Goal: Communication & Community: Answer question/provide support

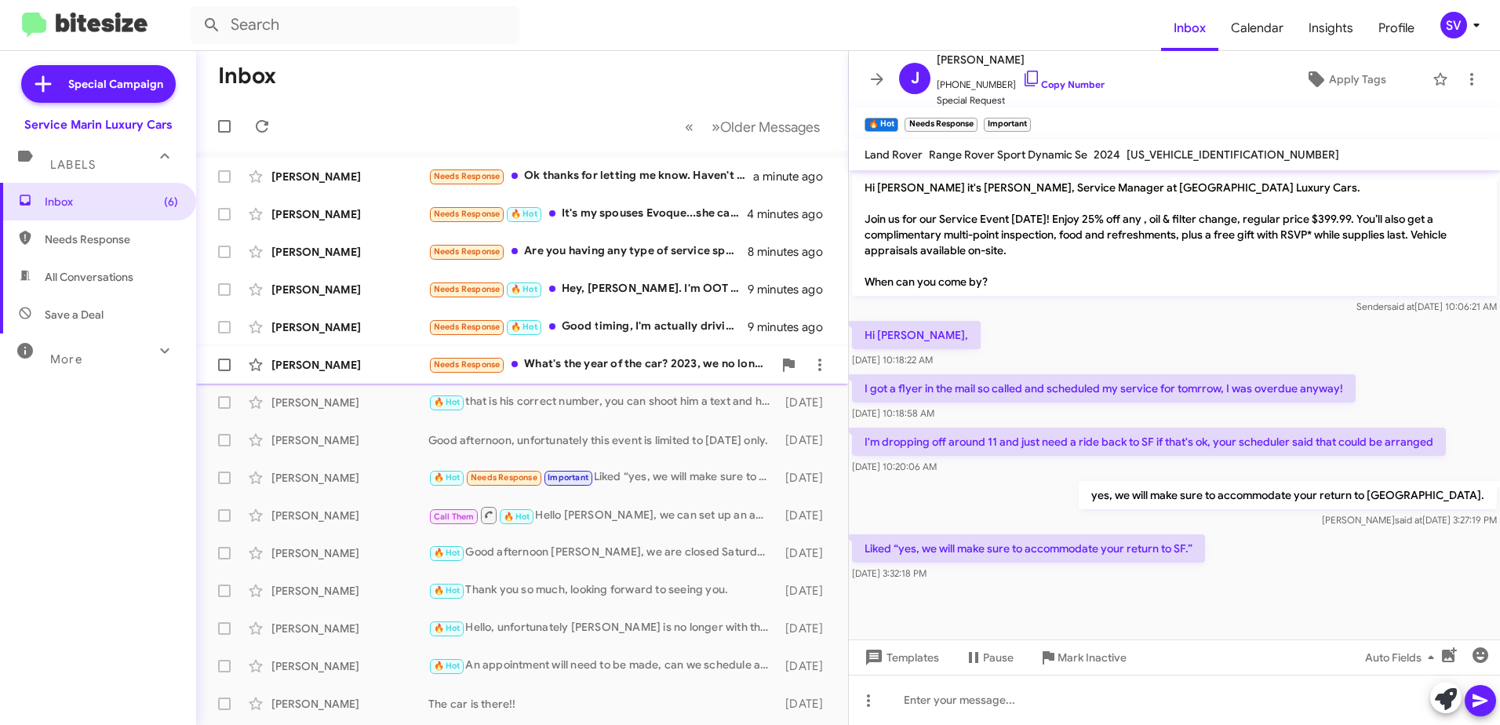
click at [581, 370] on div "Needs Response What's the year of the car? 2023, we no longer own it. 2024, tha…" at bounding box center [600, 364] width 345 height 18
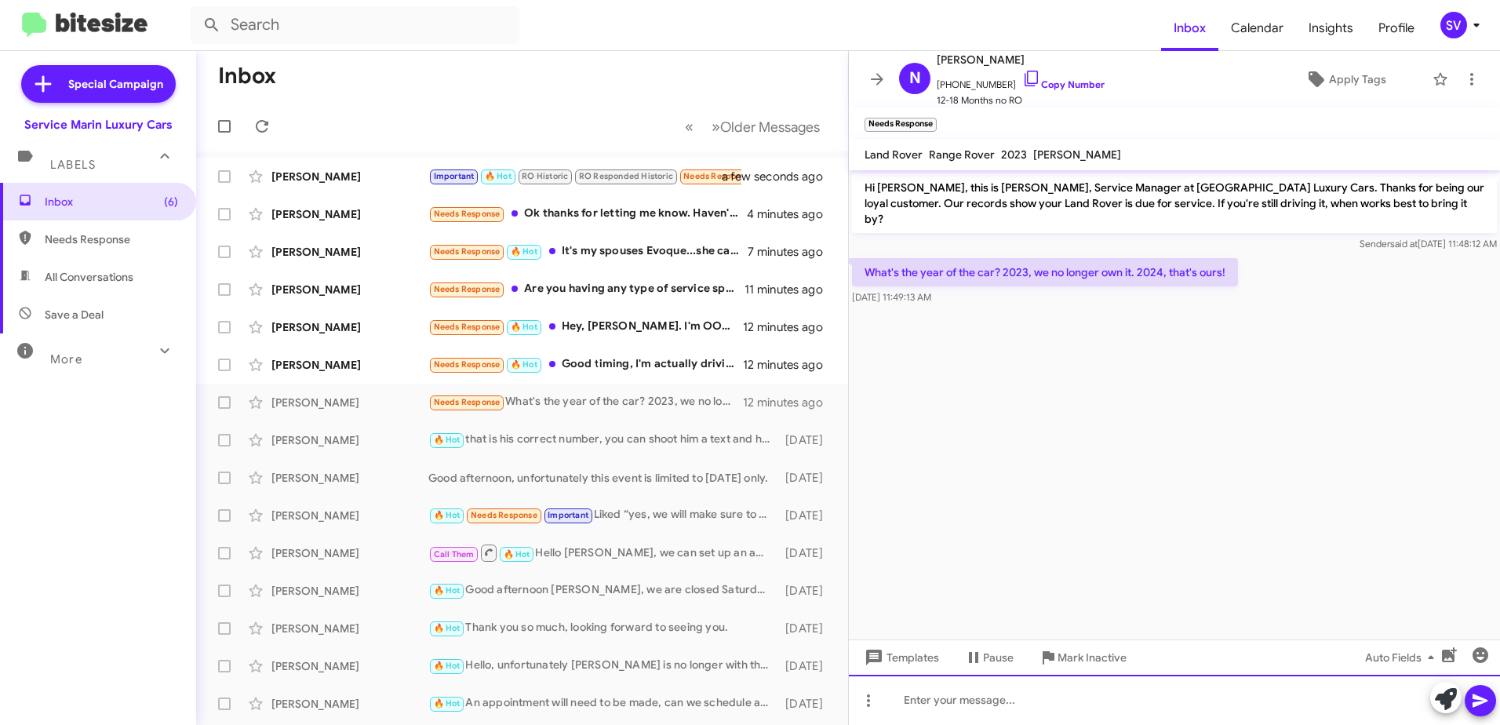
click at [981, 710] on div at bounding box center [1174, 700] width 651 height 50
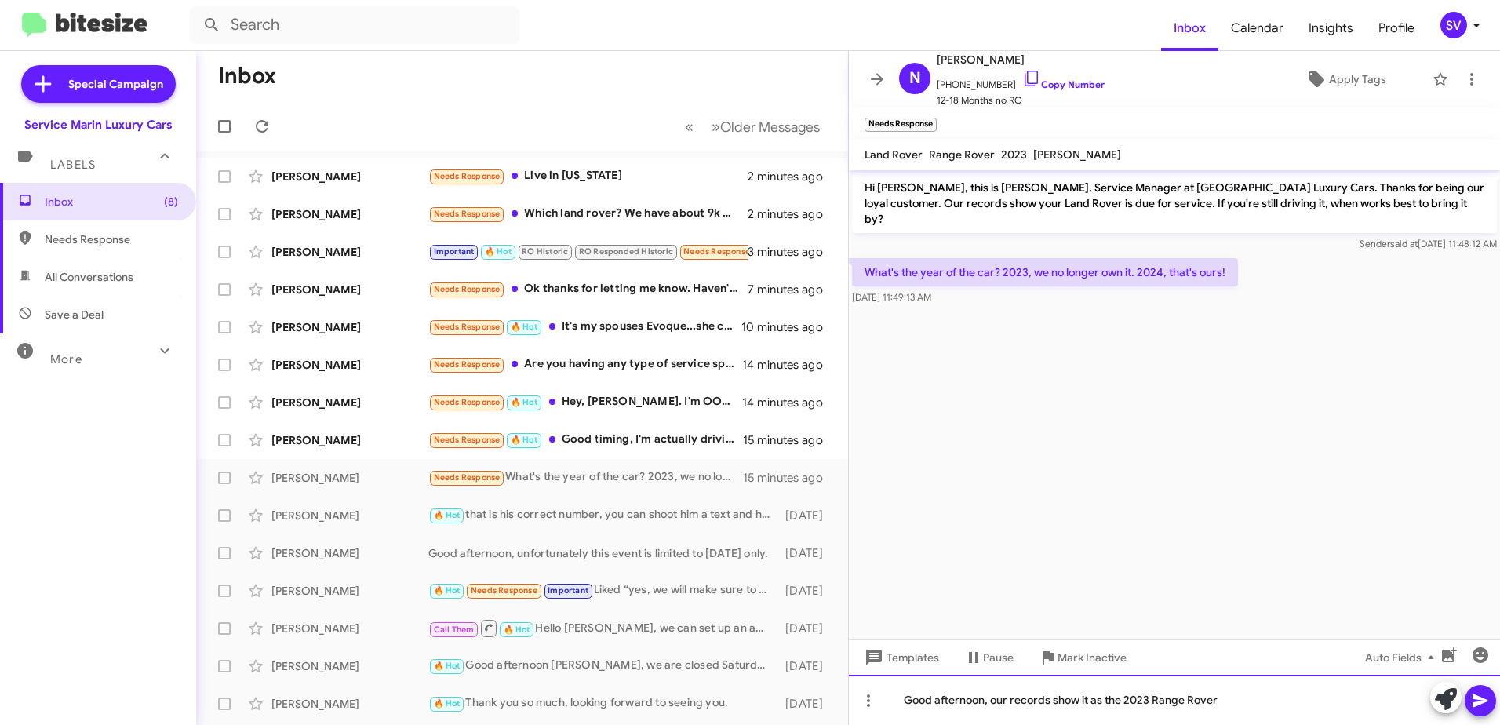
click at [1230, 701] on div "Good afternoon, our records show it as the 2023 Range Rover" at bounding box center [1174, 700] width 651 height 50
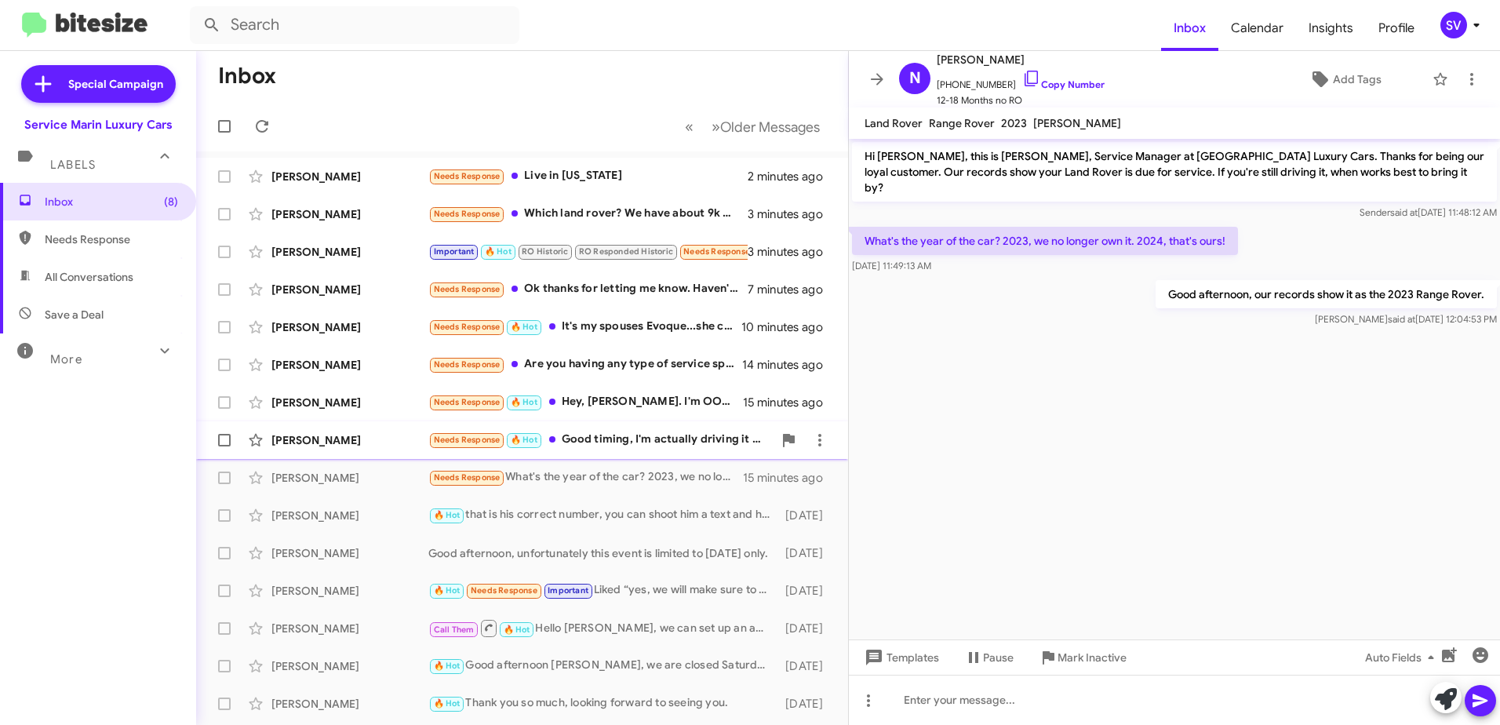
click at [616, 443] on div "Needs Response 🔥 Hot Good timing, I'm actually driving it to [US_STATE] [DATE] …" at bounding box center [600, 440] width 345 height 18
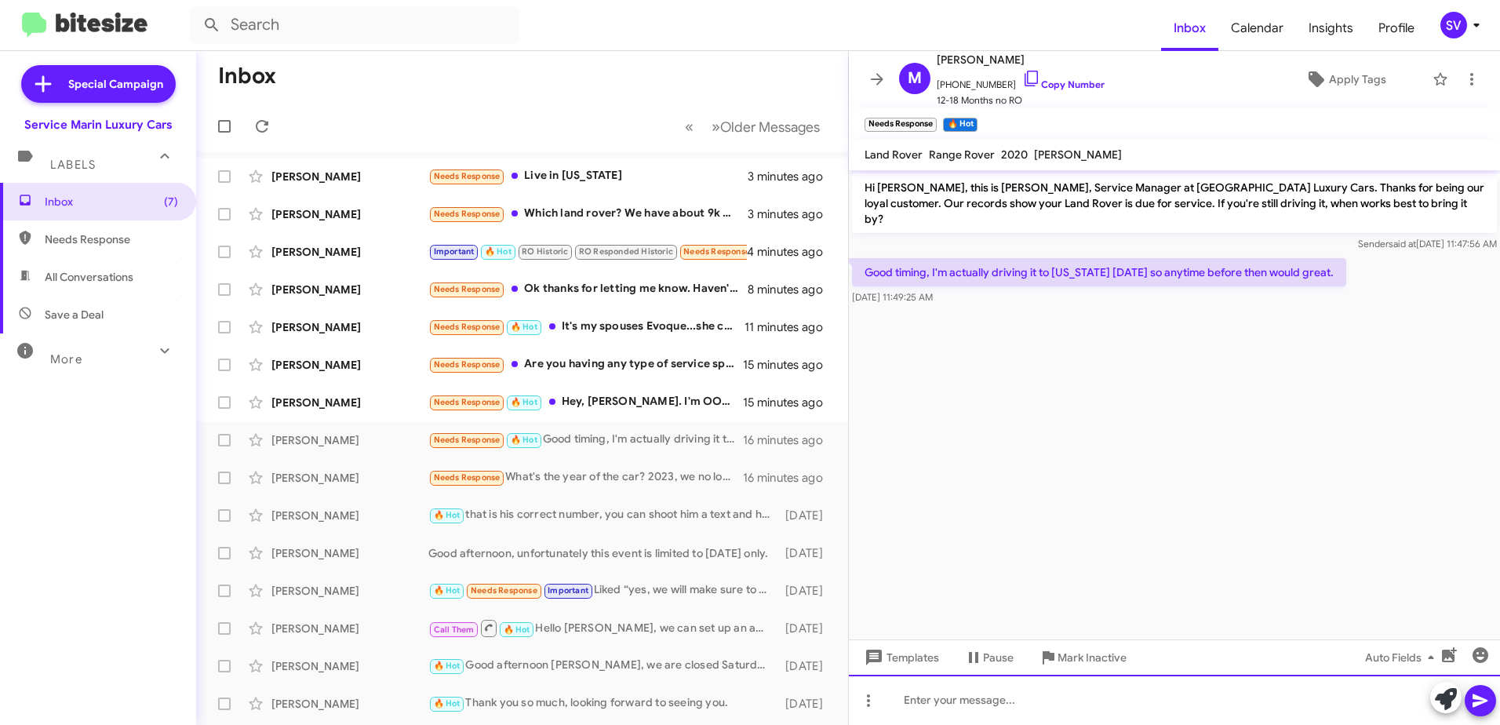
click at [948, 705] on div at bounding box center [1174, 700] width 651 height 50
click at [1147, 695] on div "good afternoon, we can see you as early as" at bounding box center [1174, 700] width 651 height 50
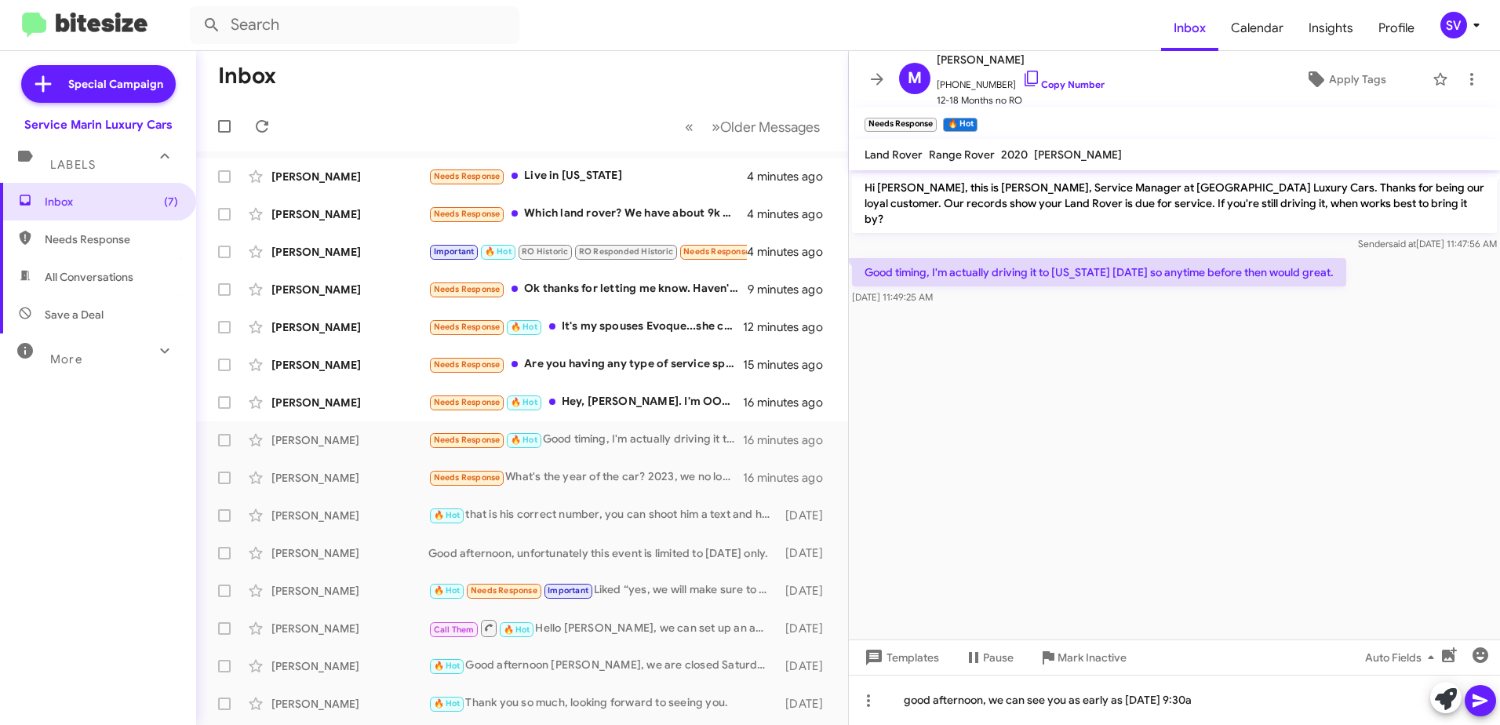
click at [1484, 703] on icon at bounding box center [1480, 700] width 19 height 19
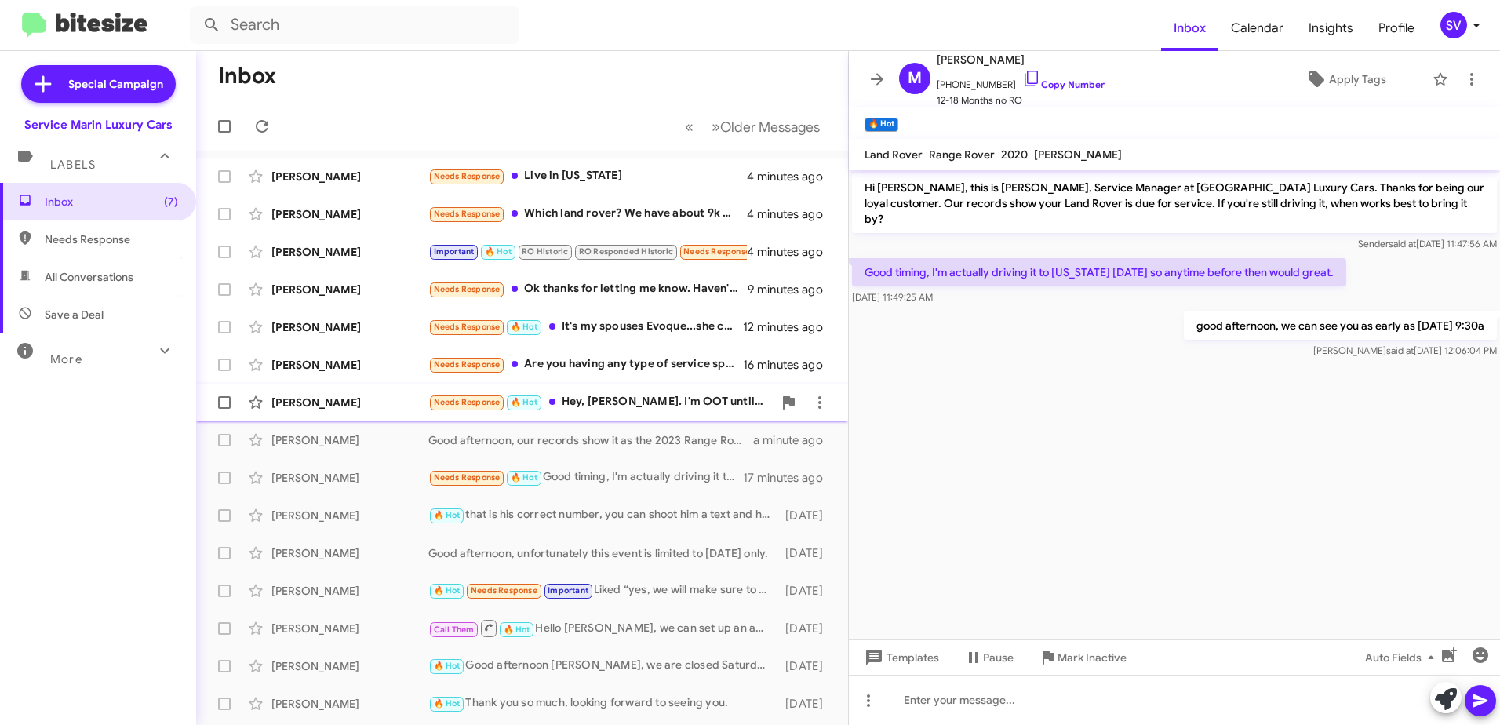
click at [622, 403] on div "Needs Response 🔥 Hot Hey, [PERSON_NAME]. I'm OOT until 11/1. Let's touch base t…" at bounding box center [600, 402] width 345 height 18
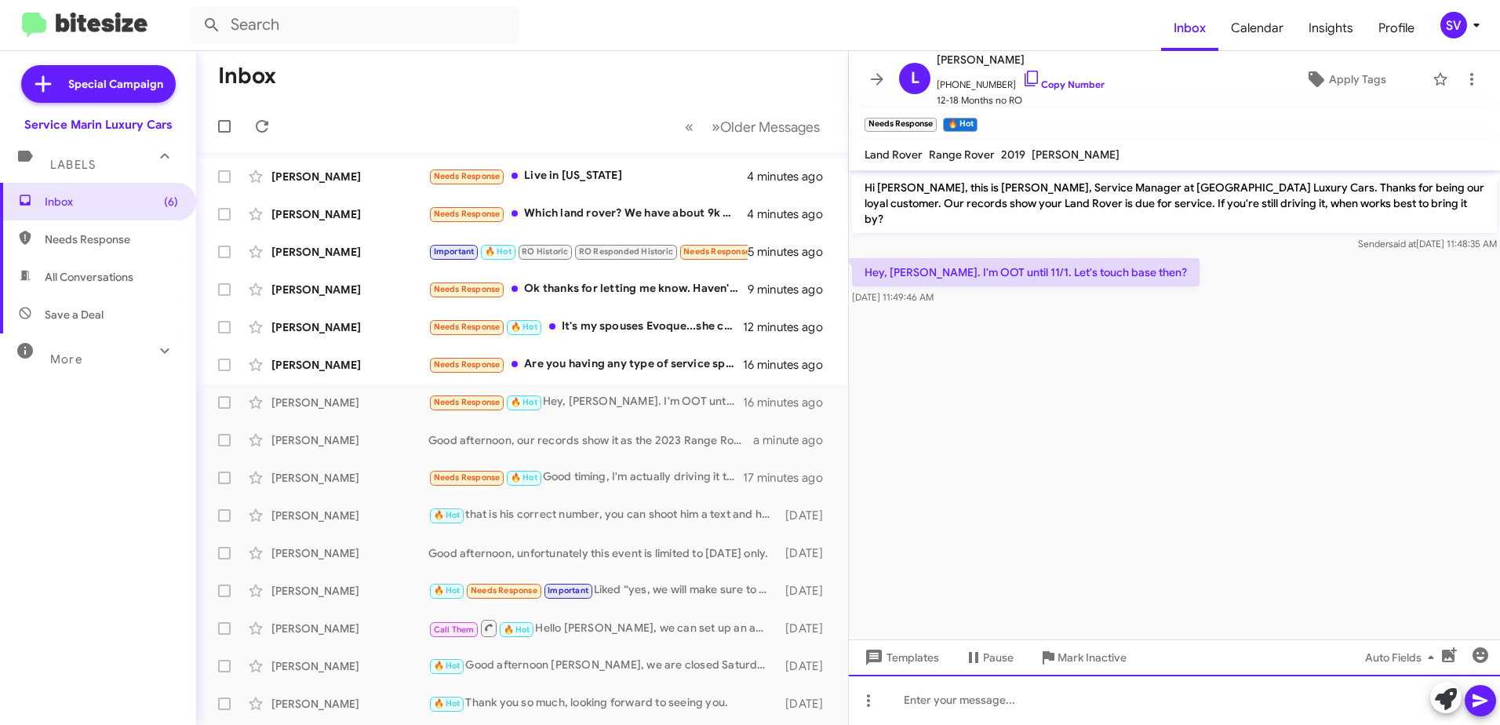
click at [983, 701] on div at bounding box center [1174, 700] width 651 height 50
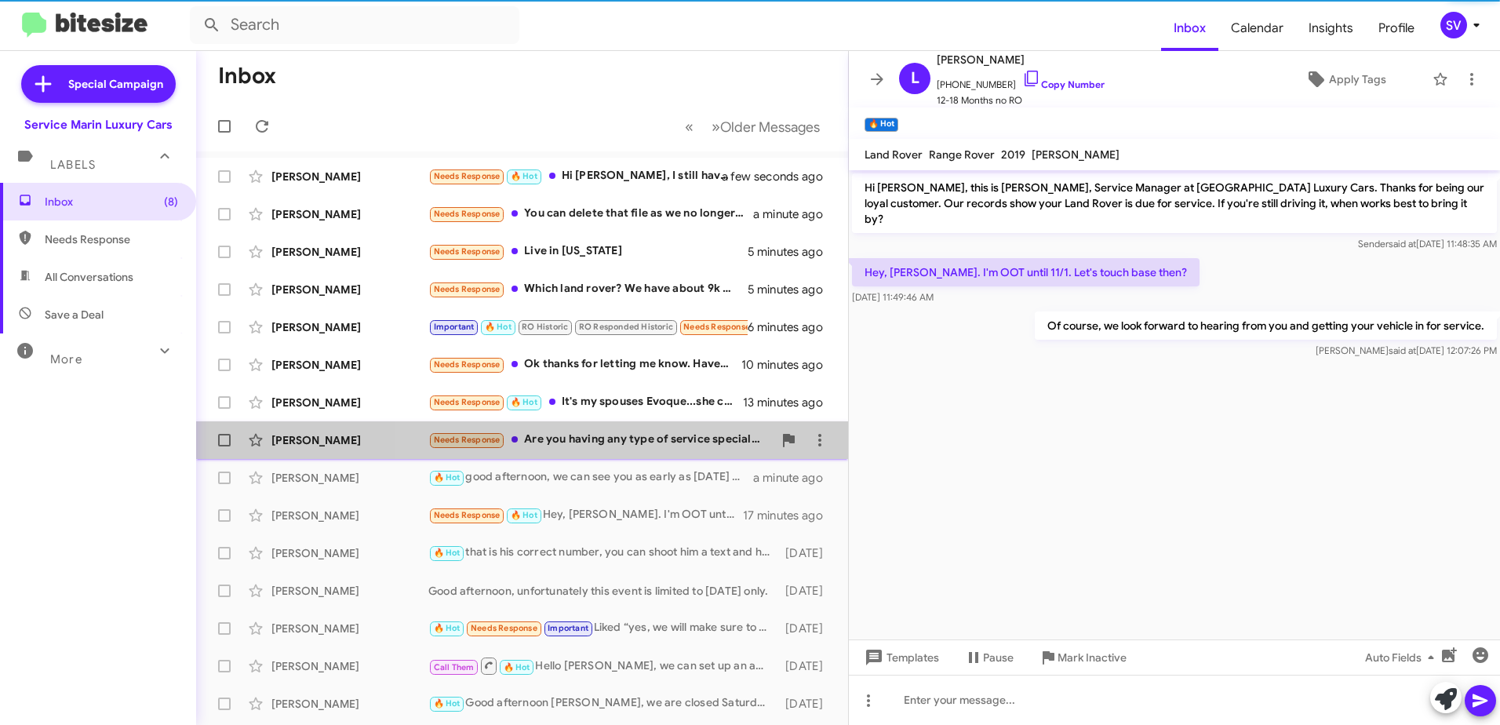
click at [654, 441] on div "Needs Response Are you having any type of service specials??? And, how much wou…" at bounding box center [600, 440] width 345 height 18
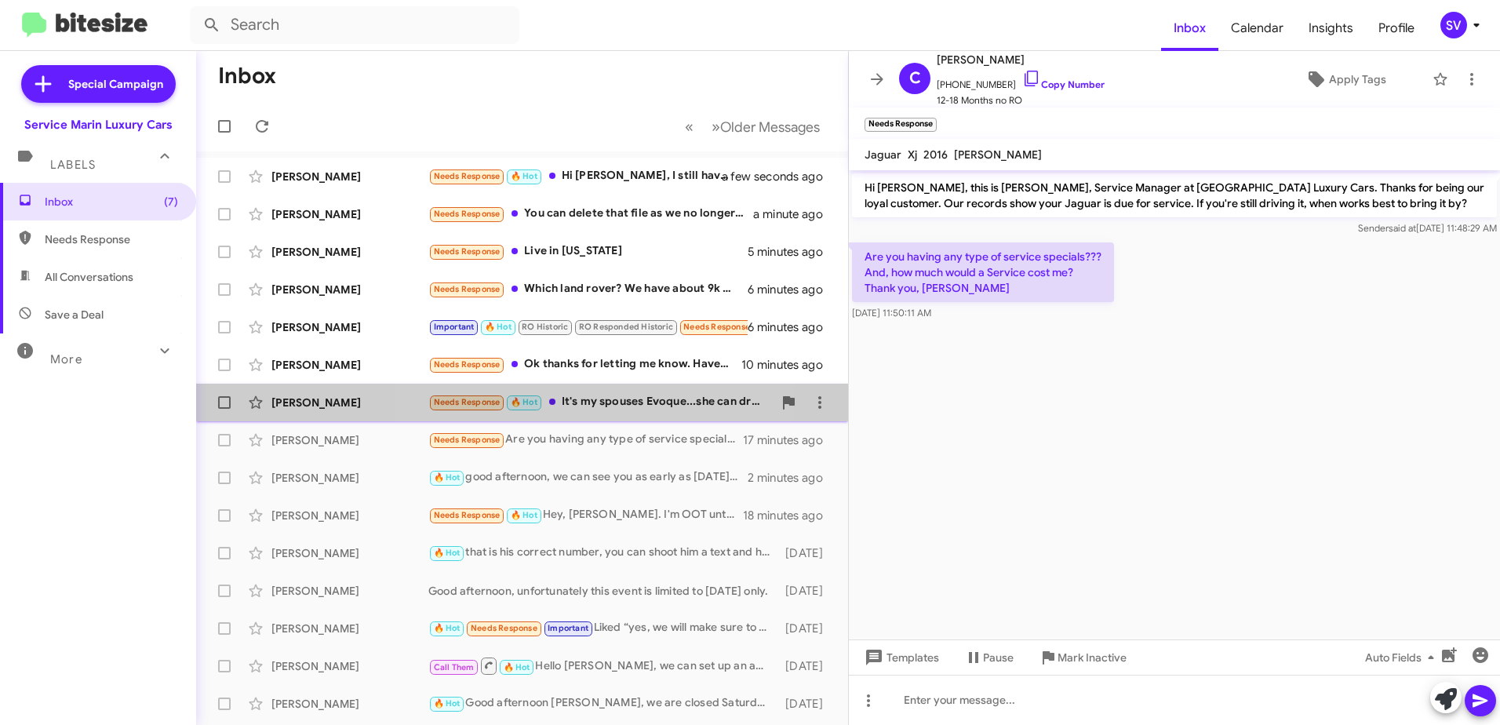
click at [605, 405] on div "Needs Response 🔥 Hot It's my spouses Evoque...she can drop off [DATE] AM...she …" at bounding box center [600, 402] width 345 height 18
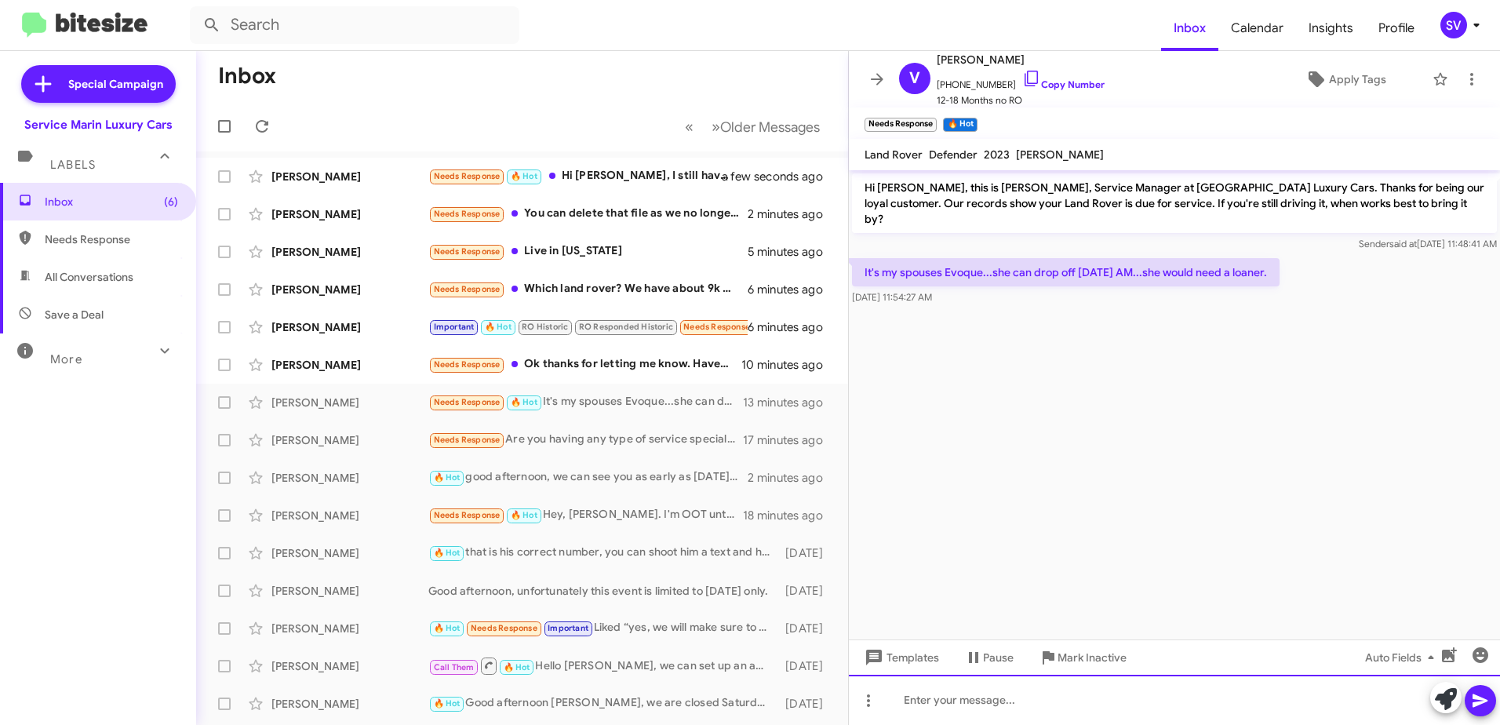
click at [965, 700] on div at bounding box center [1174, 700] width 651 height 50
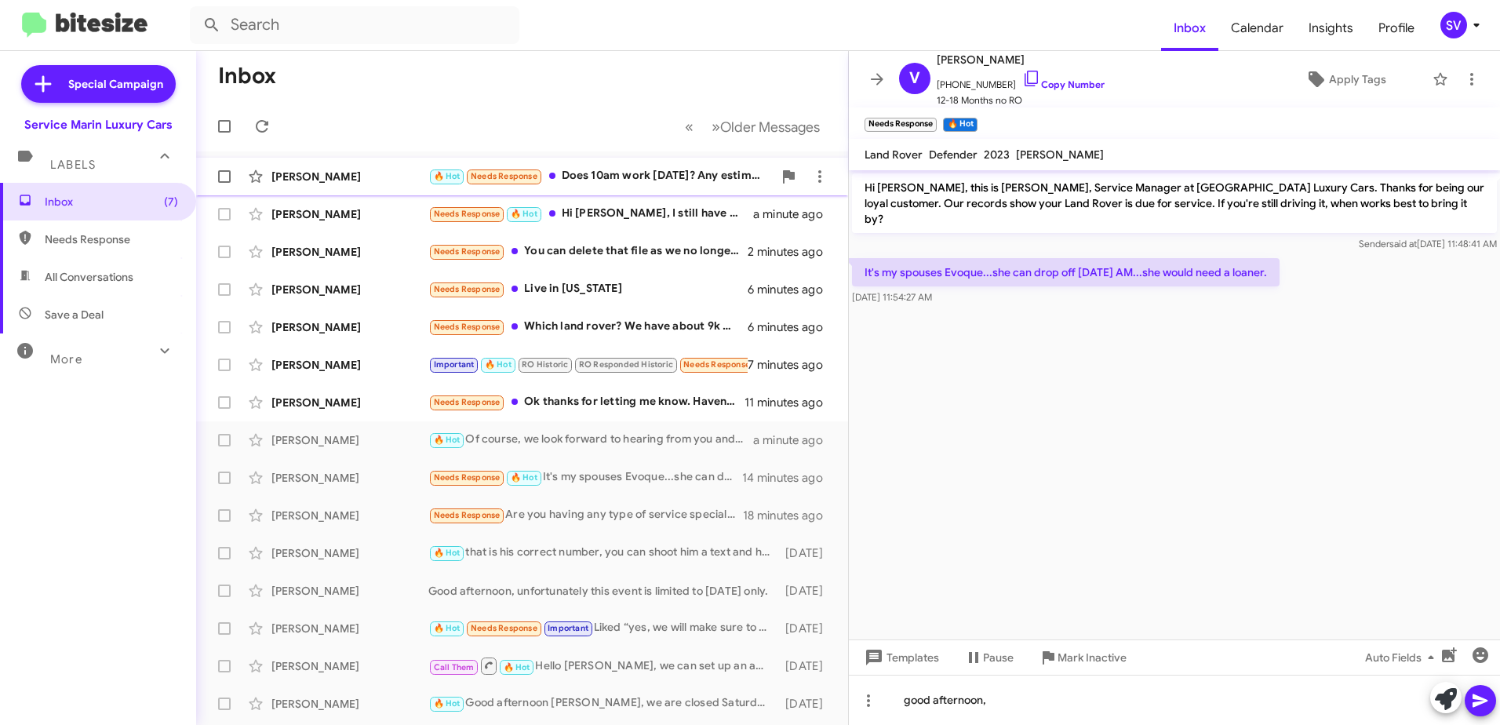
click at [635, 180] on div "🔥 Hot Needs Response Does 10am work [DATE]? Any estimation of how long it shoul…" at bounding box center [600, 176] width 345 height 18
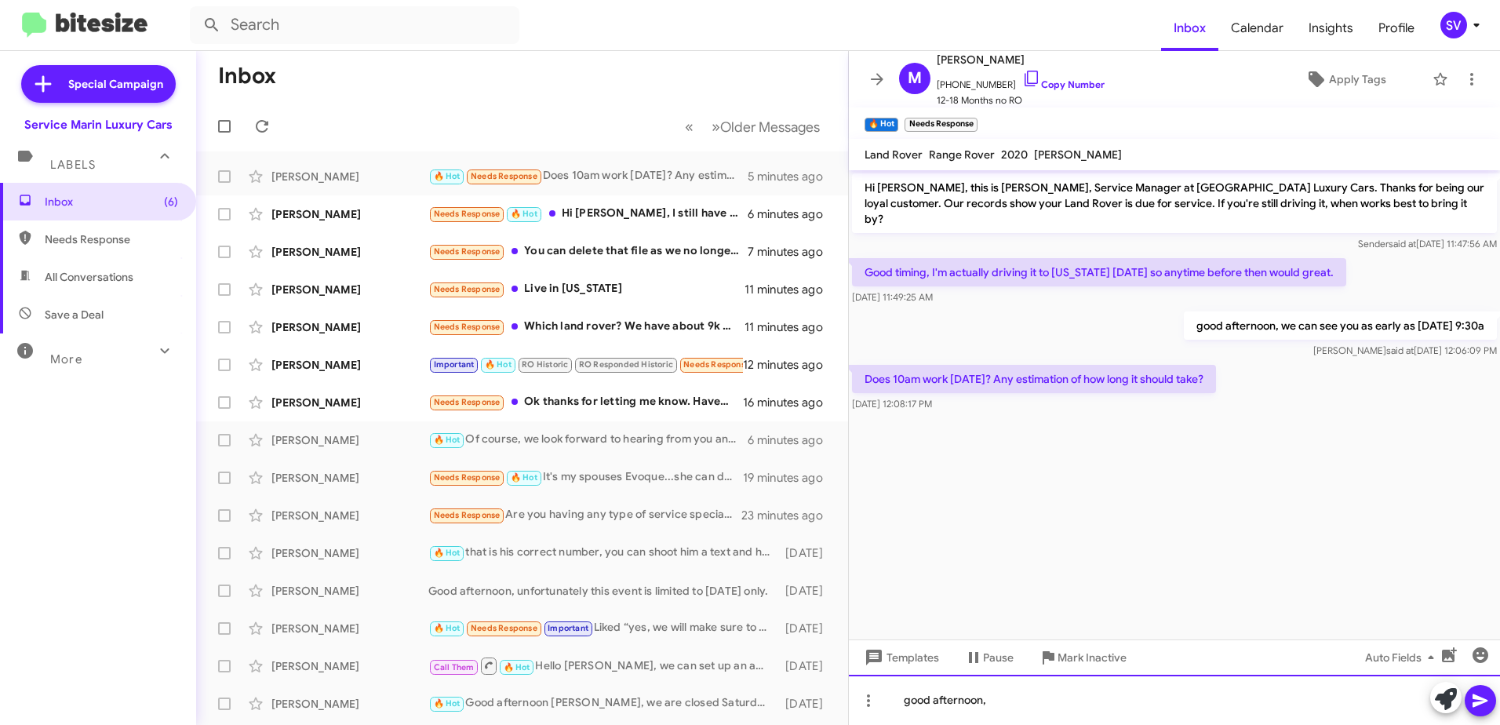
click at [1015, 704] on div "good afternoon," at bounding box center [1174, 700] width 651 height 50
drag, startPoint x: 1016, startPoint y: 702, endPoint x: 844, endPoint y: 701, distance: 172.6
click at [844, 701] on div "Inbox « Previous » Next Older Messages [PERSON_NAME] 🔥 Hot Needs Response Does …" at bounding box center [848, 388] width 1304 height 674
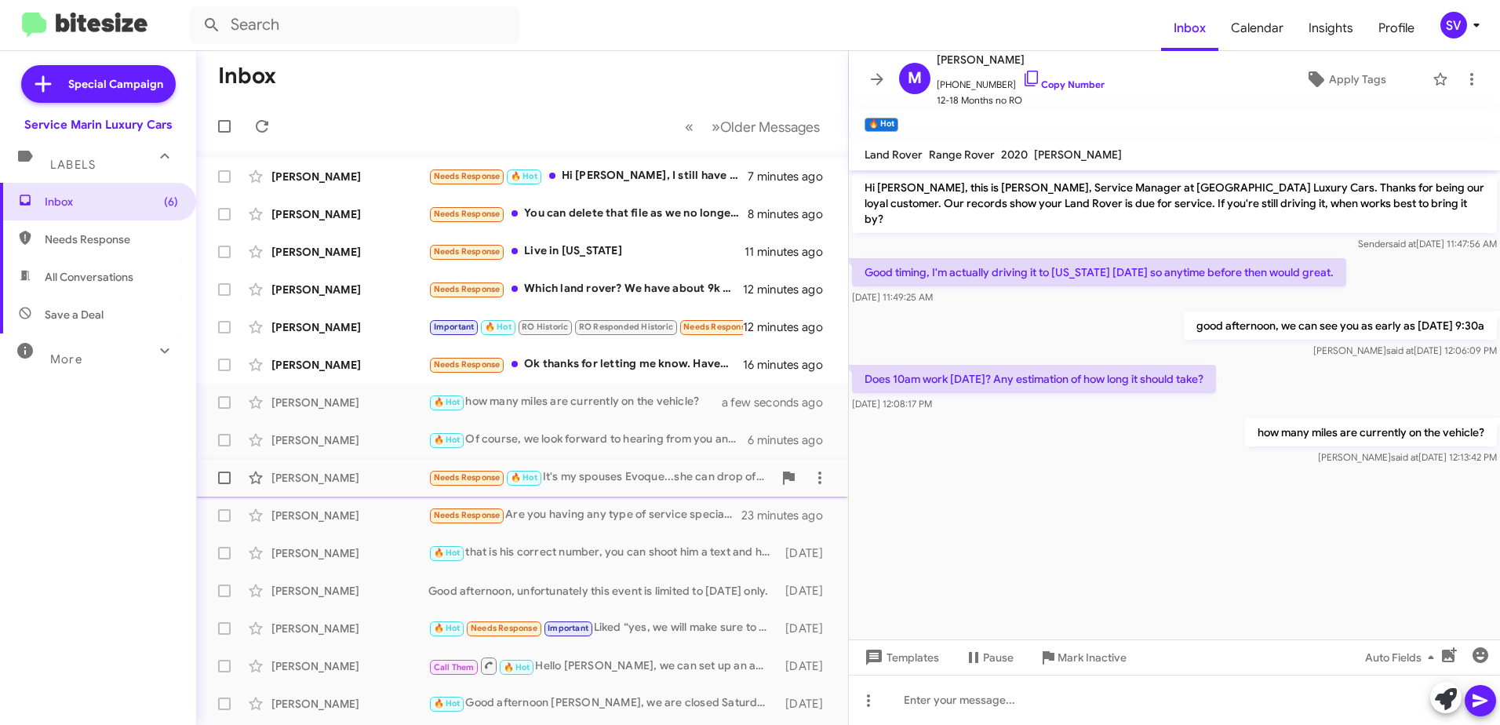
click at [668, 478] on div "Needs Response 🔥 Hot It's my spouses Evoque...she can drop off [DATE] AM...she …" at bounding box center [600, 477] width 345 height 18
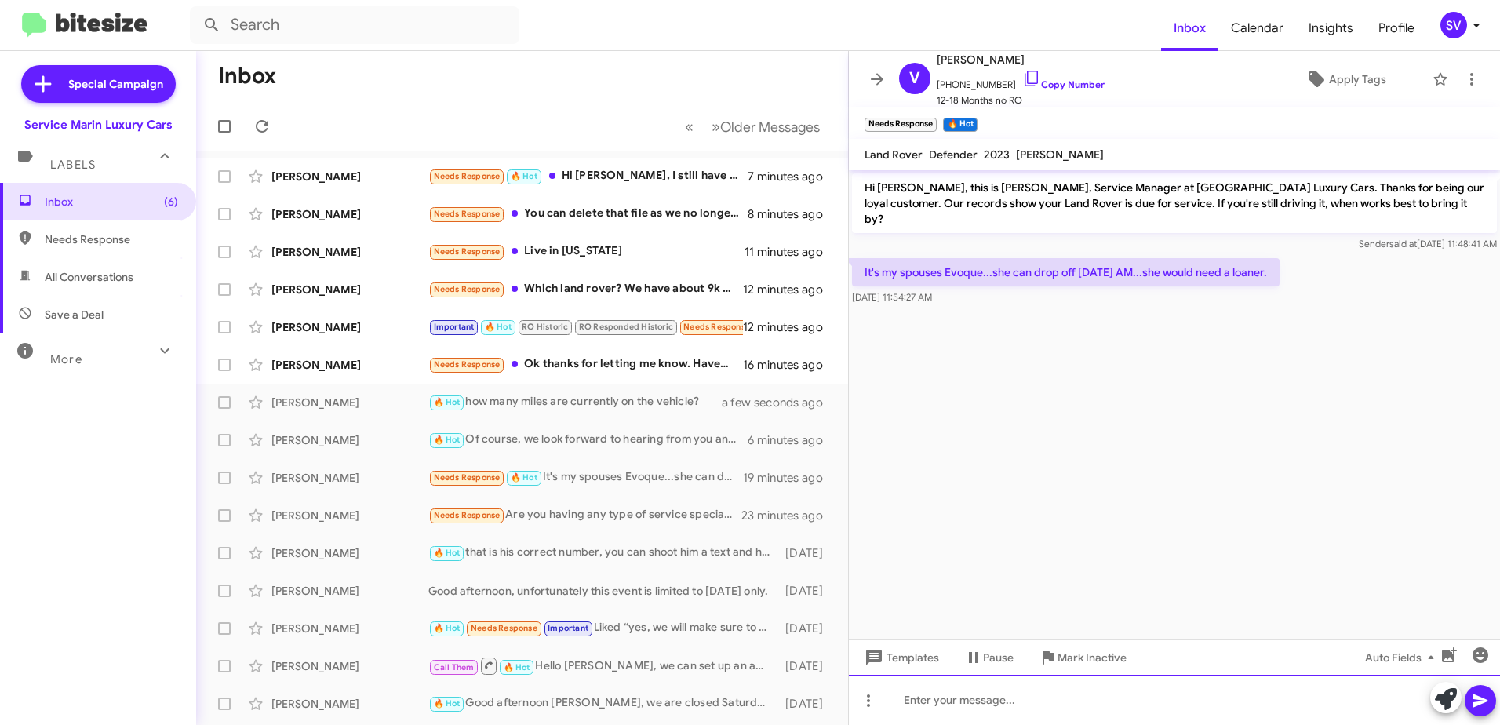
click at [1005, 702] on div at bounding box center [1174, 700] width 651 height 50
click at [1045, 702] on div "we currently have" at bounding box center [1174, 700] width 651 height 50
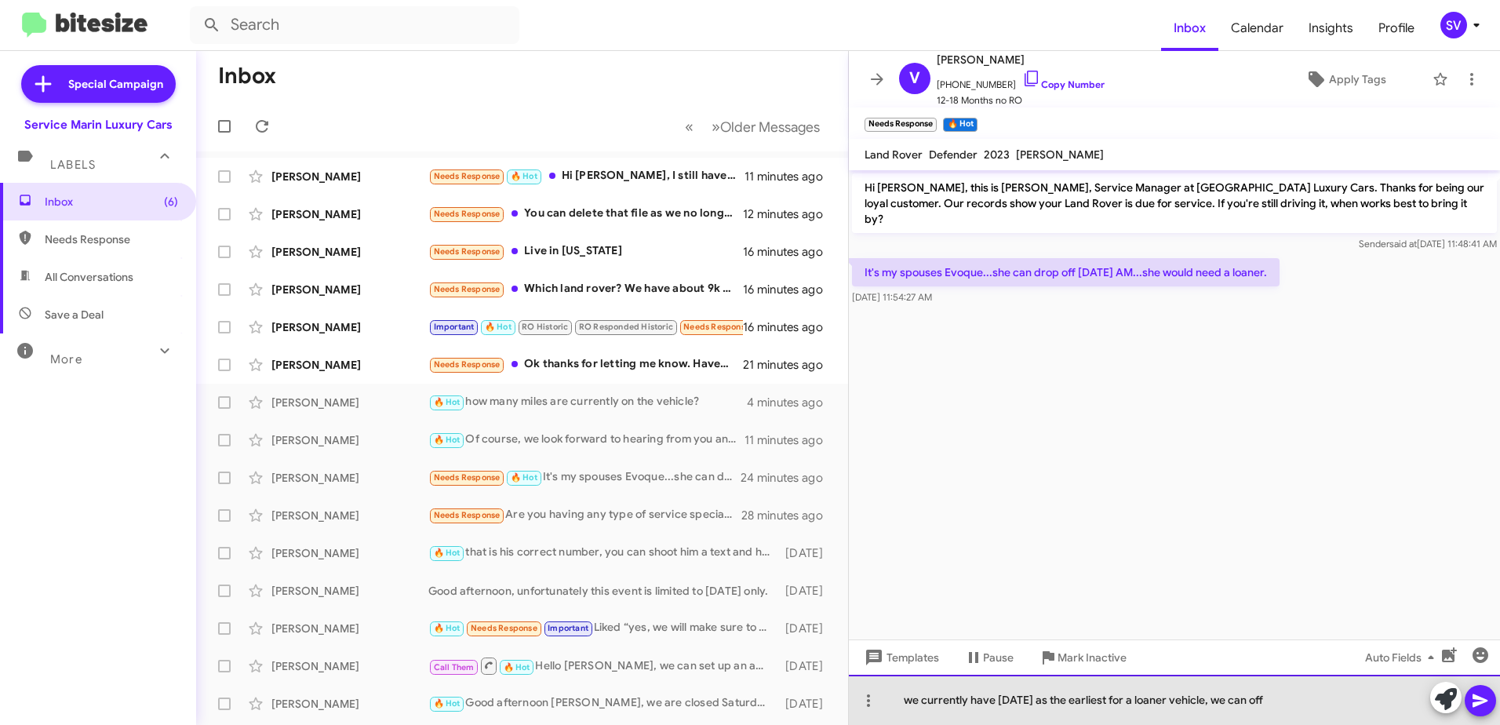
click at [1307, 701] on div "we currently have [DATE] as the earliest for a loaner vehicle, we can off" at bounding box center [1174, 700] width 651 height 50
click at [1344, 696] on div "we currently have [DATE] as the earliest for a loaner vehicle, we can off" at bounding box center [1174, 700] width 651 height 50
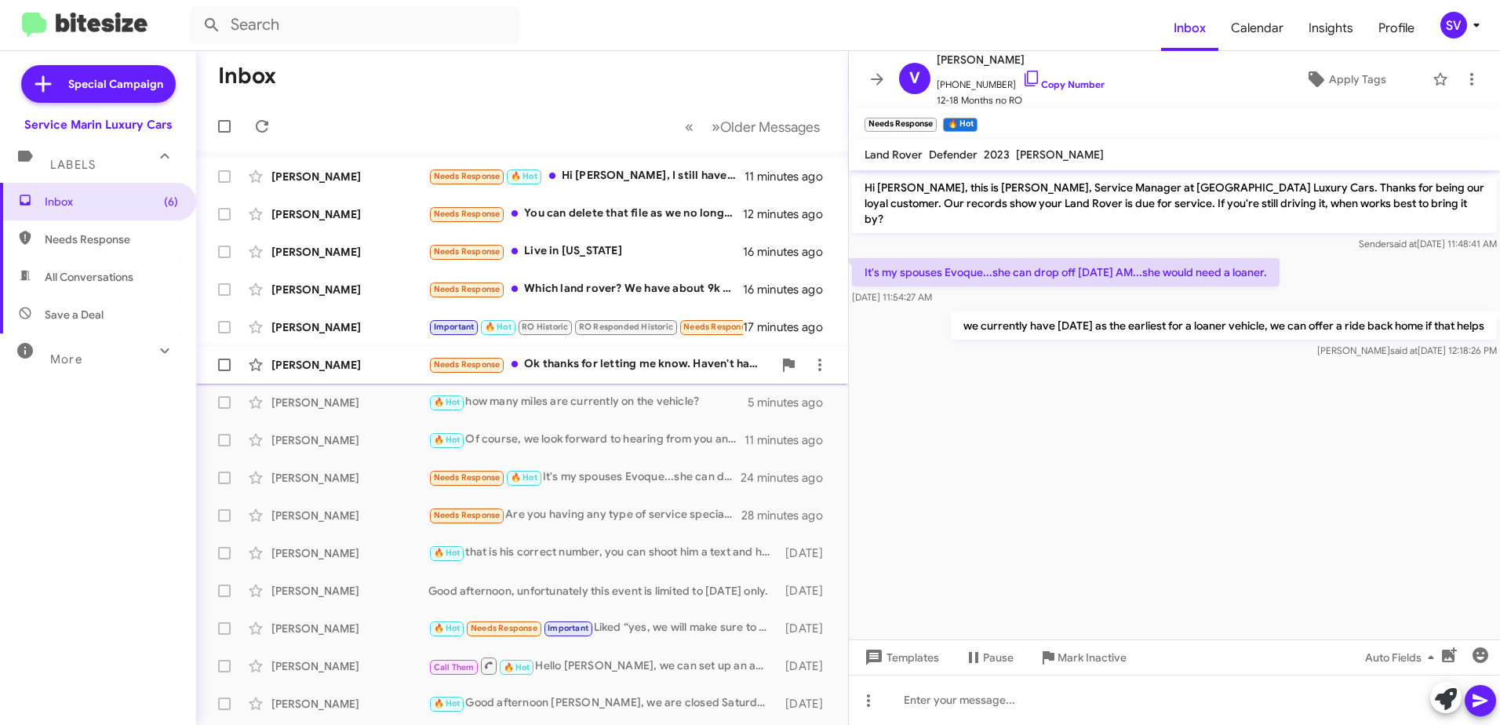
click at [589, 368] on div "Needs Response Ok thanks for letting me know. Haven't had great experiences wit…" at bounding box center [600, 364] width 345 height 18
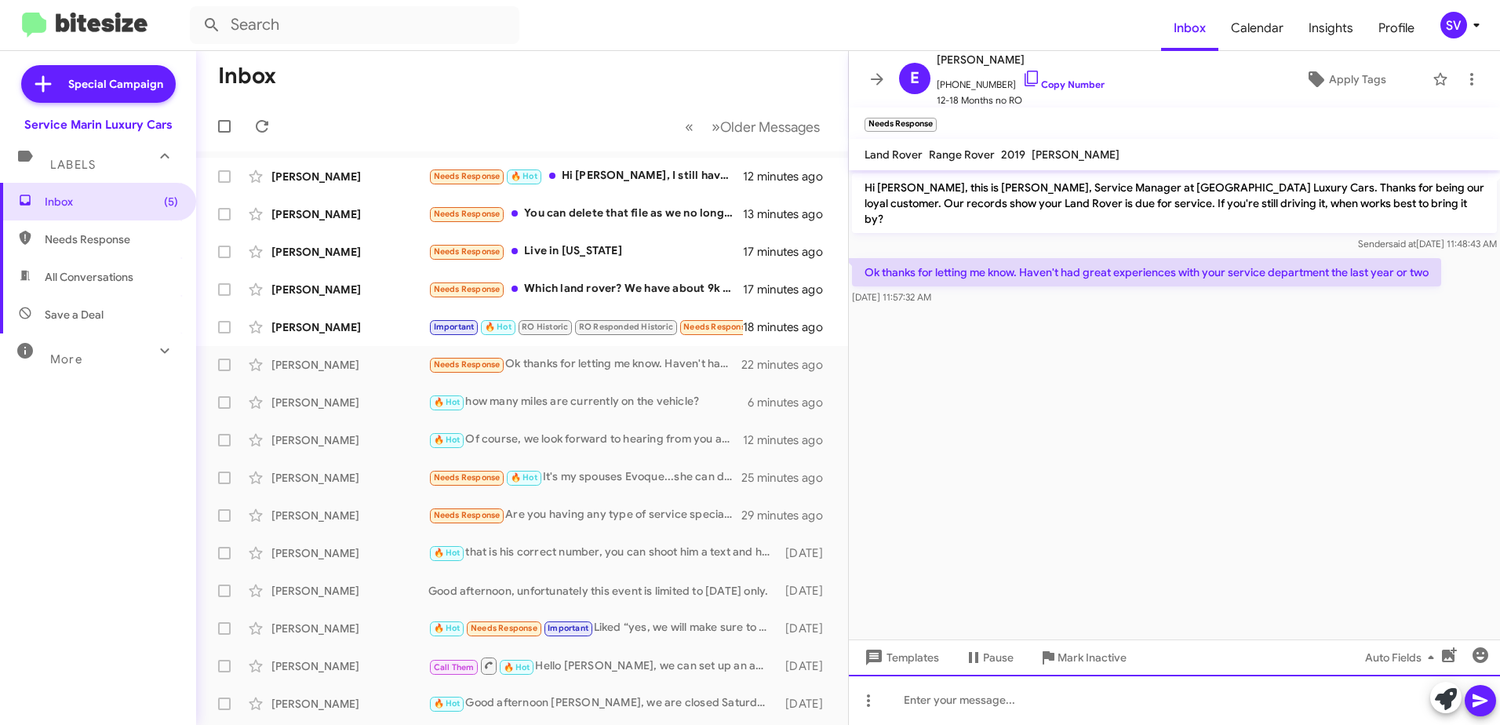
click at [974, 704] on div at bounding box center [1174, 700] width 651 height 50
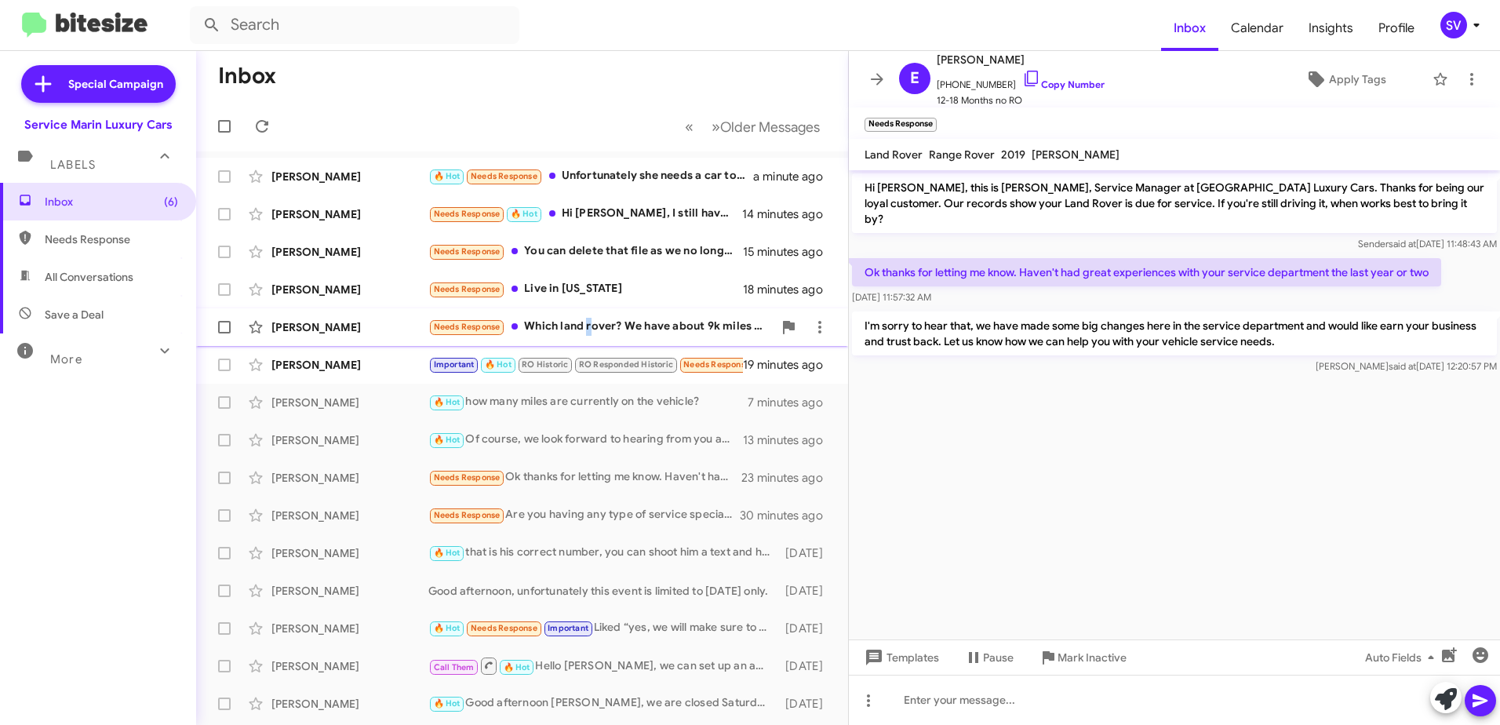
click at [589, 326] on div "Needs Response Which land rover? We have about 9k miles on the defender now. Ma…" at bounding box center [600, 327] width 345 height 18
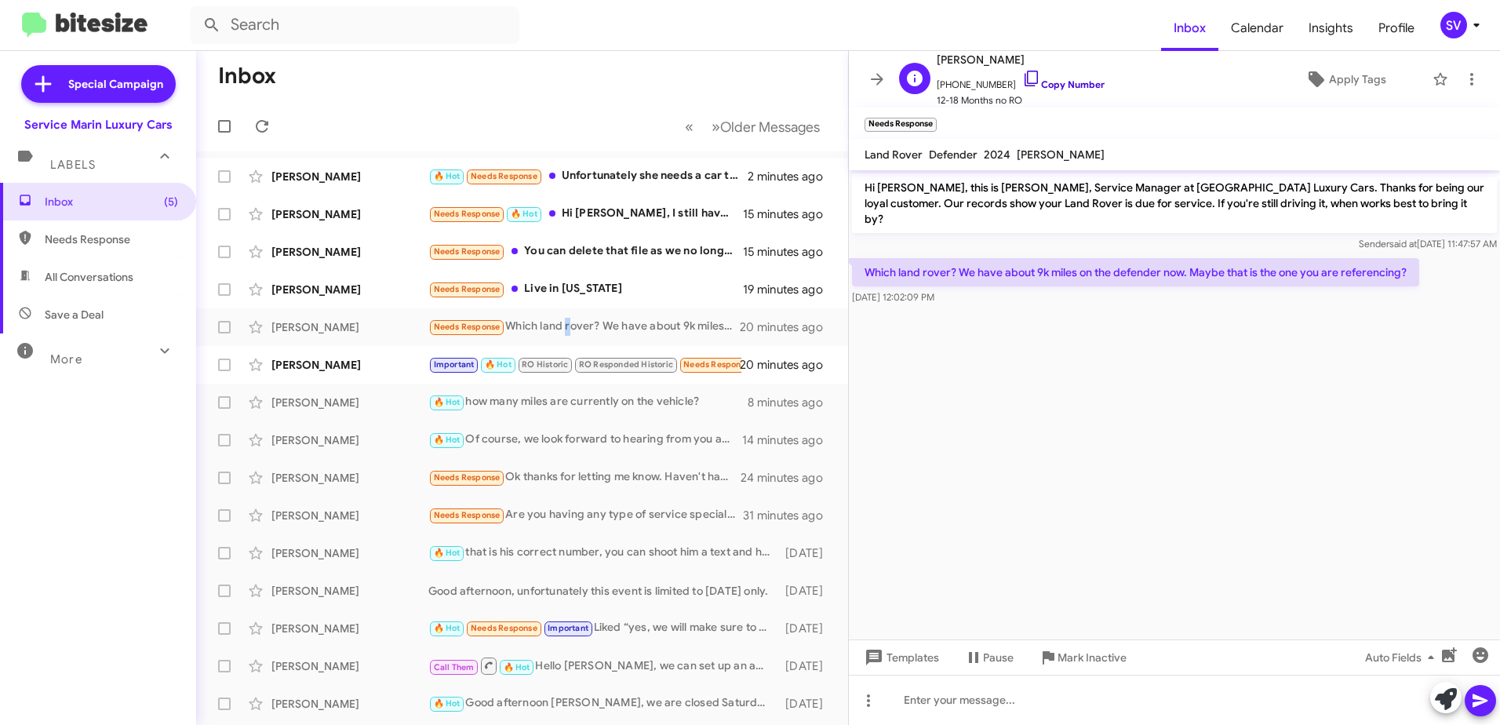
click at [1042, 86] on link "Copy Number" at bounding box center [1064, 84] width 82 height 12
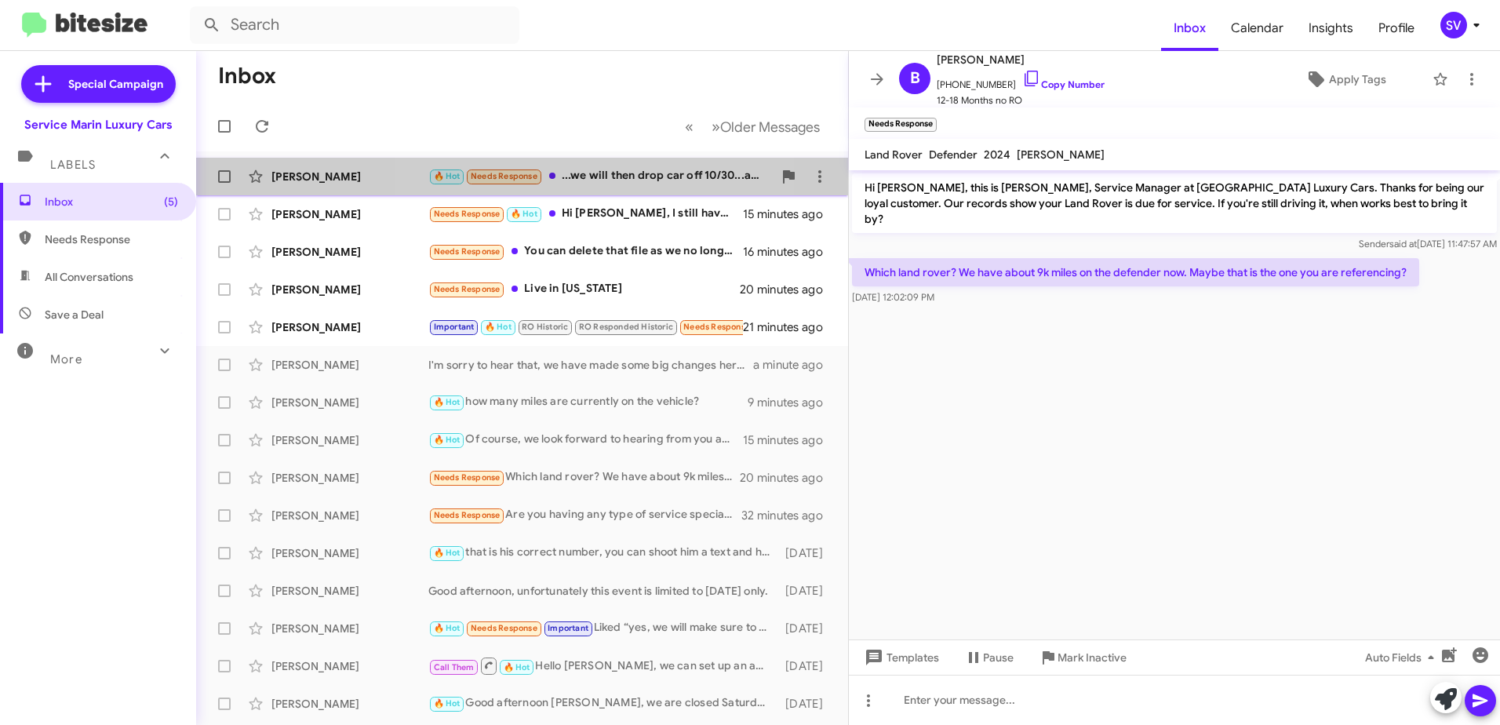
click at [598, 179] on div "🔥 Hot Needs Response ...we will then drop car off 10/30...and secure the loaner…" at bounding box center [600, 176] width 345 height 18
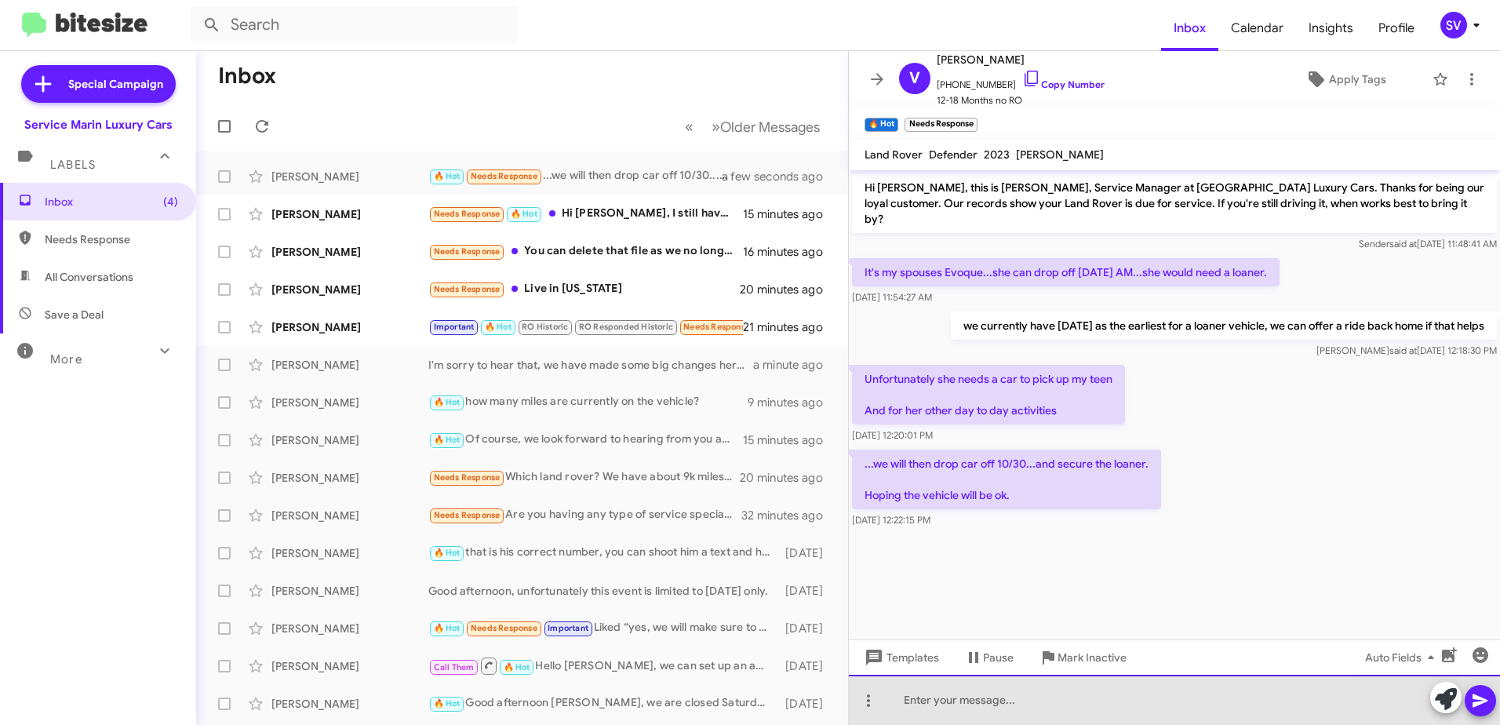
click at [931, 698] on div at bounding box center [1174, 700] width 651 height 50
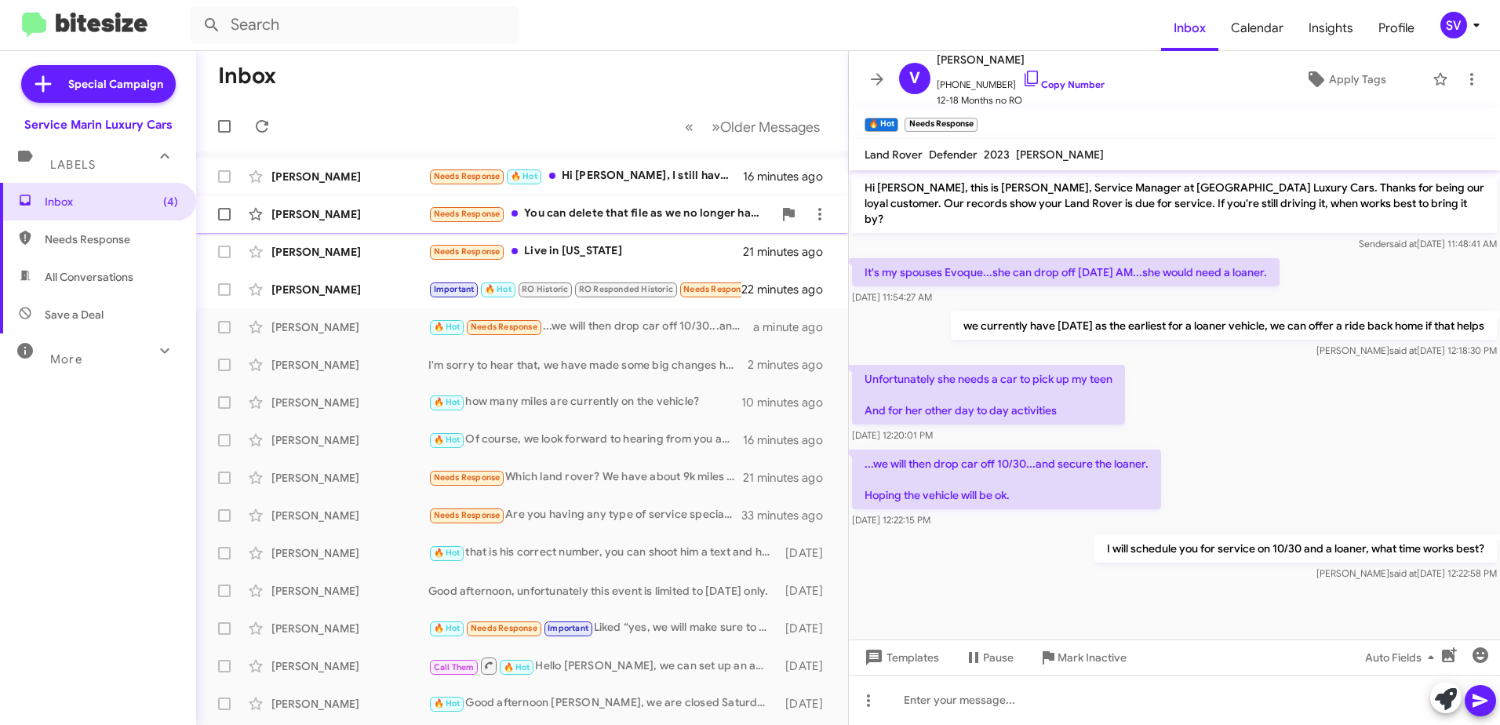
click at [616, 213] on div "Needs Response You can delete that file as we no longer have that vehicle. I am…" at bounding box center [600, 214] width 345 height 18
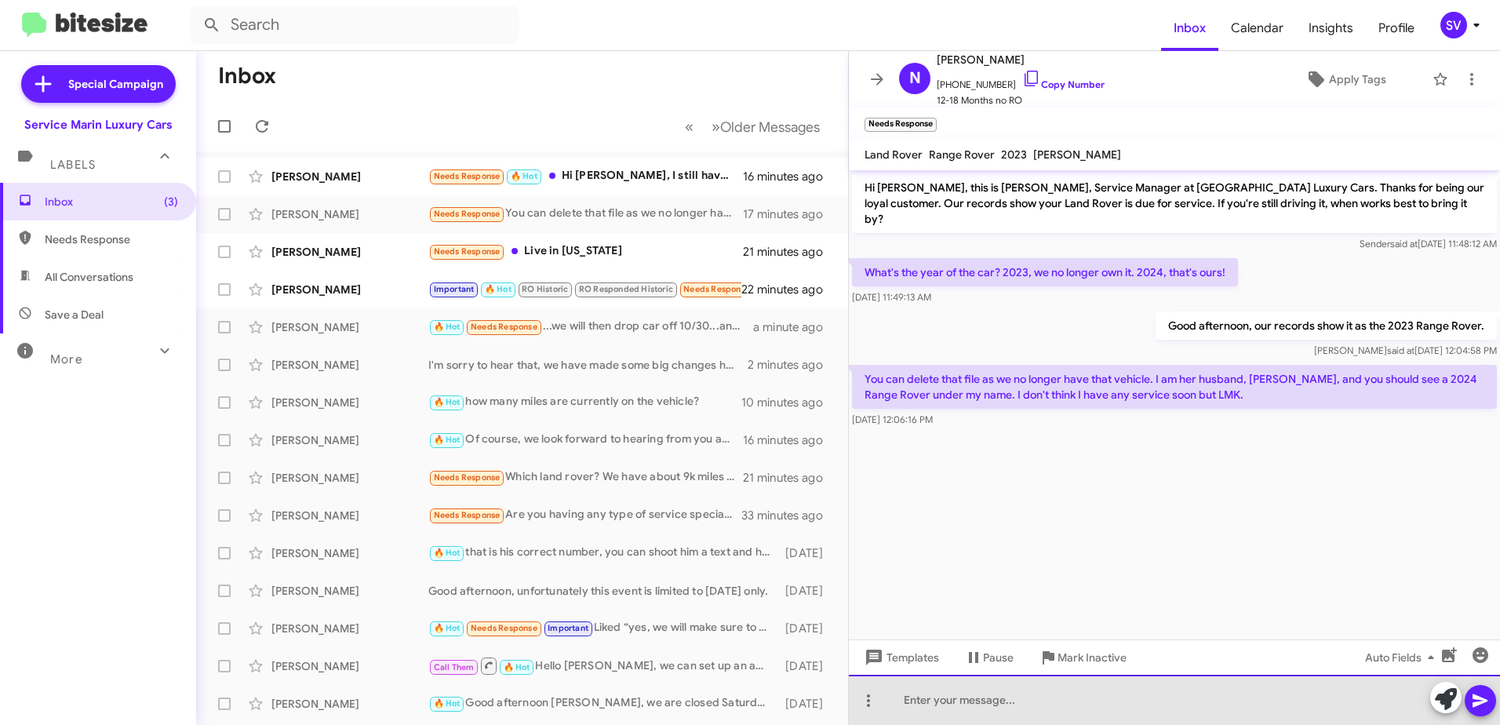
click at [969, 701] on div at bounding box center [1174, 700] width 651 height 50
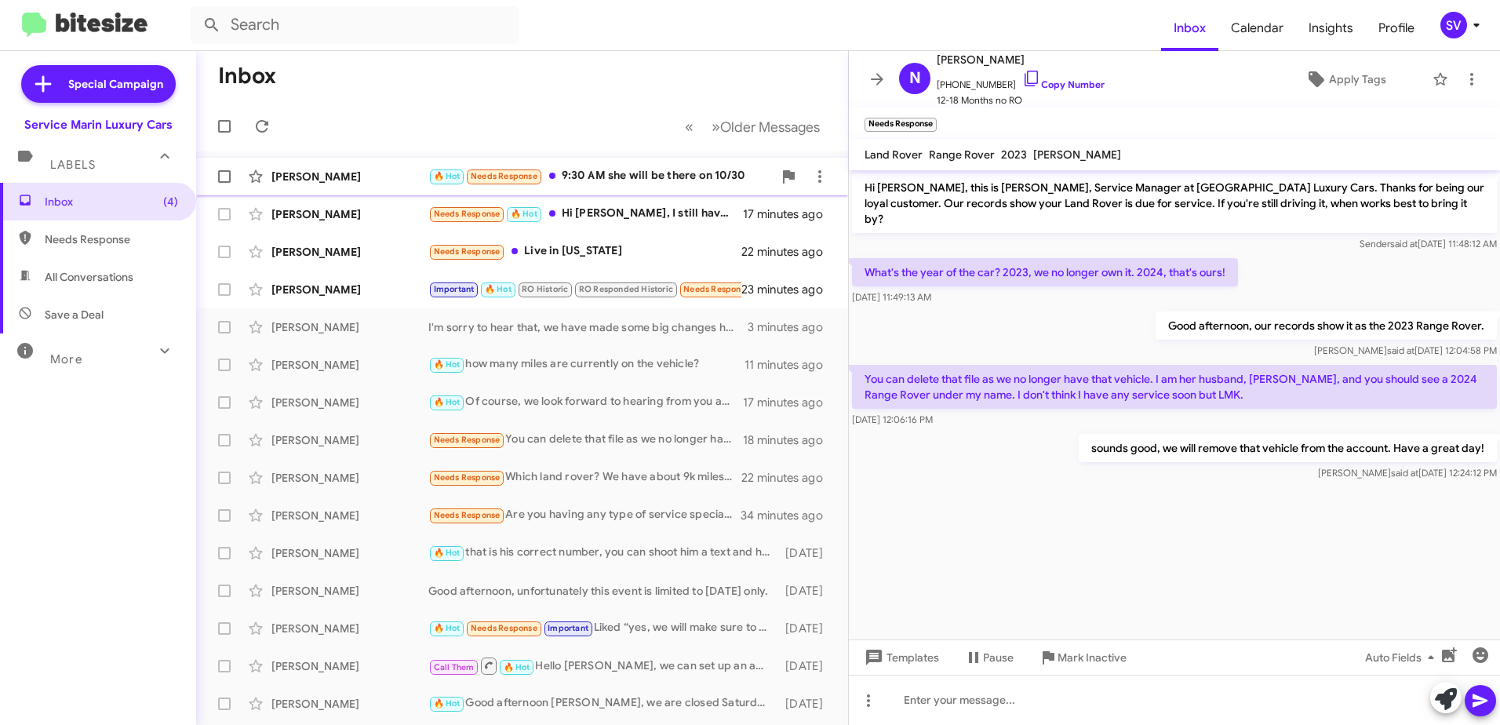
click at [616, 173] on div "🔥 Hot Needs Response 9:30 AM she will be there on 10/30" at bounding box center [600, 176] width 345 height 18
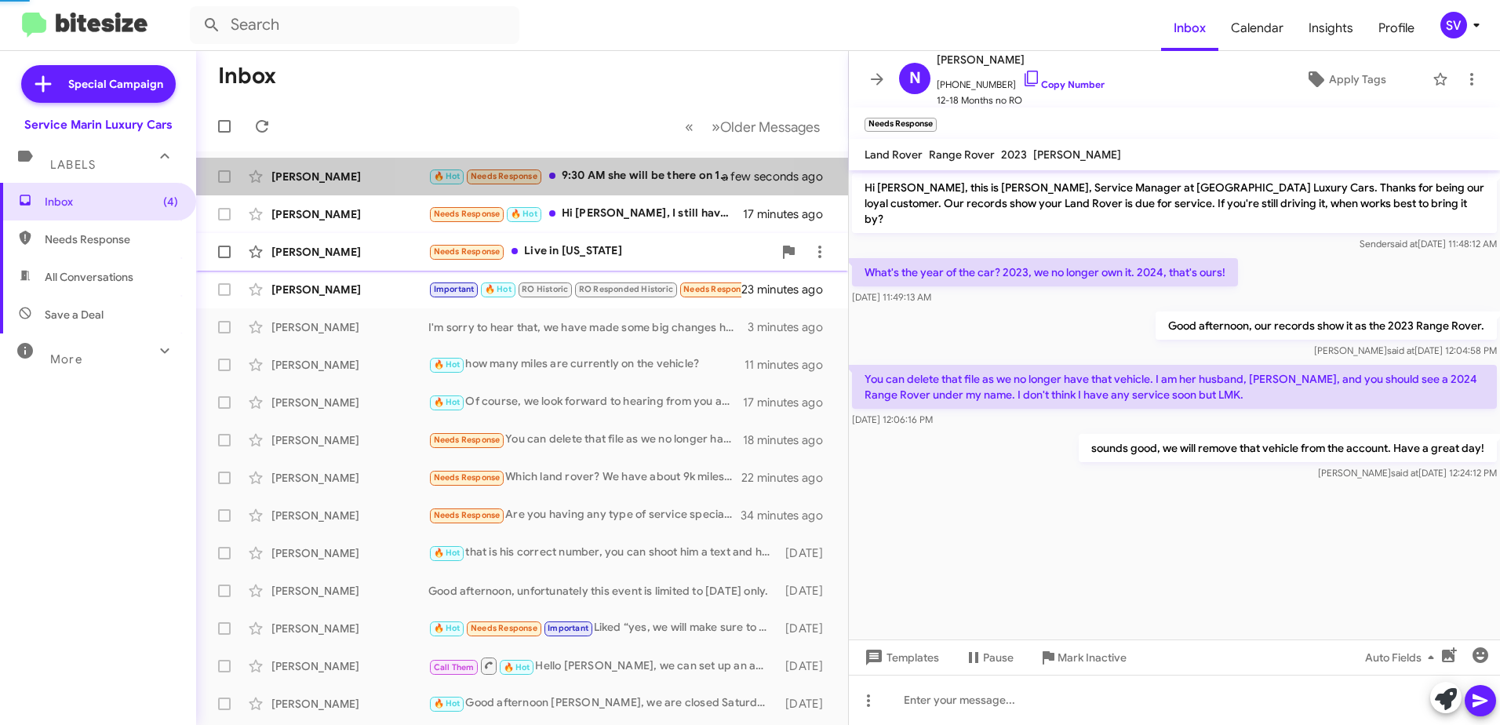
scroll to position [10, 0]
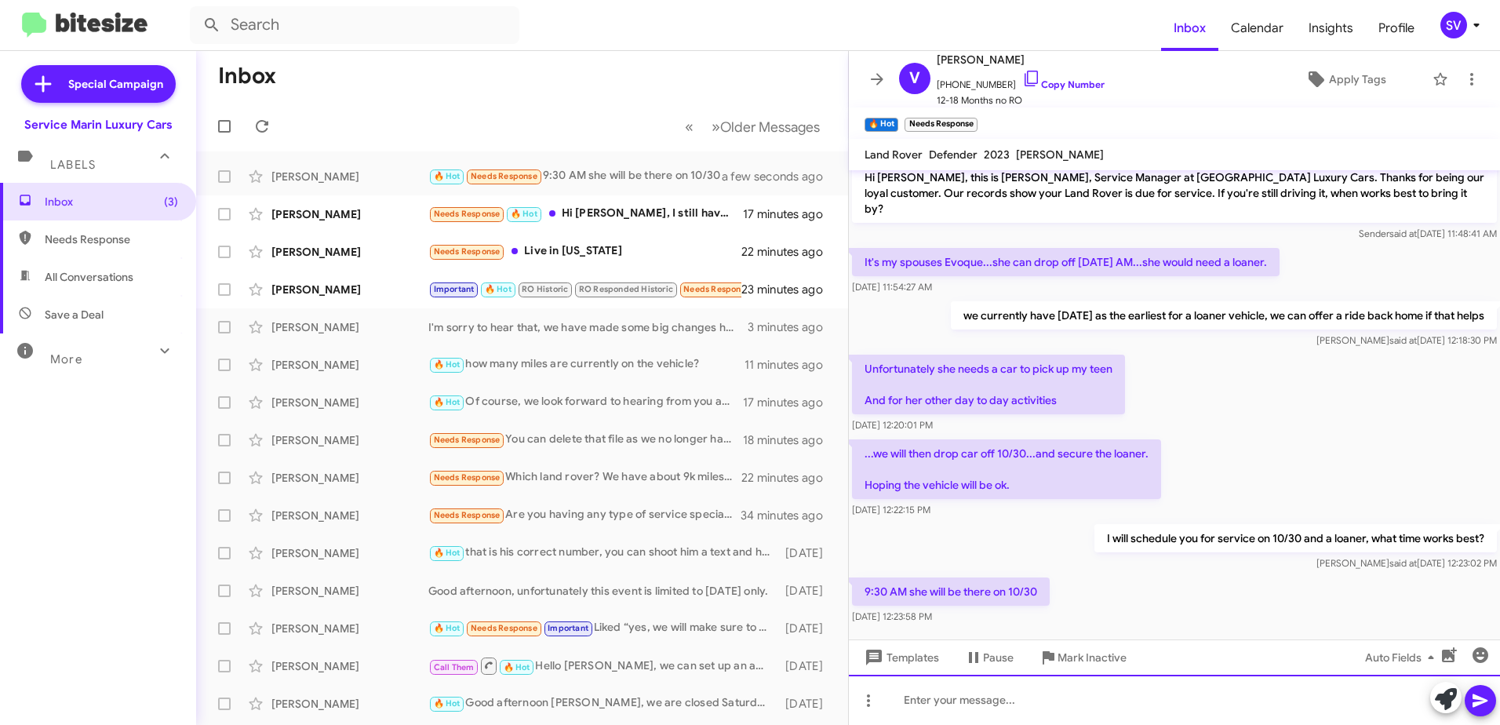
click at [979, 703] on div at bounding box center [1174, 700] width 651 height 50
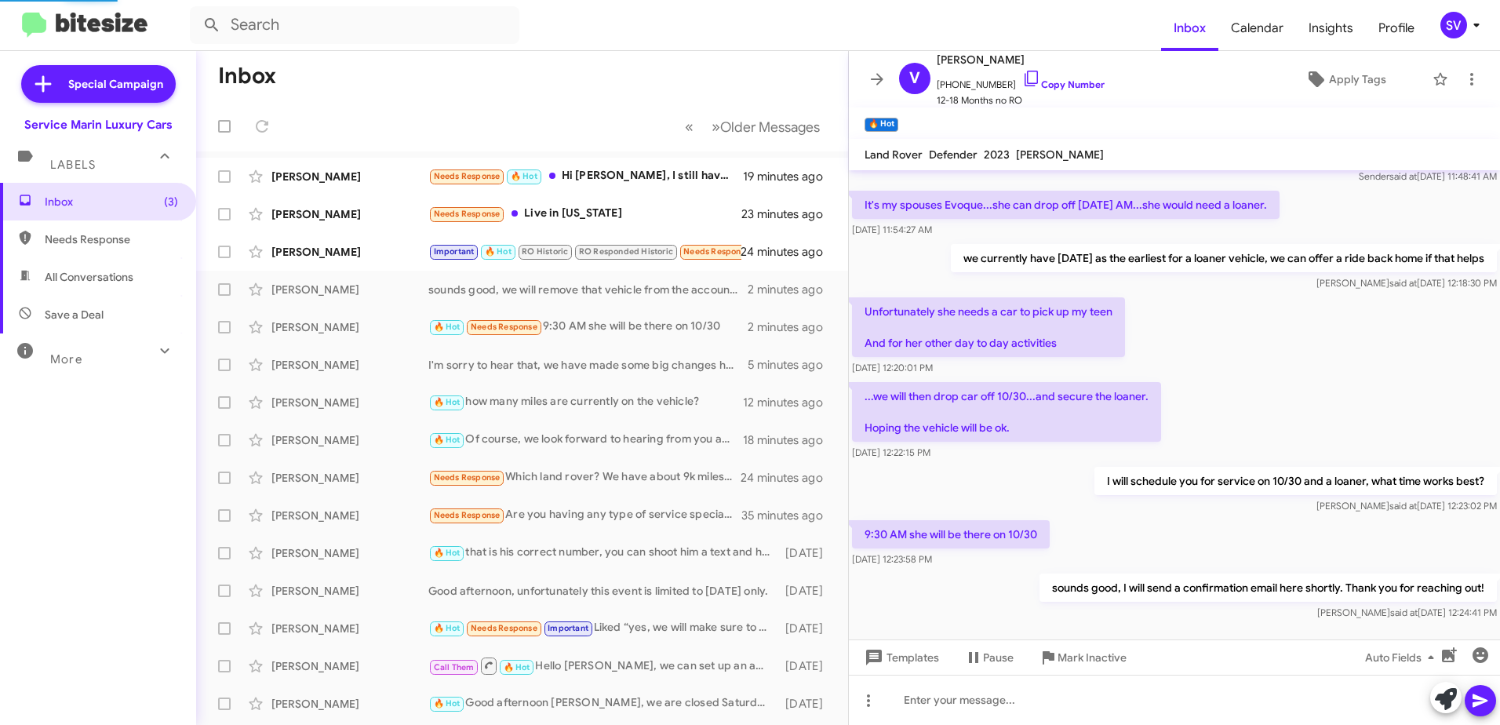
scroll to position [125, 0]
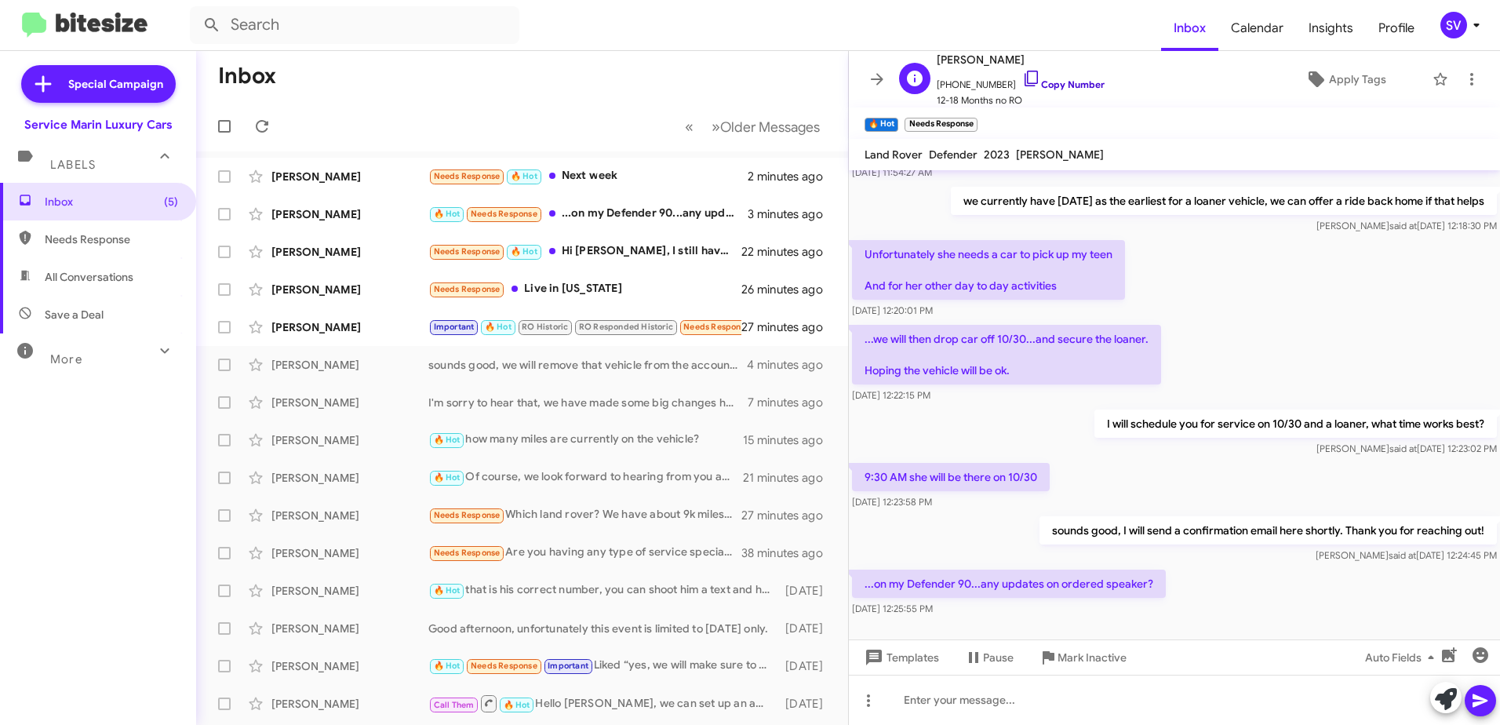
click at [1042, 86] on link "Copy Number" at bounding box center [1064, 84] width 82 height 12
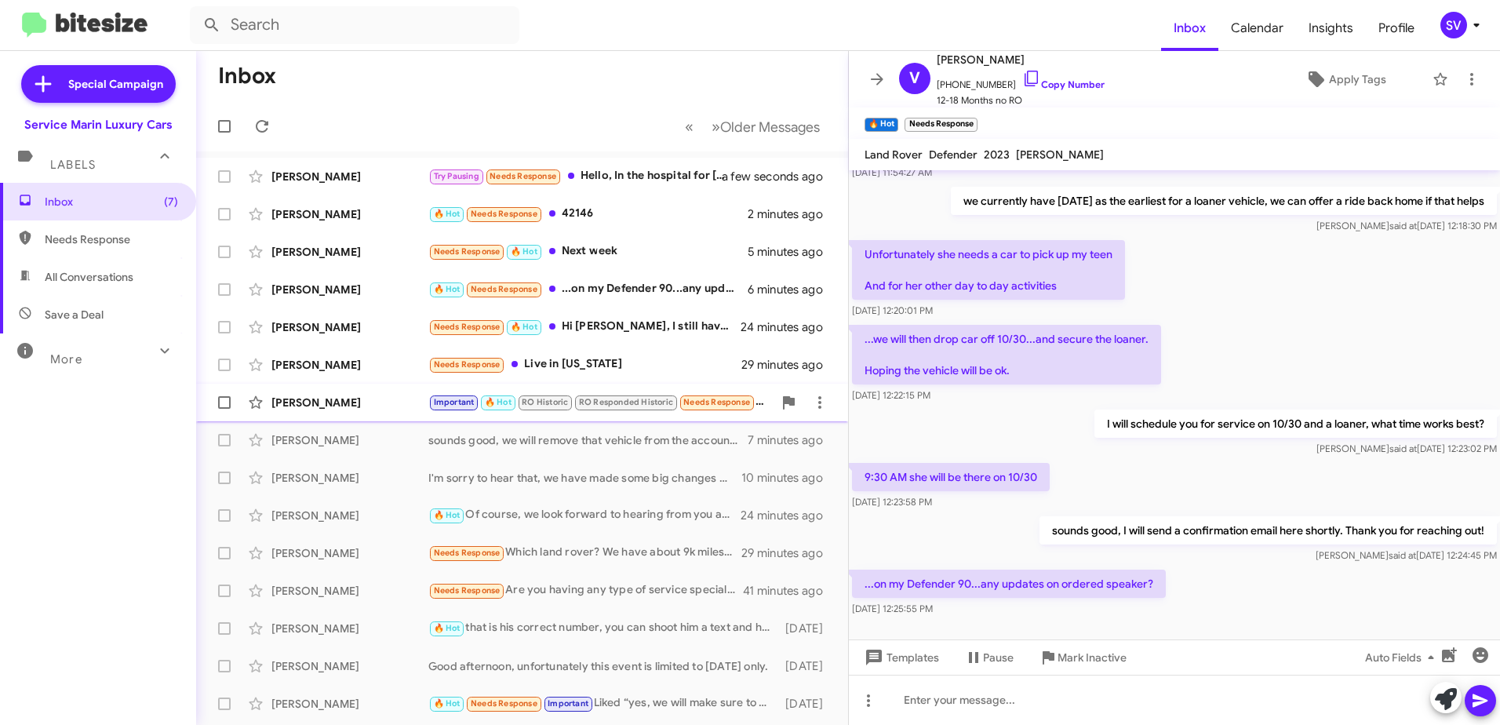
click at [379, 404] on div "[PERSON_NAME]" at bounding box center [350, 403] width 157 height 16
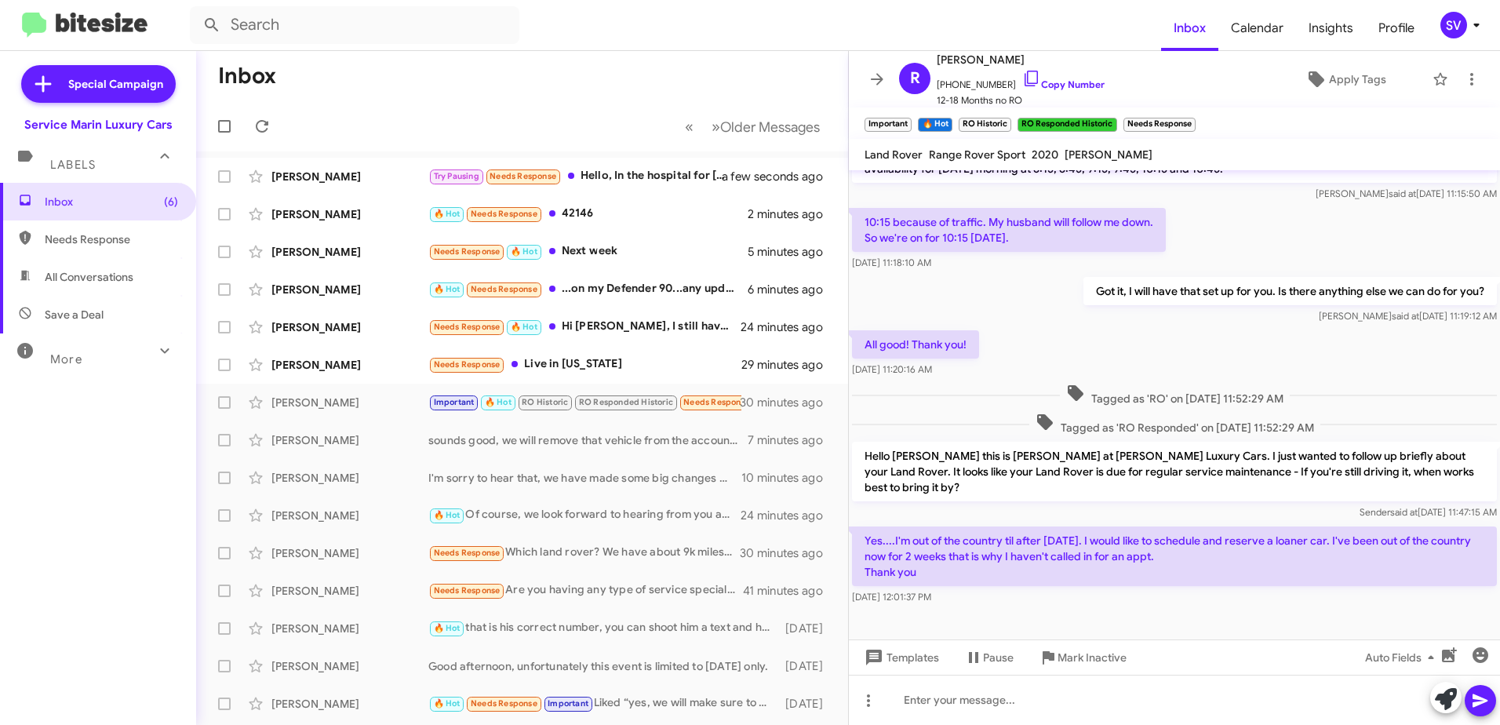
scroll to position [577, 0]
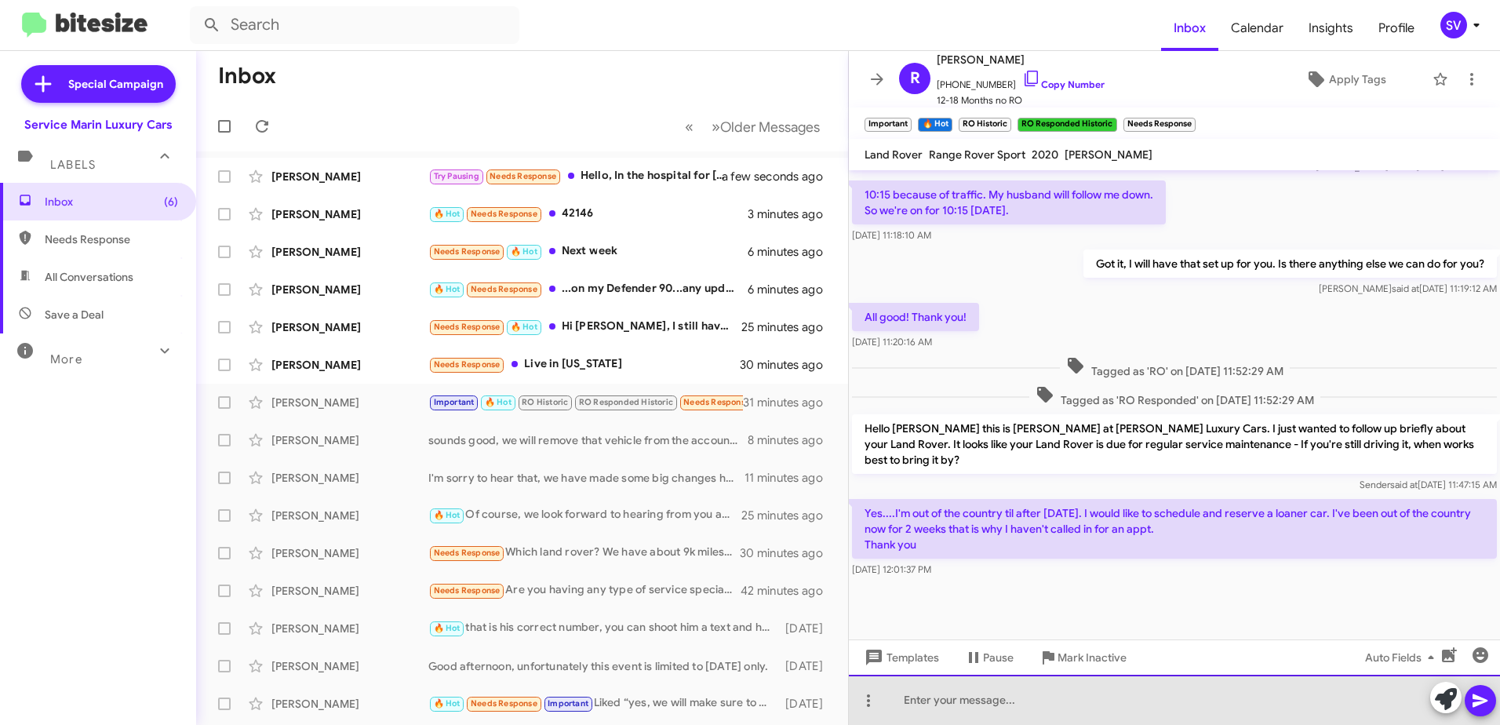
click at [951, 705] on div at bounding box center [1174, 700] width 651 height 50
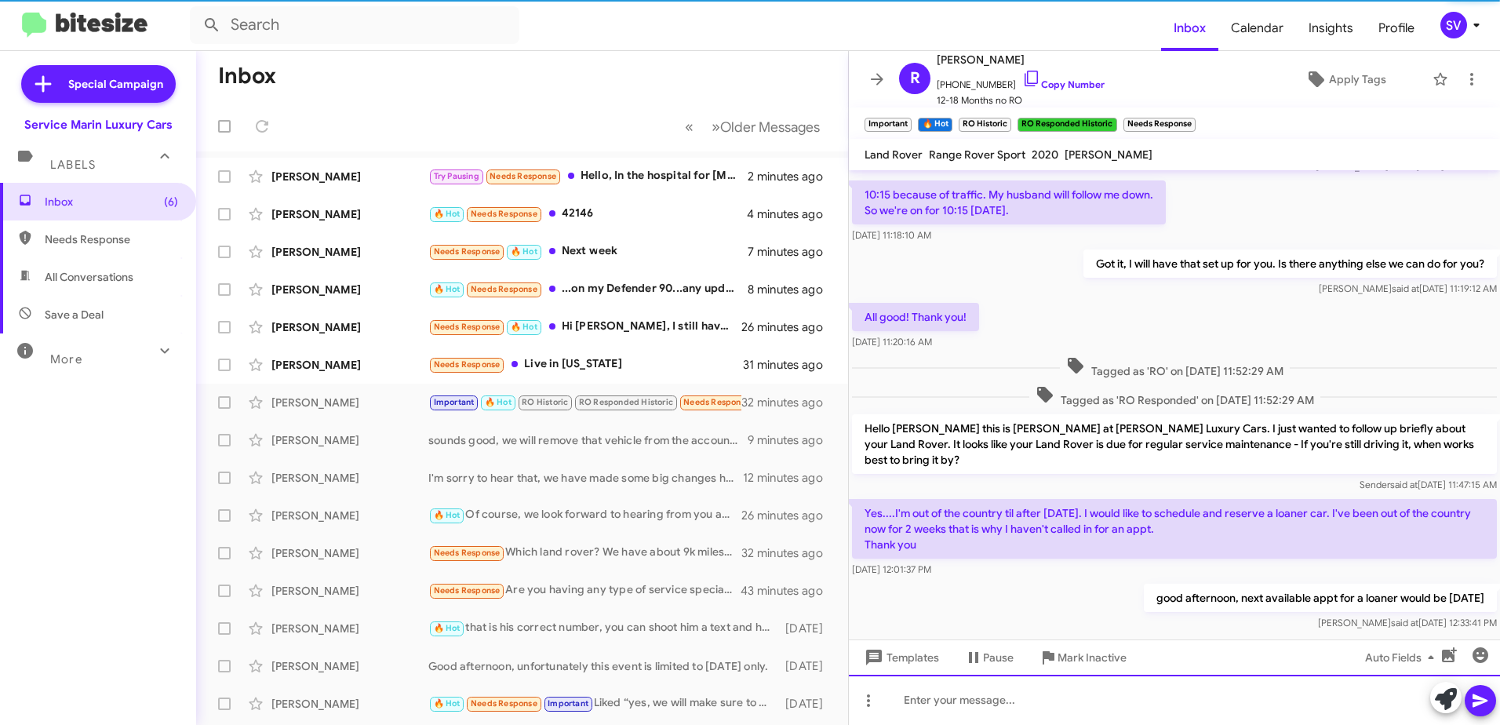
scroll to position [0, 0]
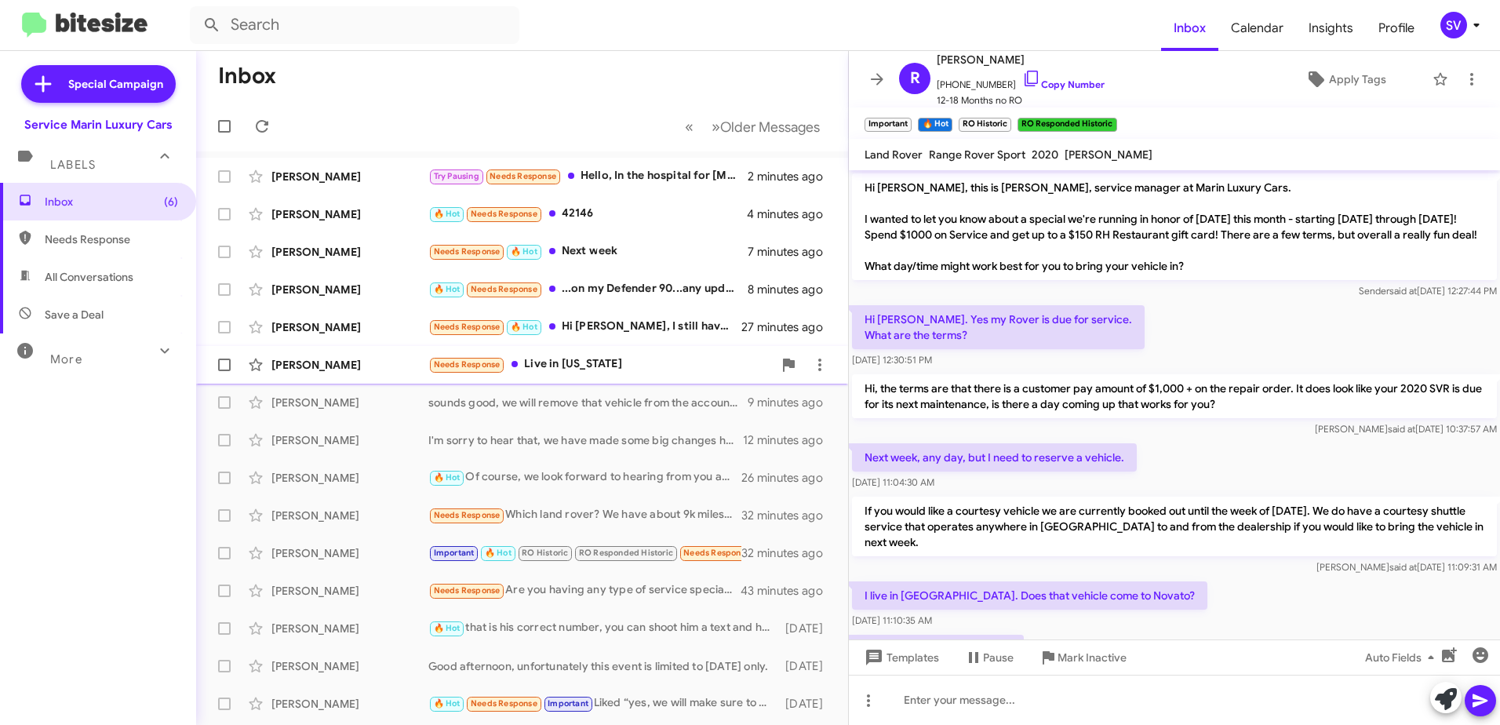
click at [621, 368] on div "Needs Response Live in [US_STATE]" at bounding box center [600, 364] width 345 height 18
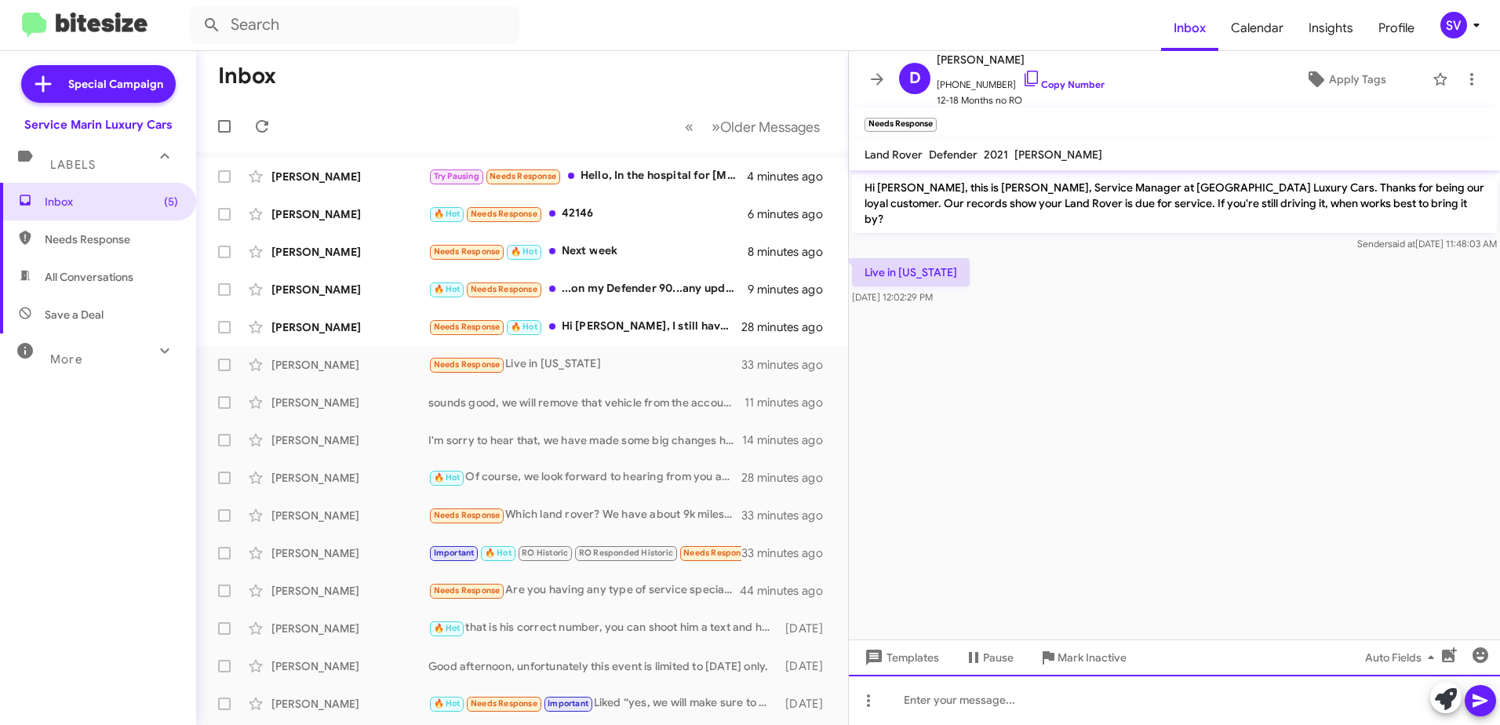
click at [964, 707] on div at bounding box center [1174, 700] width 651 height 50
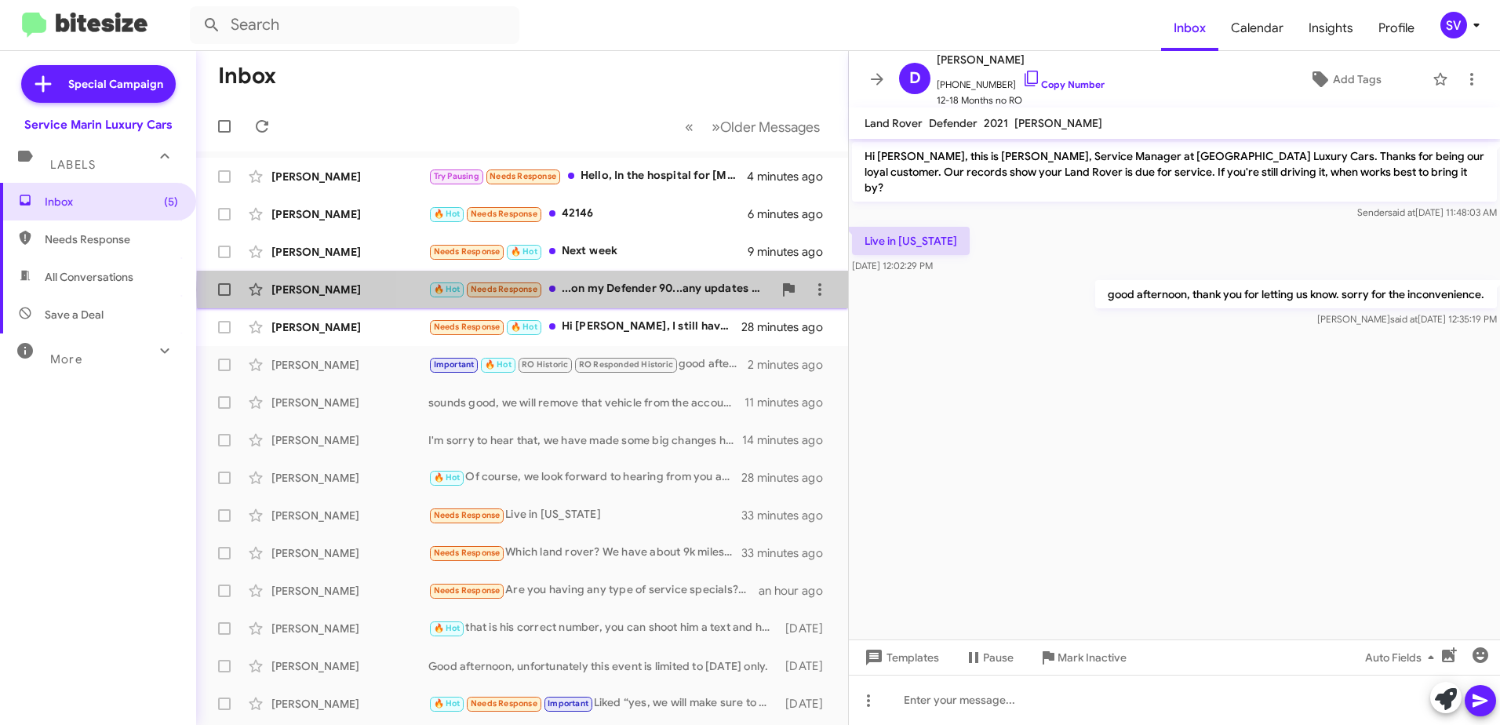
click at [671, 290] on div "🔥 Hot Needs Response ...on my Defender 90...any updates on ordered speaker?" at bounding box center [600, 289] width 345 height 18
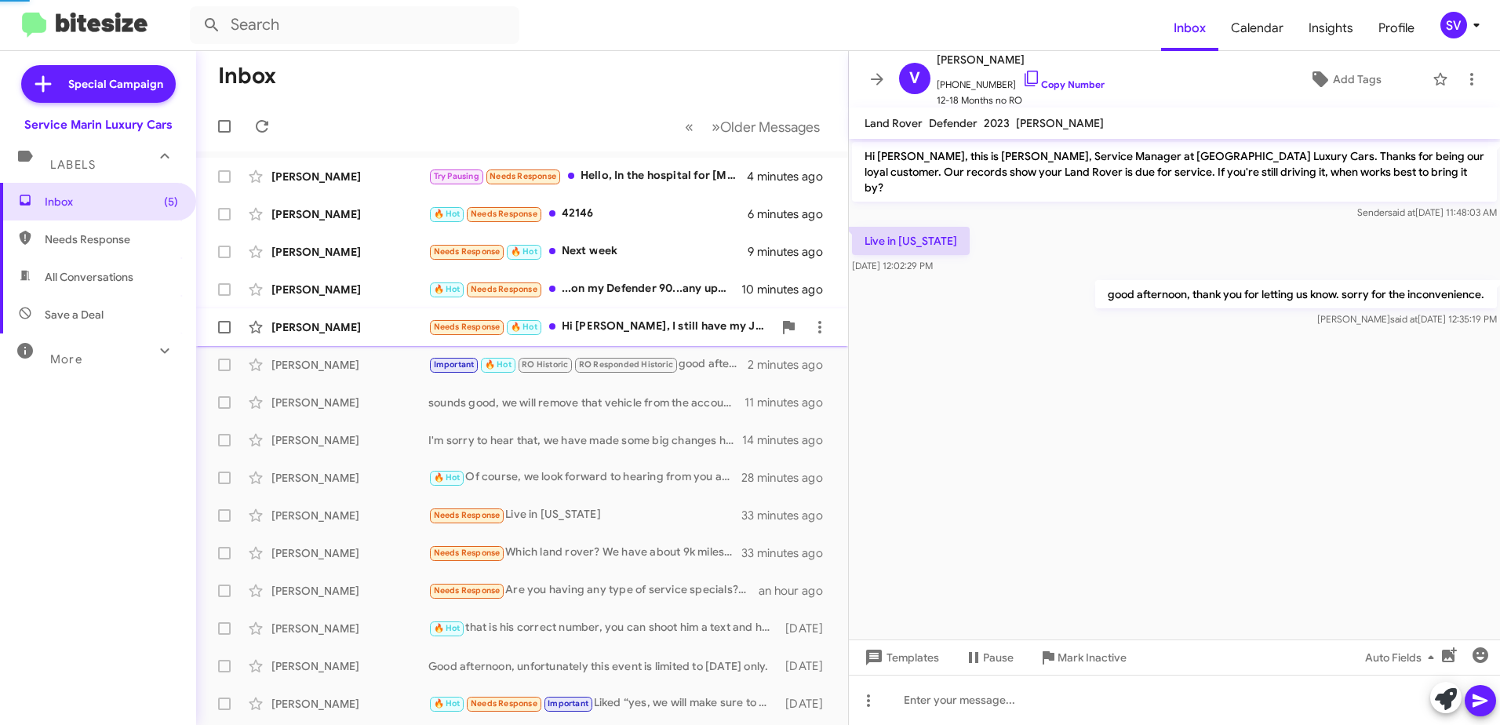
scroll to position [93, 0]
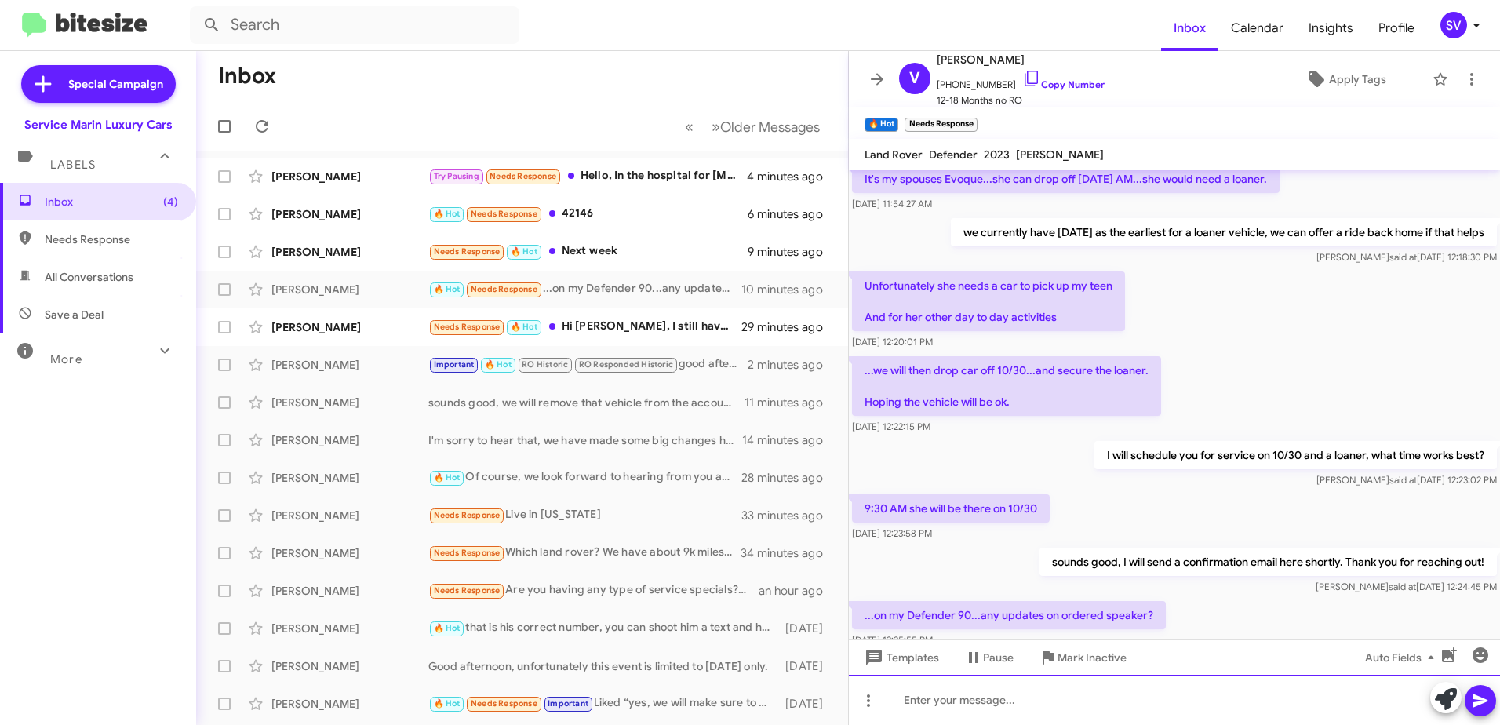
click at [973, 705] on div at bounding box center [1174, 700] width 651 height 50
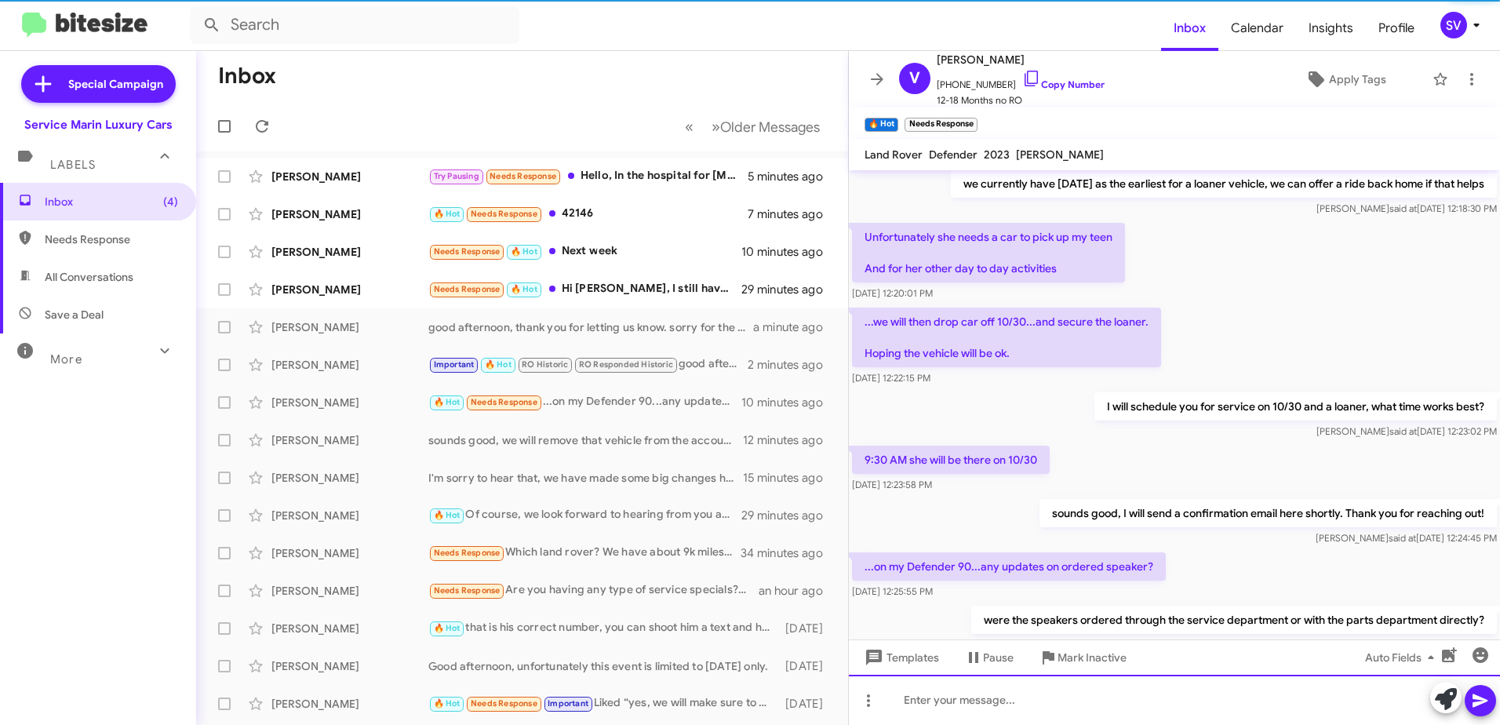
scroll to position [182, 0]
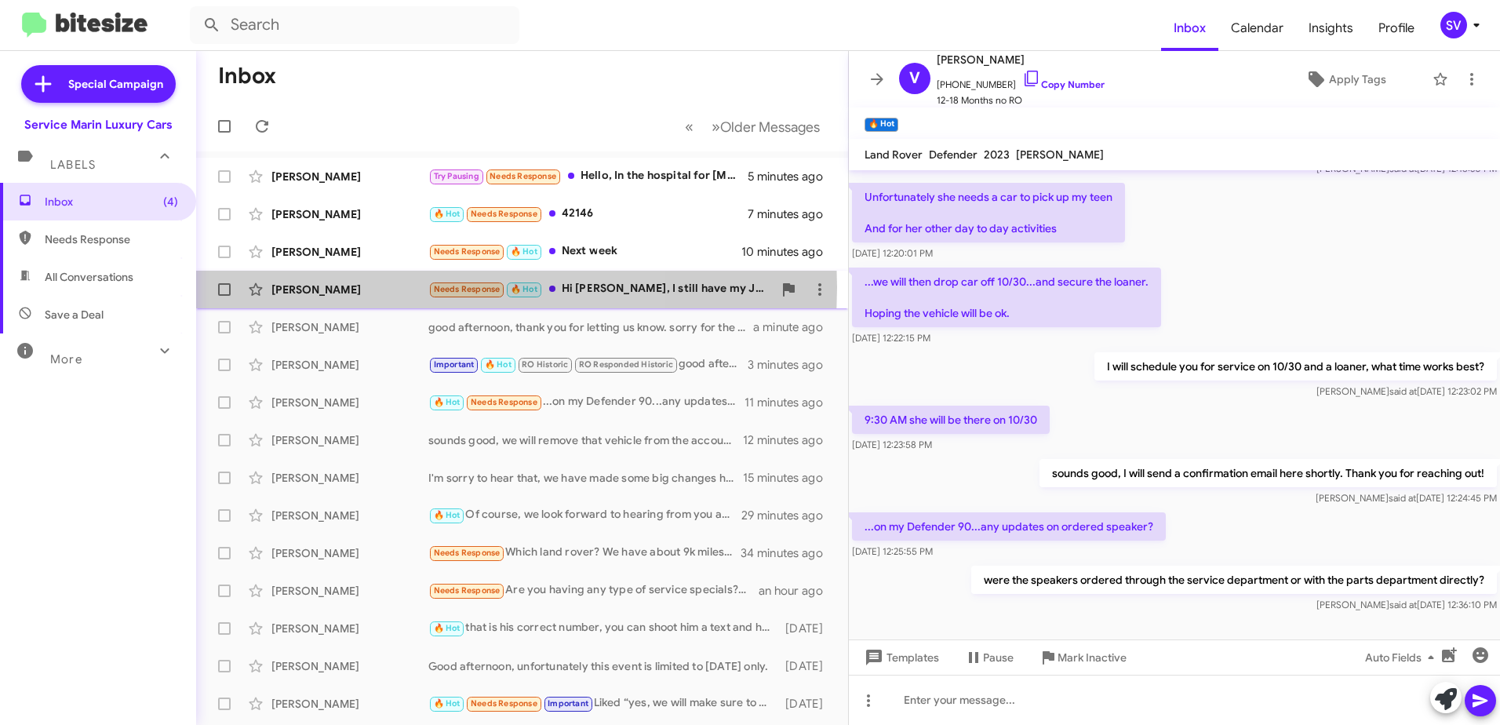
click at [352, 287] on div "[PERSON_NAME]" at bounding box center [350, 290] width 157 height 16
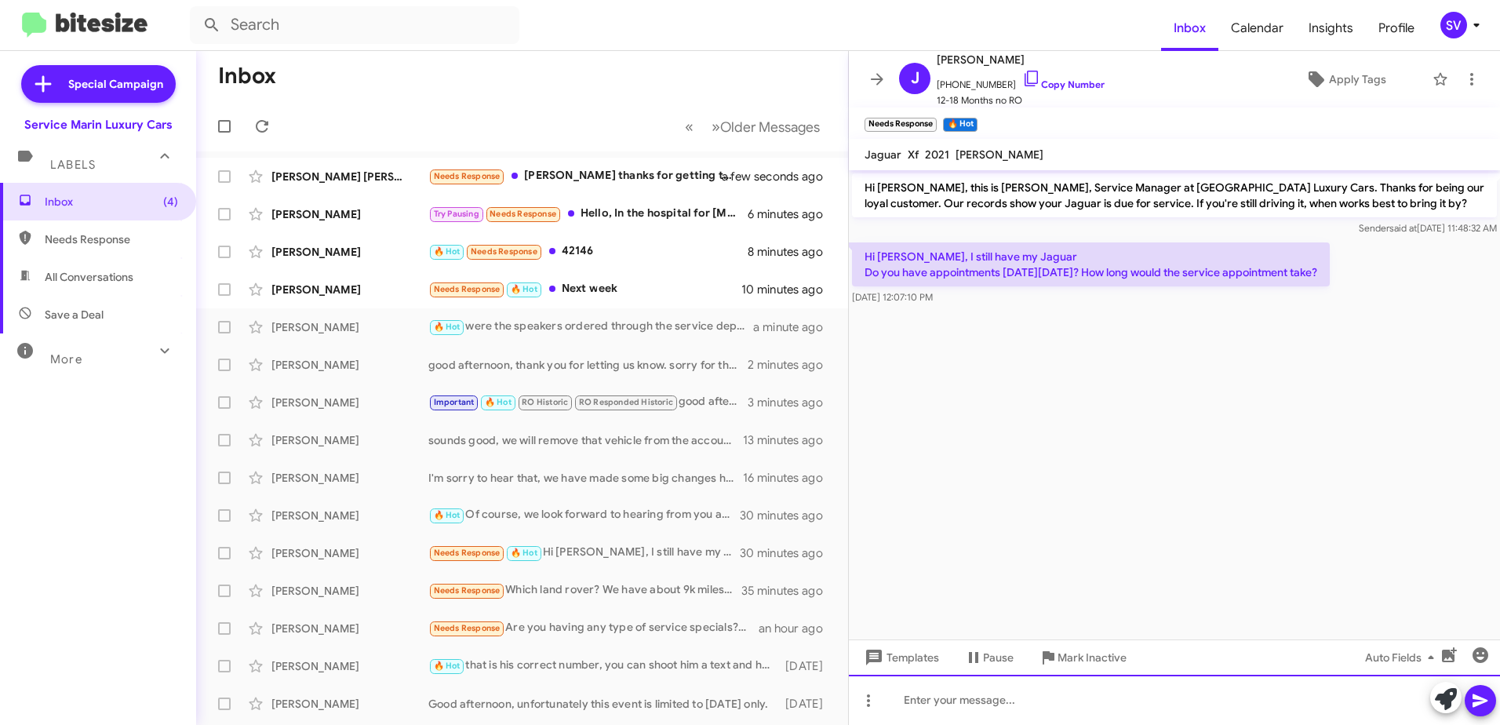
click at [1018, 705] on div at bounding box center [1174, 700] width 651 height 50
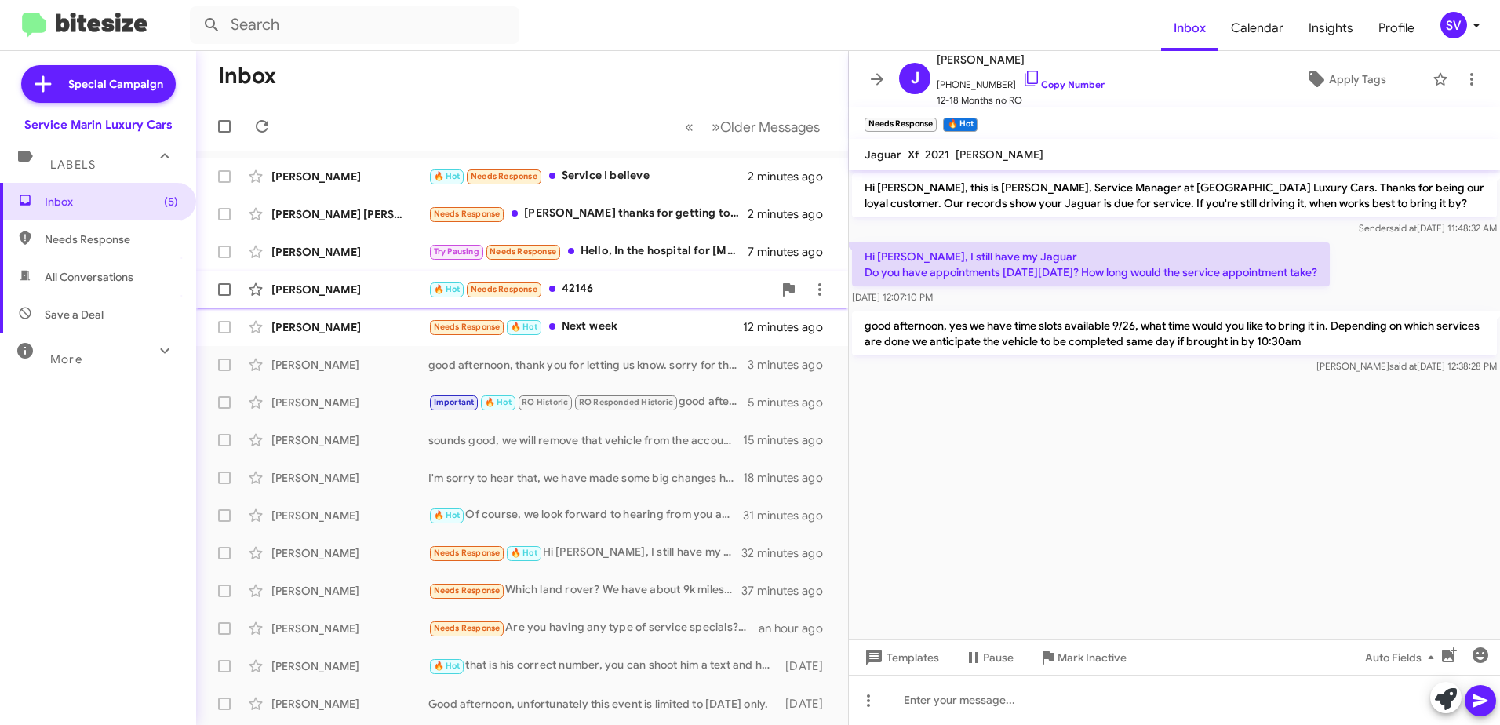
click at [655, 290] on div "🔥 Hot Needs Response 42146" at bounding box center [600, 289] width 345 height 18
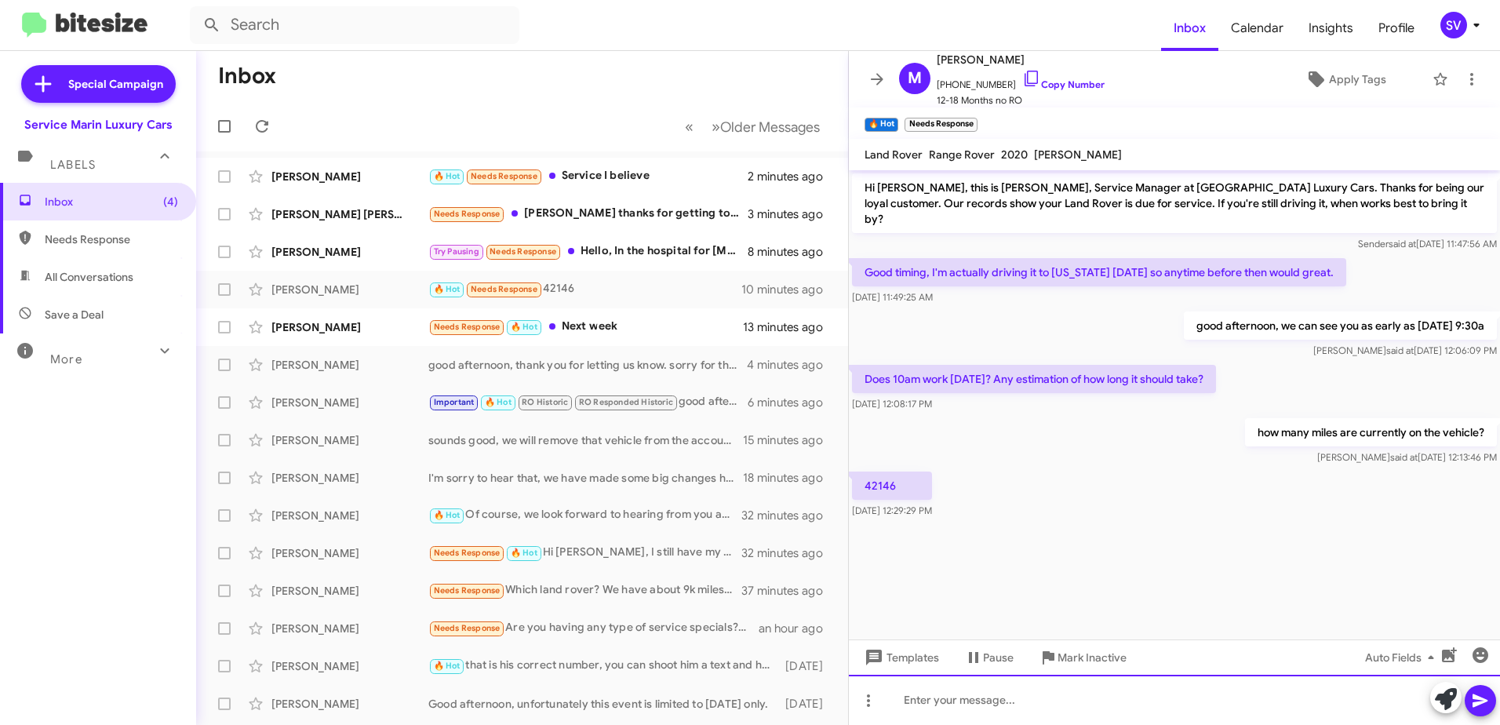
click at [961, 703] on div at bounding box center [1174, 700] width 651 height 50
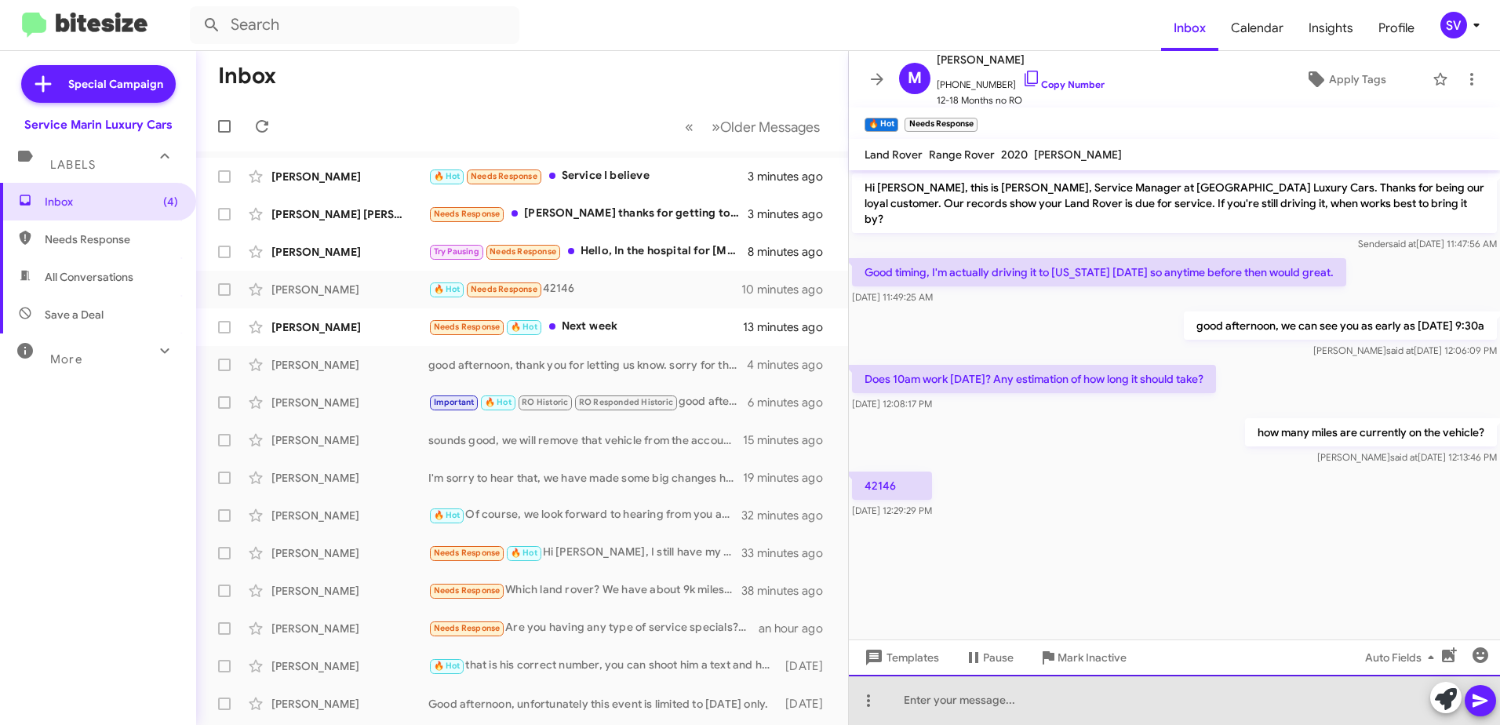
click at [1012, 703] on div at bounding box center [1174, 700] width 651 height 50
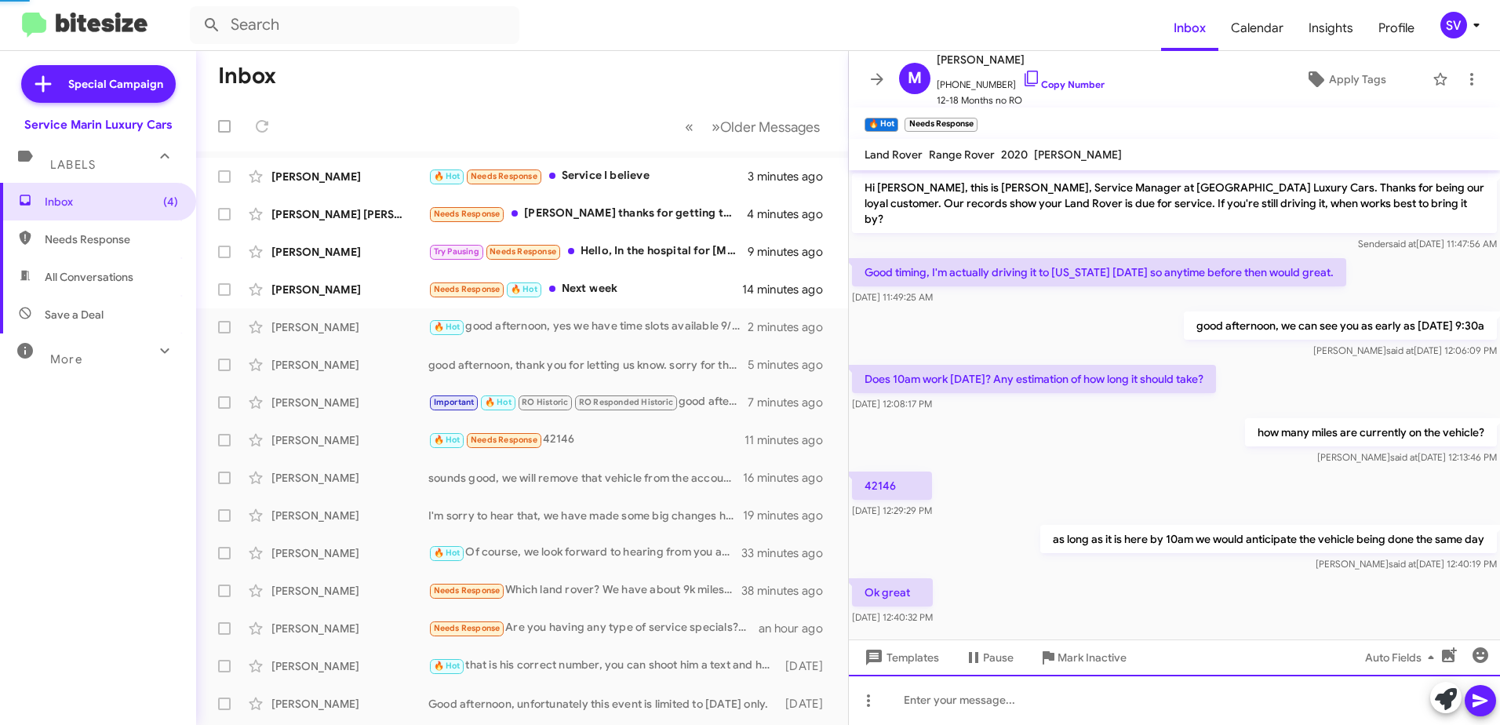
scroll to position [5, 0]
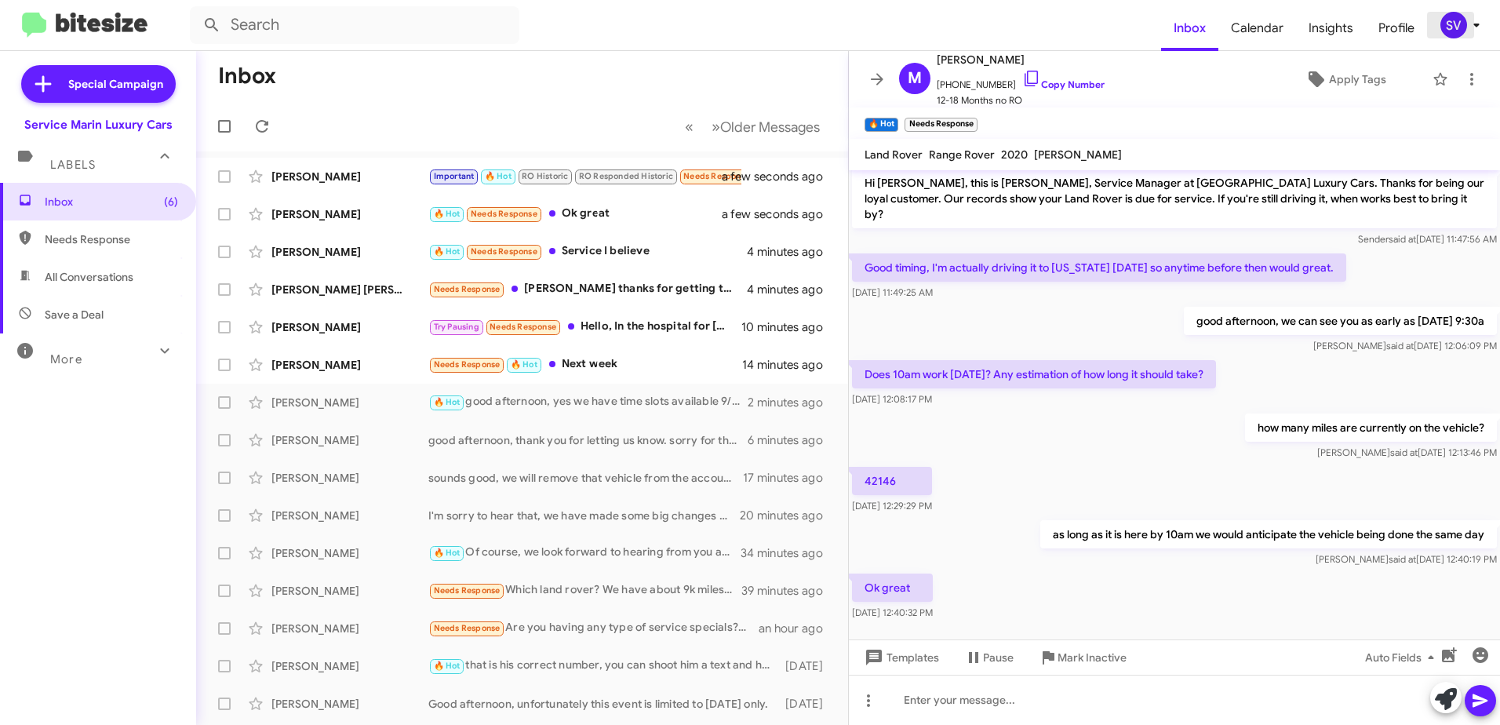
click at [1484, 24] on icon at bounding box center [1476, 25] width 19 height 19
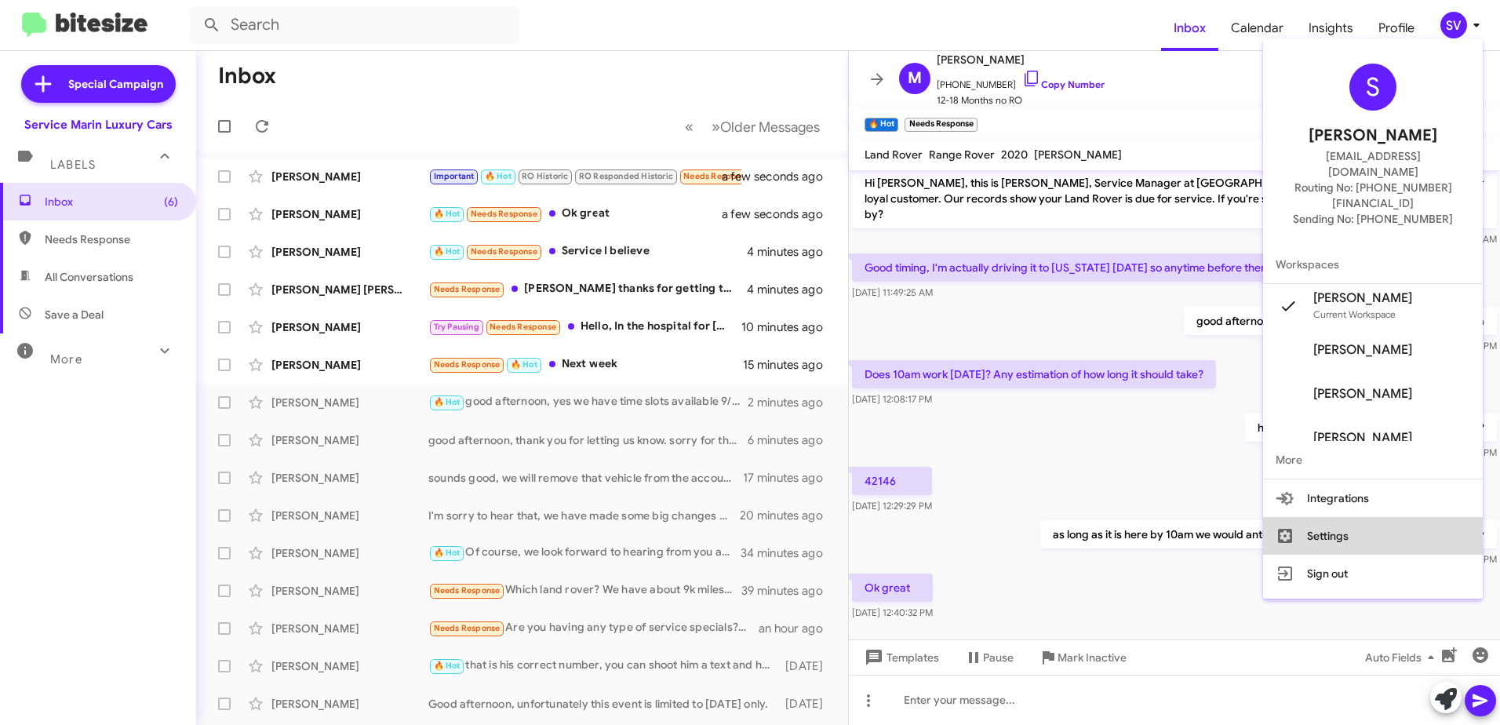
click at [1332, 517] on button "Settings" at bounding box center [1373, 536] width 220 height 38
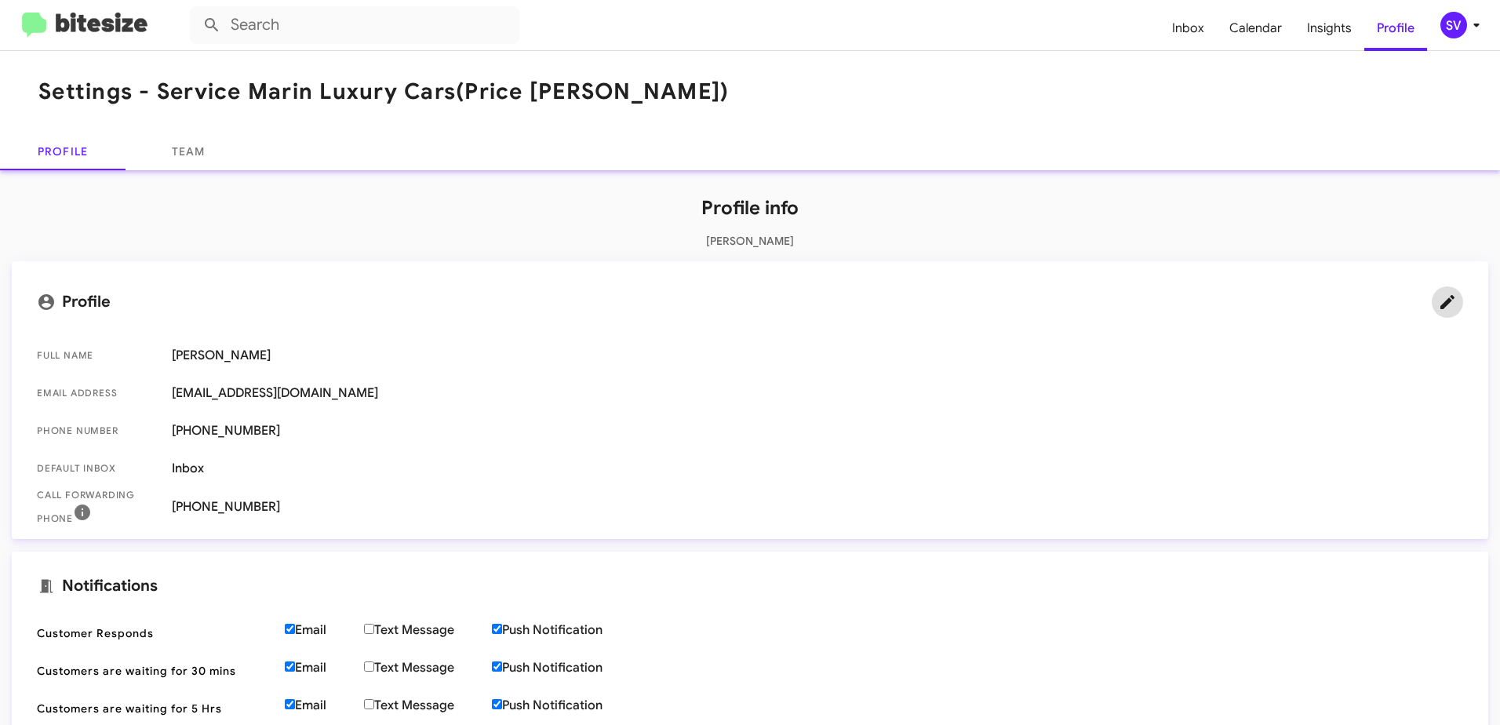
click at [1441, 301] on icon at bounding box center [1448, 302] width 14 height 14
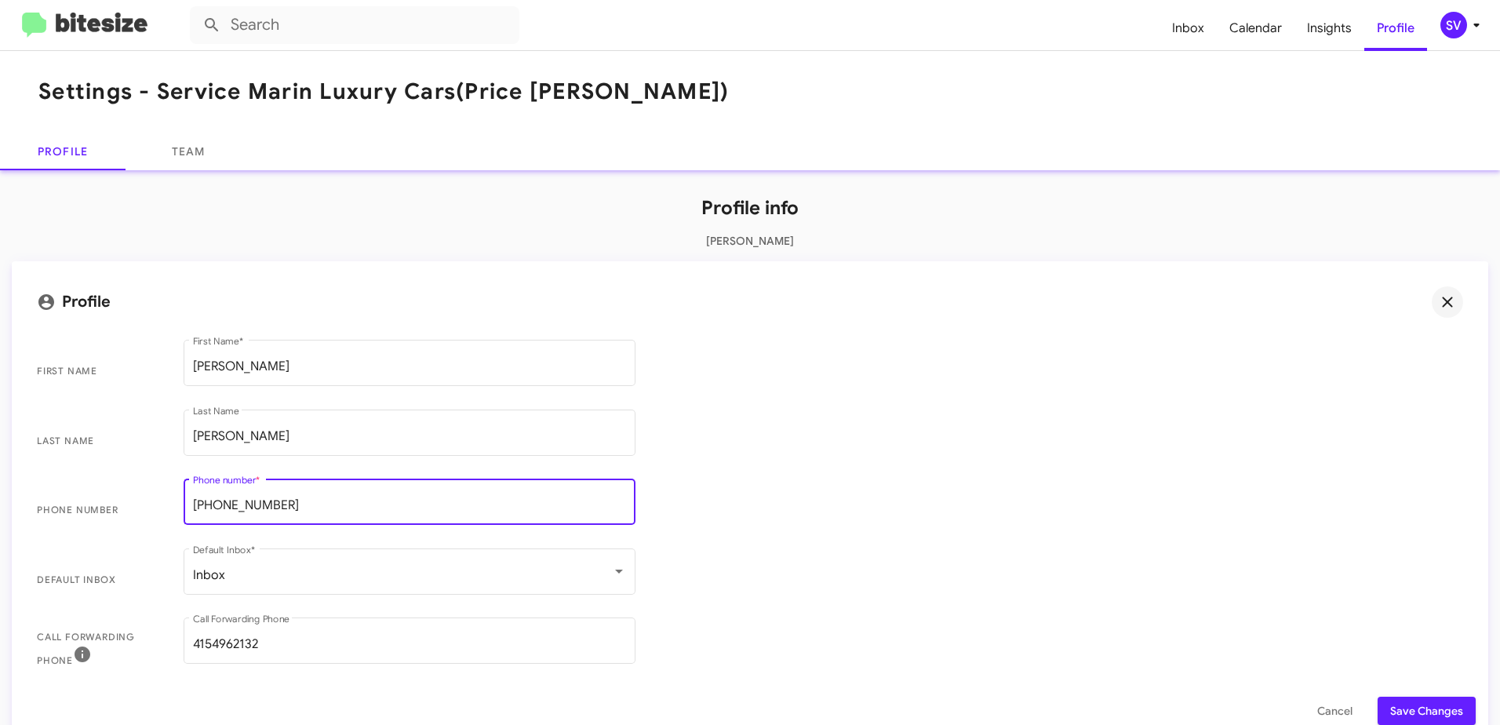
drag, startPoint x: 301, startPoint y: 505, endPoint x: 177, endPoint y: 502, distance: 124.0
click at [177, 502] on mat-form-field "[PHONE_NUMBER] Phone number *" at bounding box center [410, 511] width 476 height 70
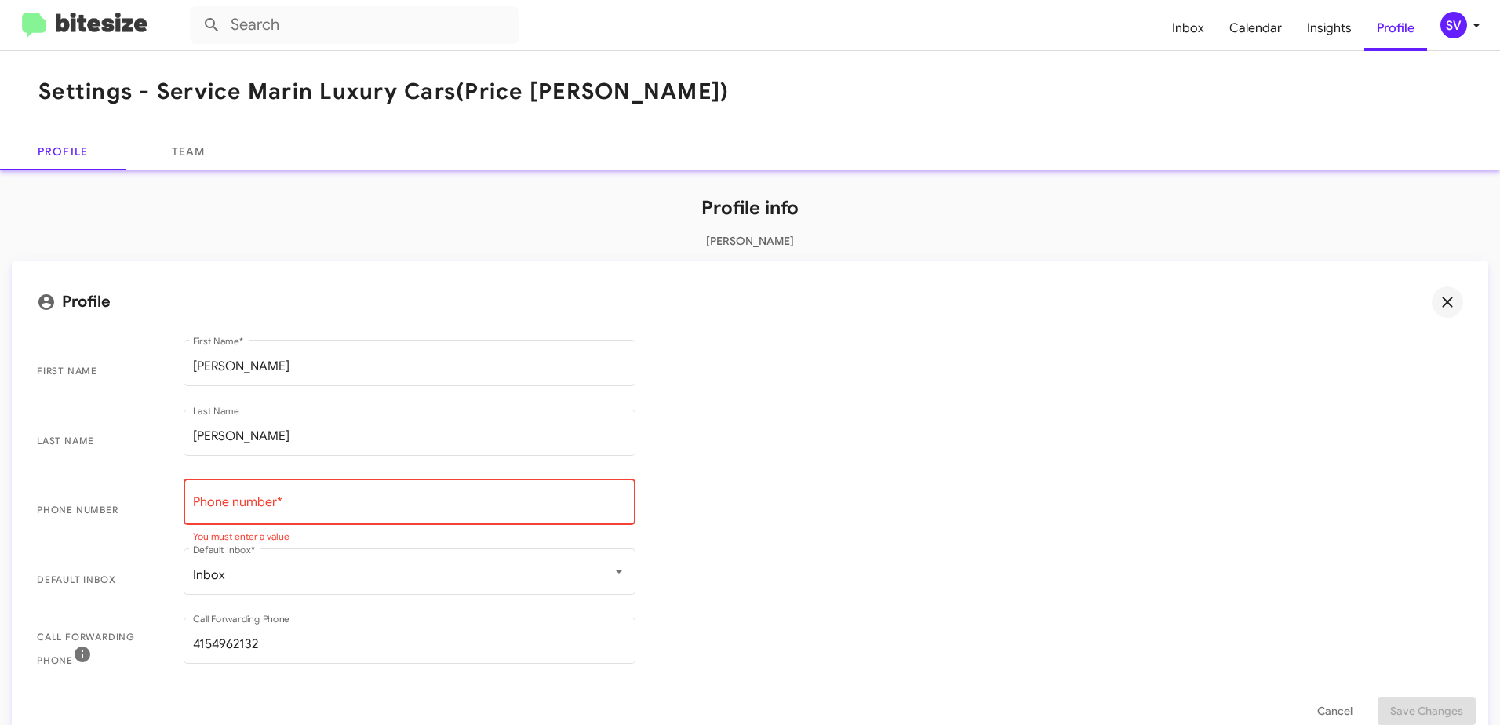
click at [808, 473] on span "Last Name [PERSON_NAME] Last Name" at bounding box center [750, 442] width 1452 height 70
click at [855, 381] on span "First Name [PERSON_NAME] First Name *" at bounding box center [750, 372] width 1452 height 70
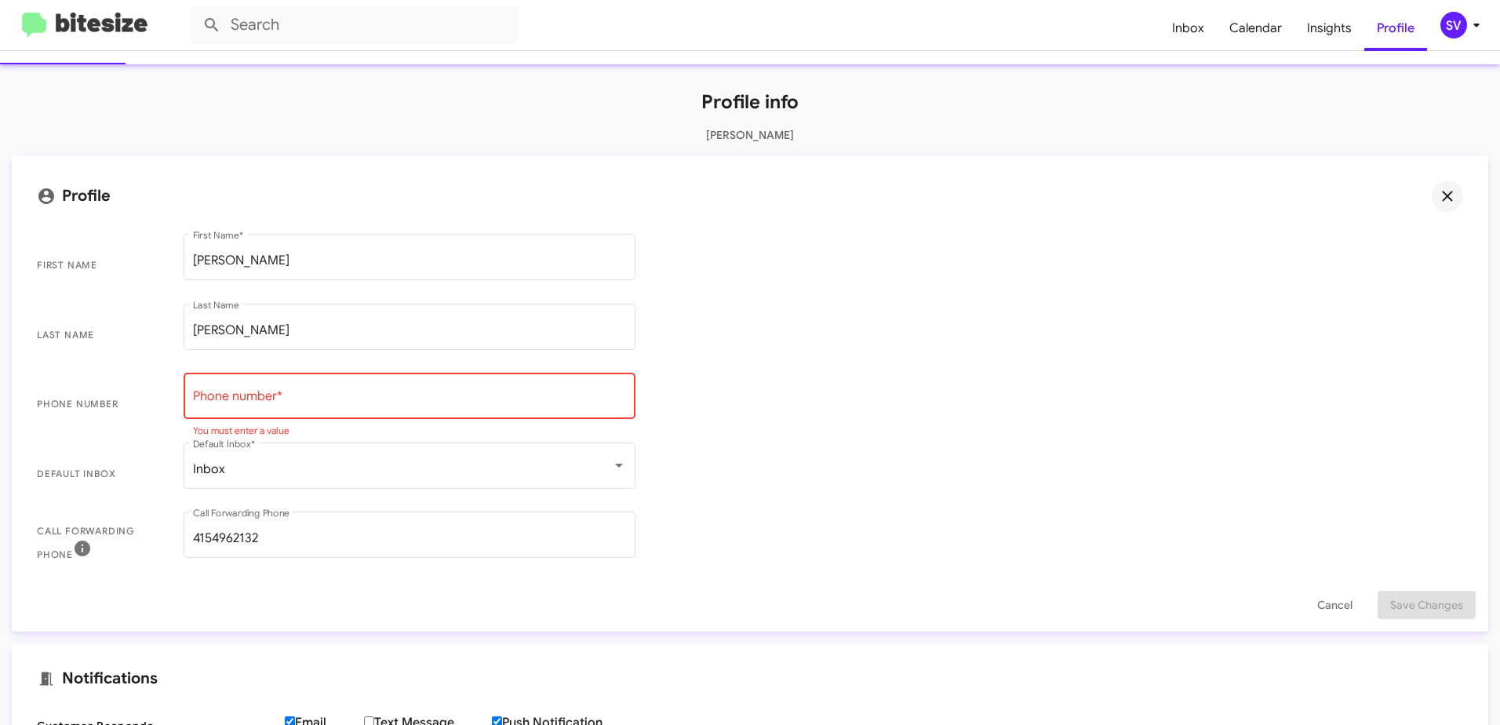
scroll to position [78, 0]
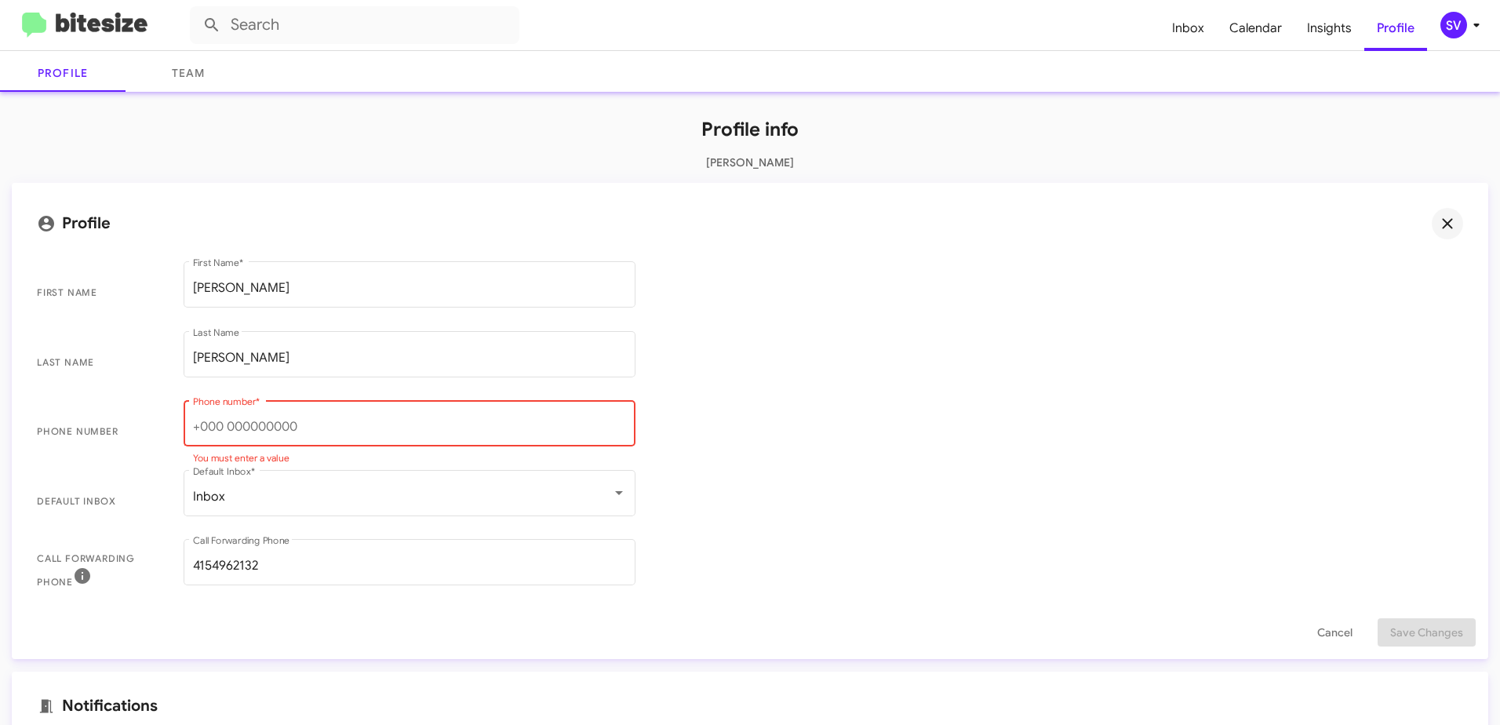
click at [270, 429] on input "Phone number *" at bounding box center [409, 427] width 433 height 14
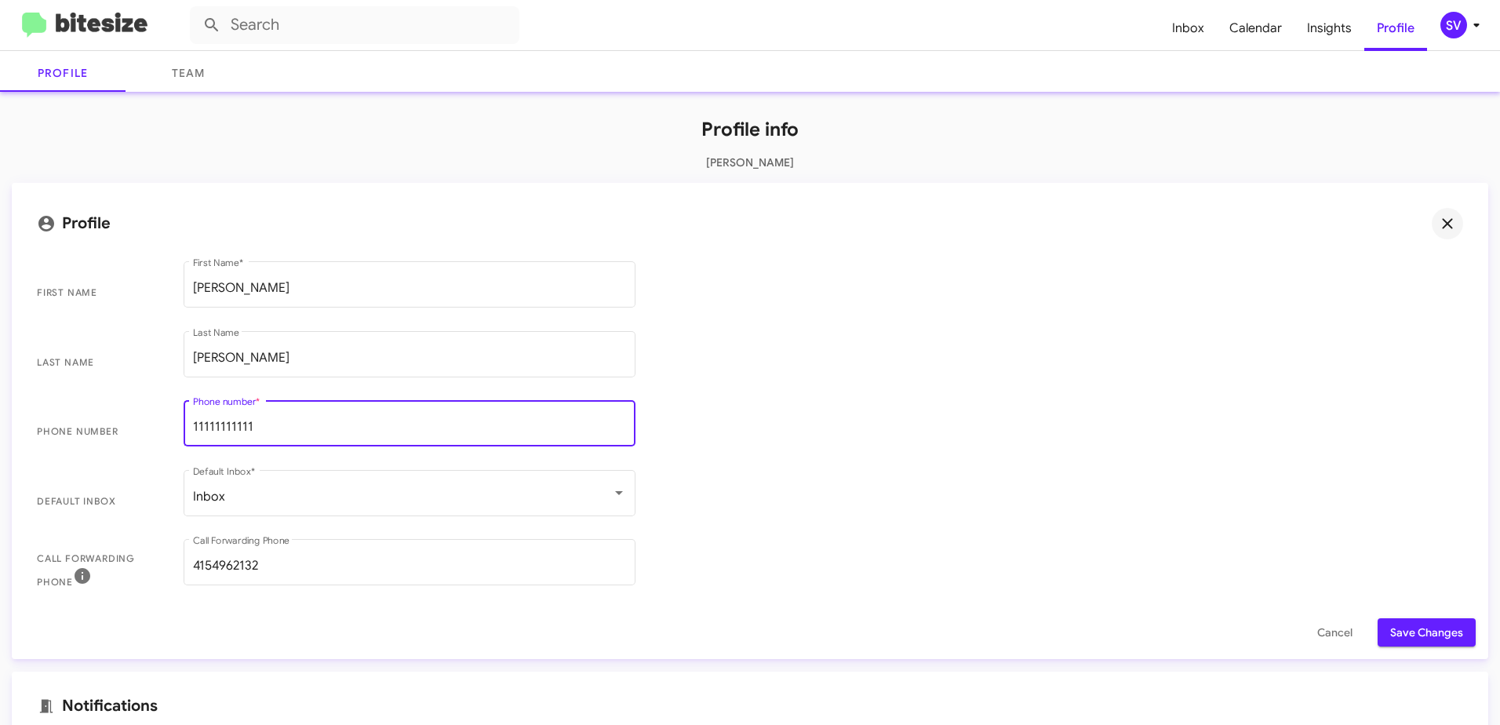
type input "11111111111"
click at [757, 411] on span "Phone number 11111111111 Phone number *" at bounding box center [750, 432] width 1452 height 70
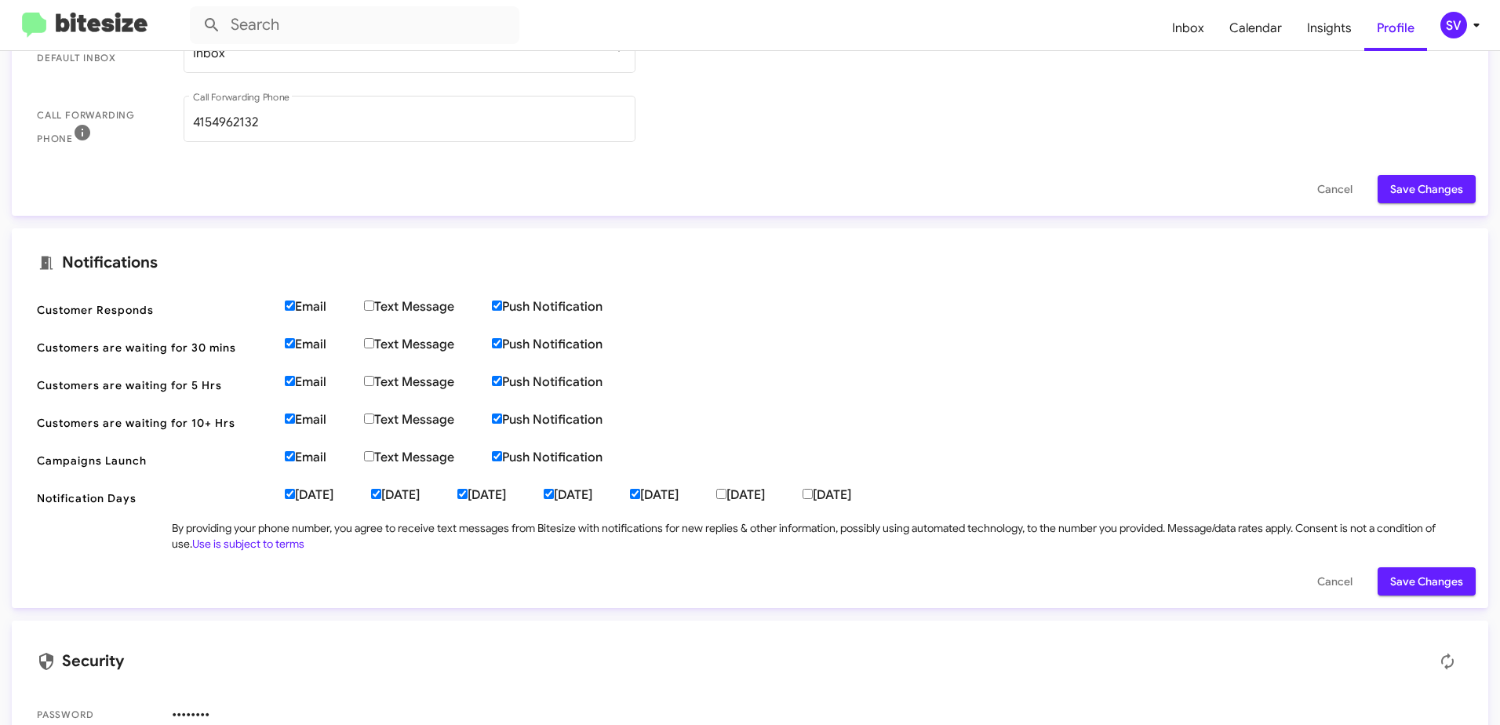
scroll to position [549, 0]
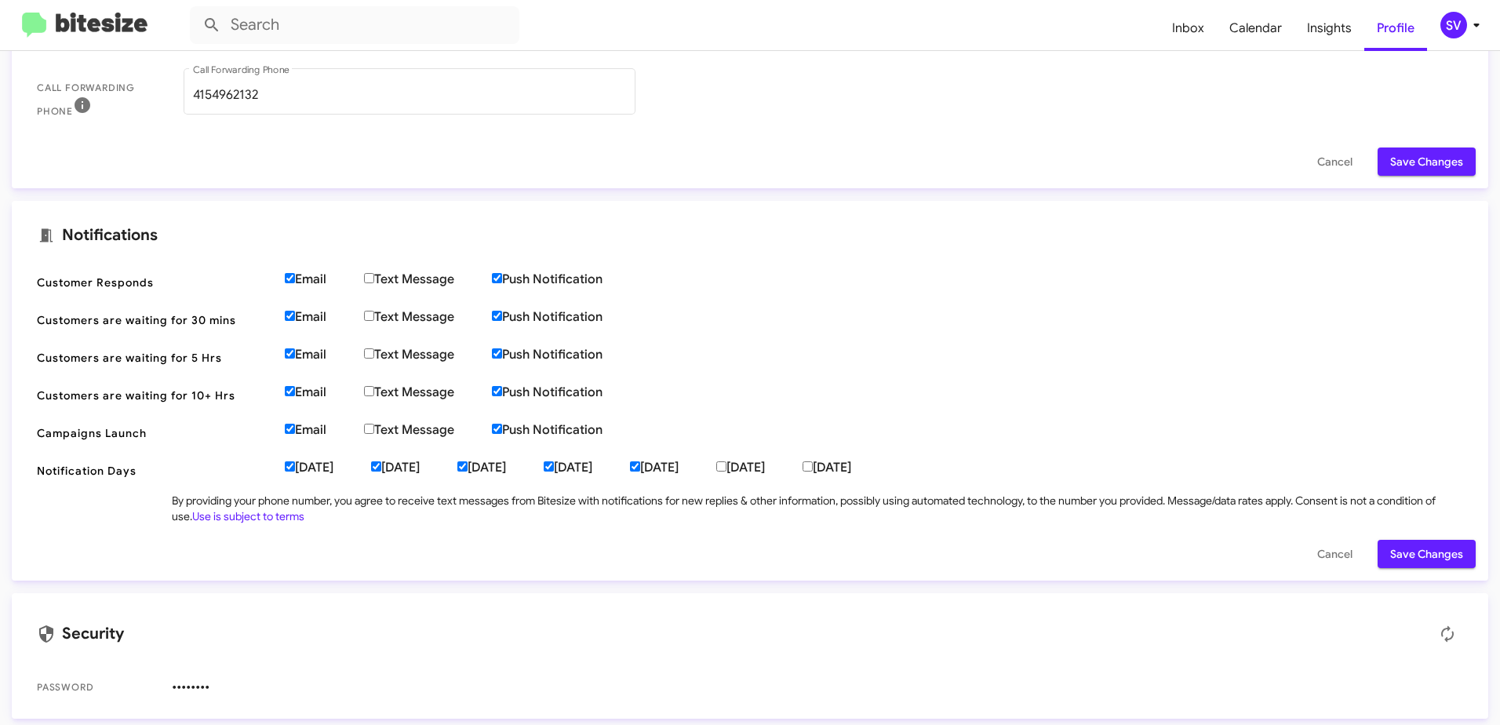
click at [1409, 162] on span "Save Changes" at bounding box center [1427, 162] width 73 height 28
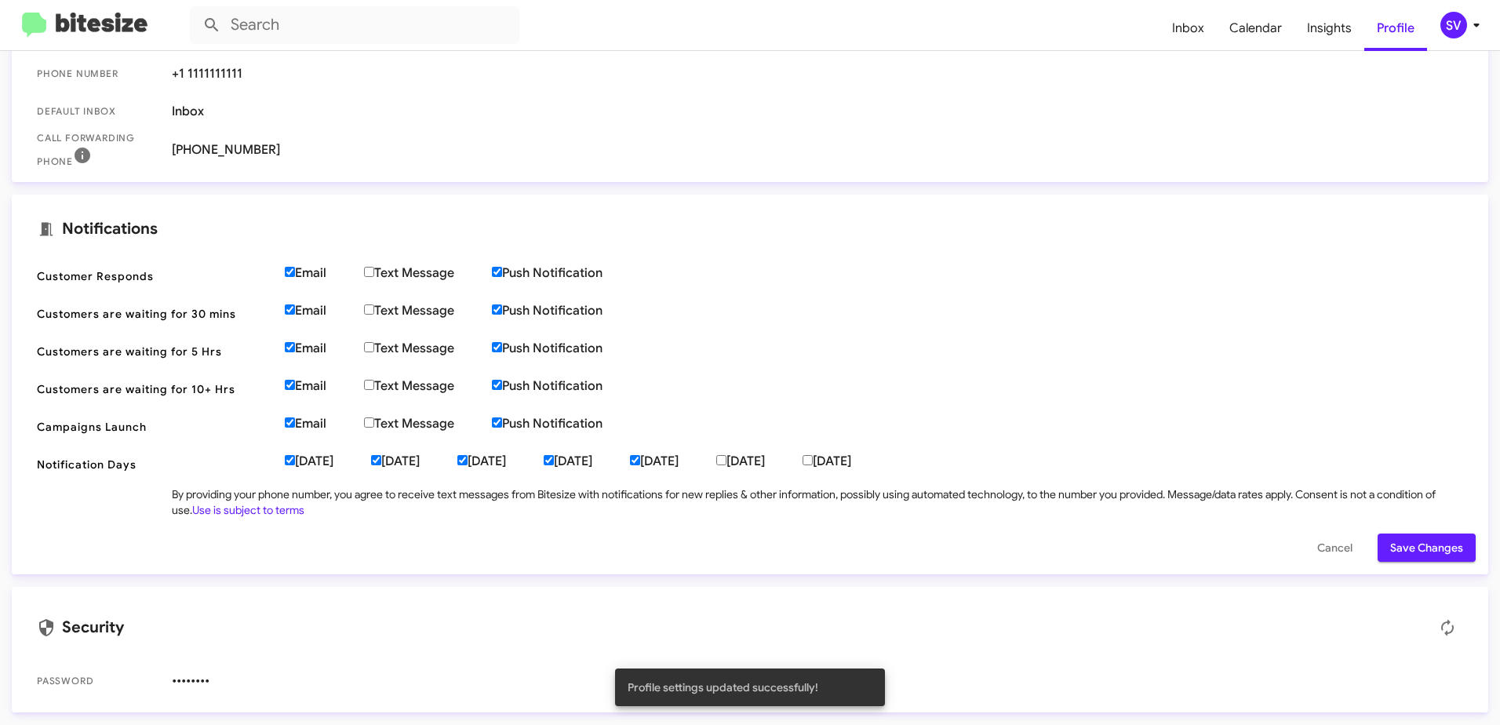
click at [284, 272] on span "Customer Responds Email Text Message Push Notification" at bounding box center [750, 276] width 1452 height 38
click at [291, 270] on input "Email" at bounding box center [290, 272] width 10 height 10
checkbox input "false"
click at [293, 309] on input "Email" at bounding box center [290, 309] width 10 height 10
checkbox input "false"
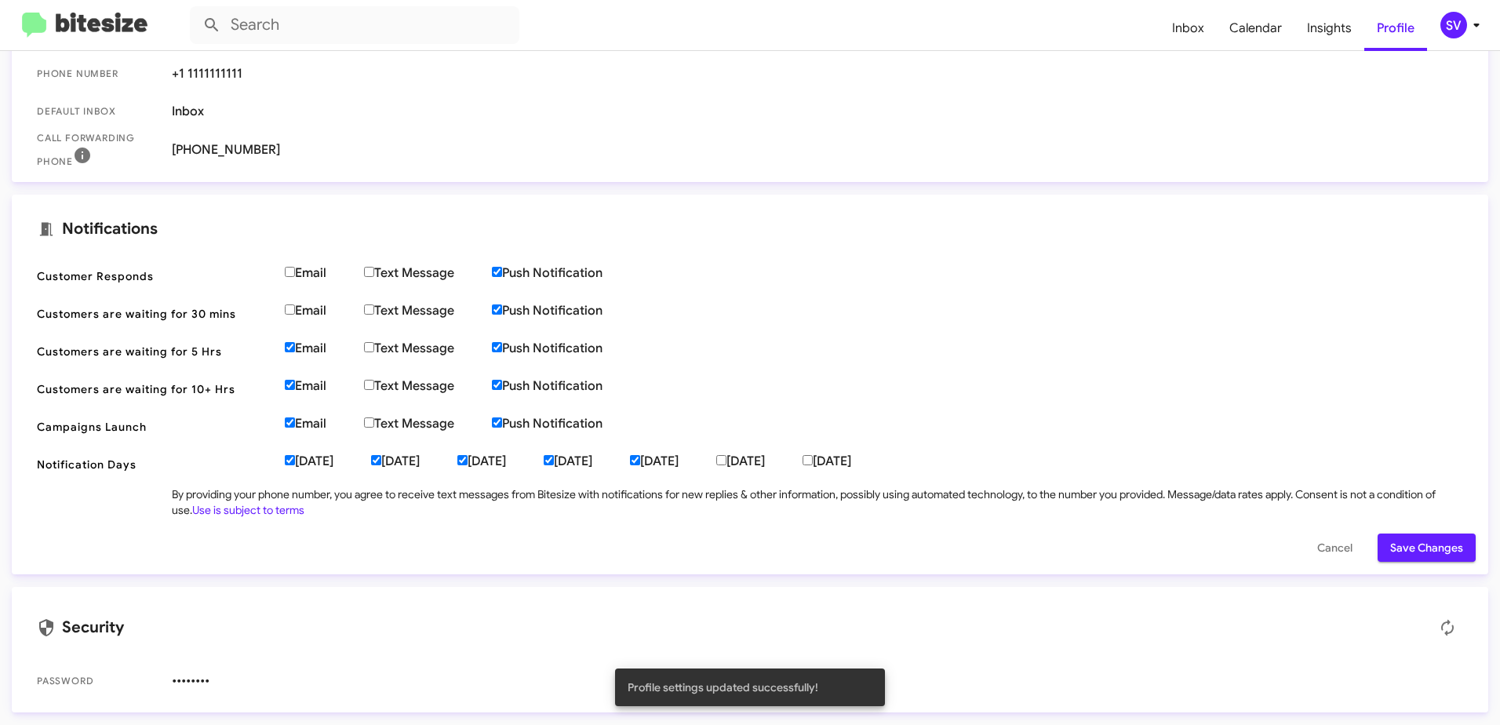
click at [290, 348] on input "Email" at bounding box center [290, 347] width 10 height 10
checkbox input "false"
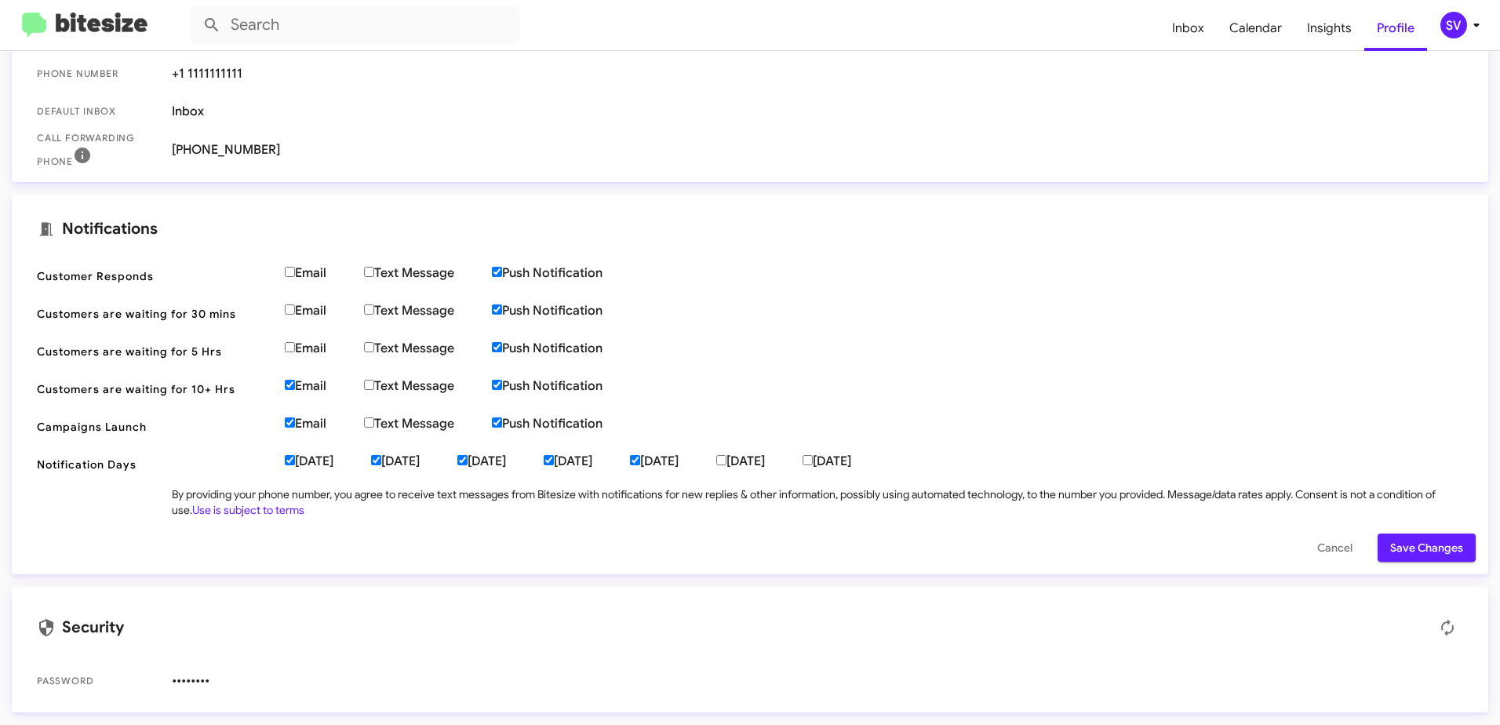
click at [287, 387] on input "Email" at bounding box center [290, 385] width 10 height 10
checkbox input "false"
click at [290, 424] on input "Email" at bounding box center [290, 422] width 10 height 10
checkbox input "false"
click at [291, 463] on input "[DATE]" at bounding box center [290, 460] width 10 height 10
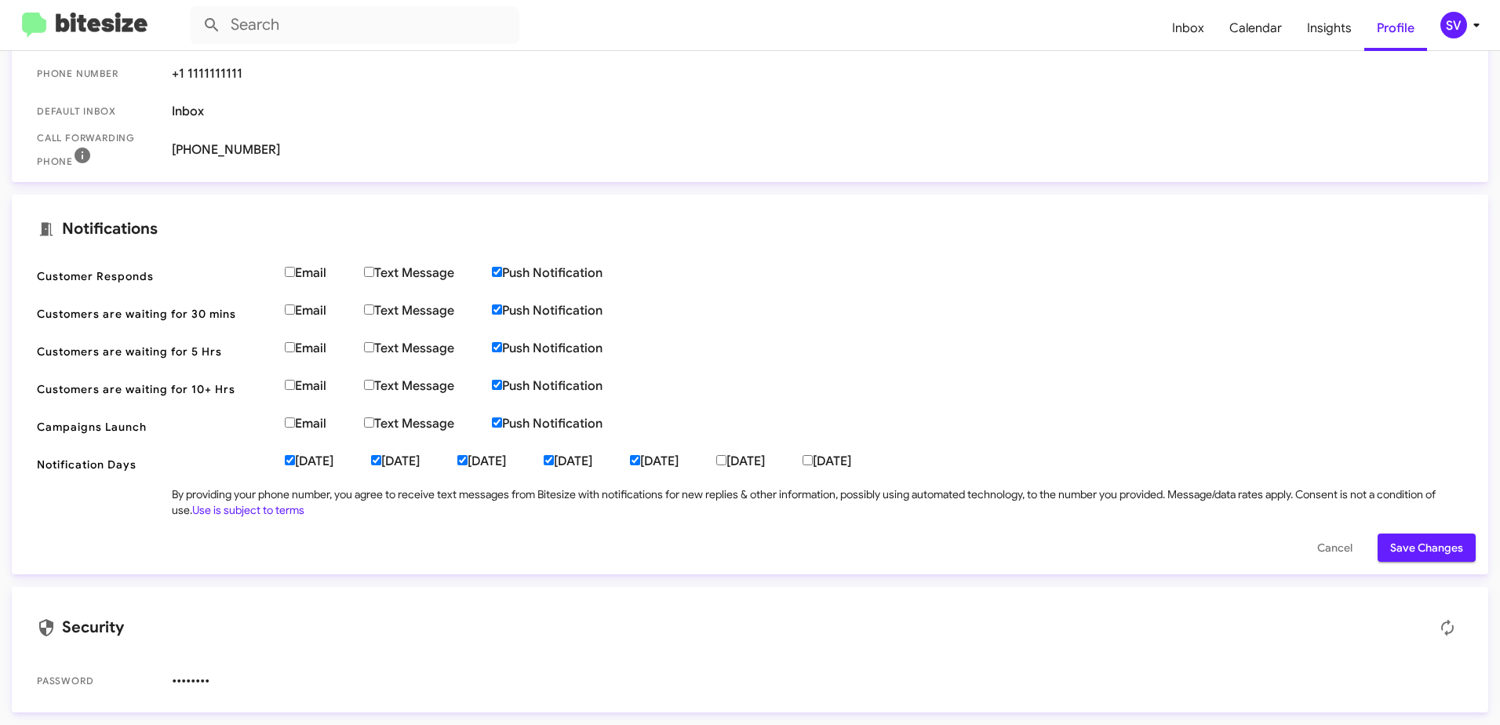
checkbox input "false"
click at [381, 459] on input "[DATE]" at bounding box center [376, 460] width 10 height 10
checkbox input "false"
click at [468, 462] on input "[DATE]" at bounding box center [463, 460] width 10 height 10
checkbox input "false"
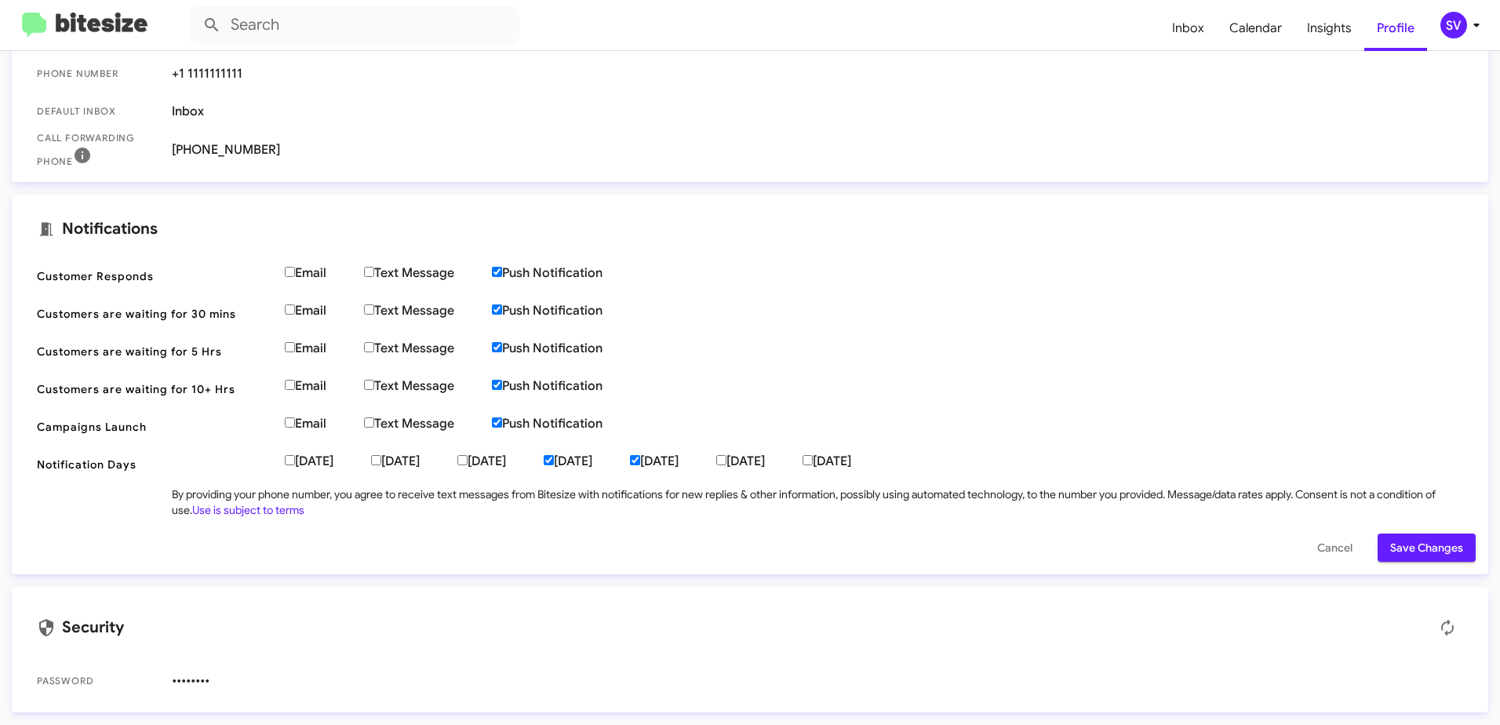
drag, startPoint x: 503, startPoint y: 425, endPoint x: 503, endPoint y: 406, distance: 18.8
click at [502, 424] on input "Push Notification" at bounding box center [497, 422] width 10 height 10
checkbox input "false"
click at [500, 387] on input "Push Notification" at bounding box center [497, 385] width 10 height 10
checkbox input "false"
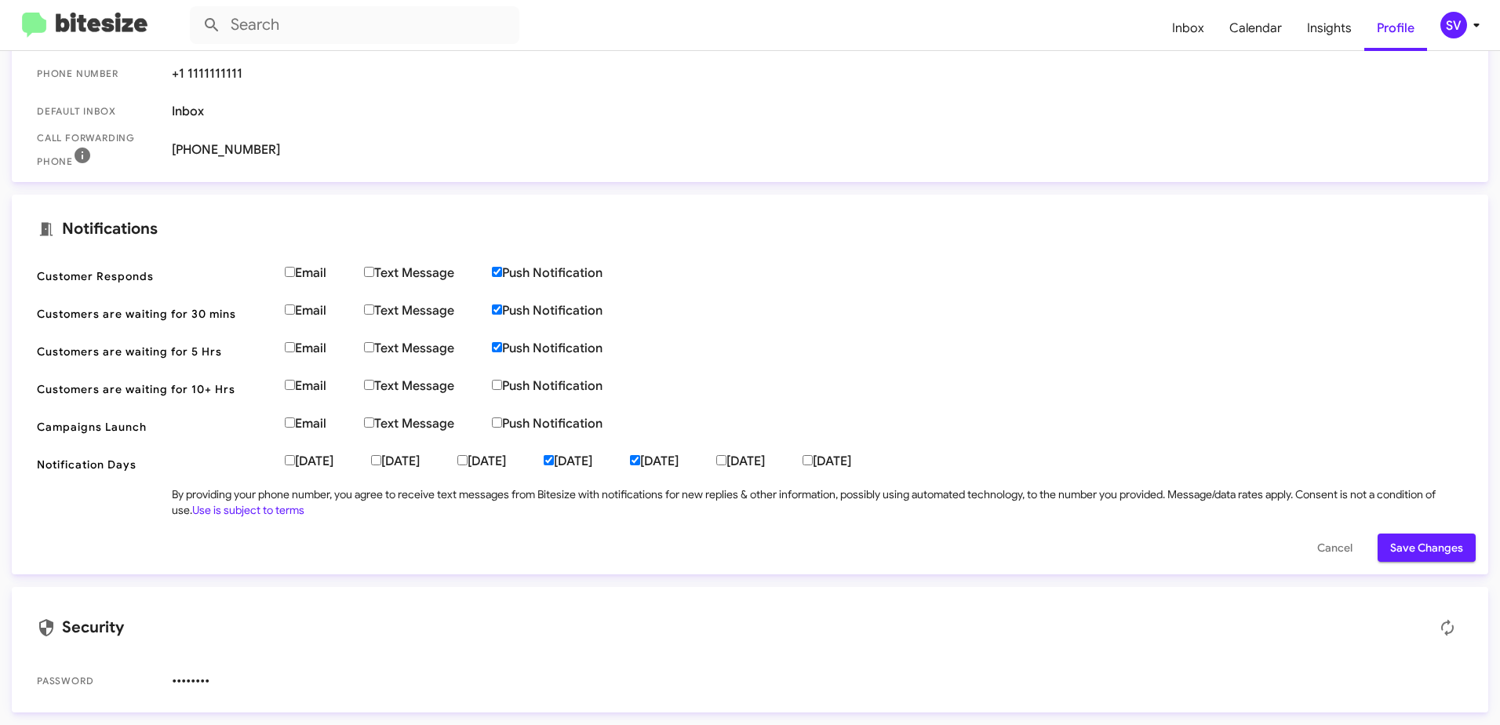
click at [500, 348] on input "Push Notification" at bounding box center [497, 347] width 10 height 10
checkbox input "false"
click at [501, 308] on input "Push Notification" at bounding box center [497, 309] width 10 height 10
checkbox input "false"
click at [501, 267] on input "Push Notification" at bounding box center [497, 272] width 10 height 10
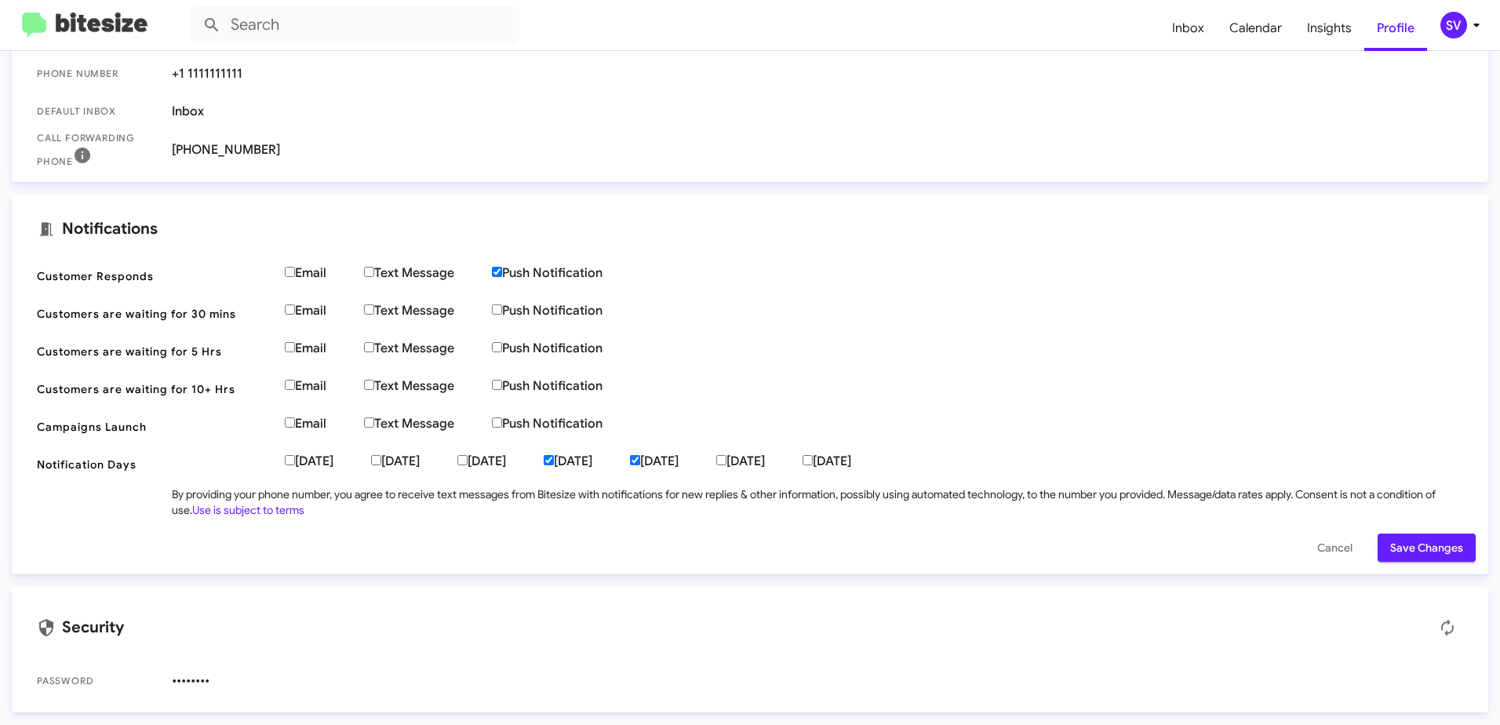
checkbox input "false"
click at [554, 461] on input "[DATE]" at bounding box center [549, 460] width 10 height 10
checkbox input "false"
click at [716, 464] on label "[DATE]" at bounding box center [673, 462] width 86 height 16
click at [640, 464] on input "[DATE]" at bounding box center [635, 460] width 10 height 10
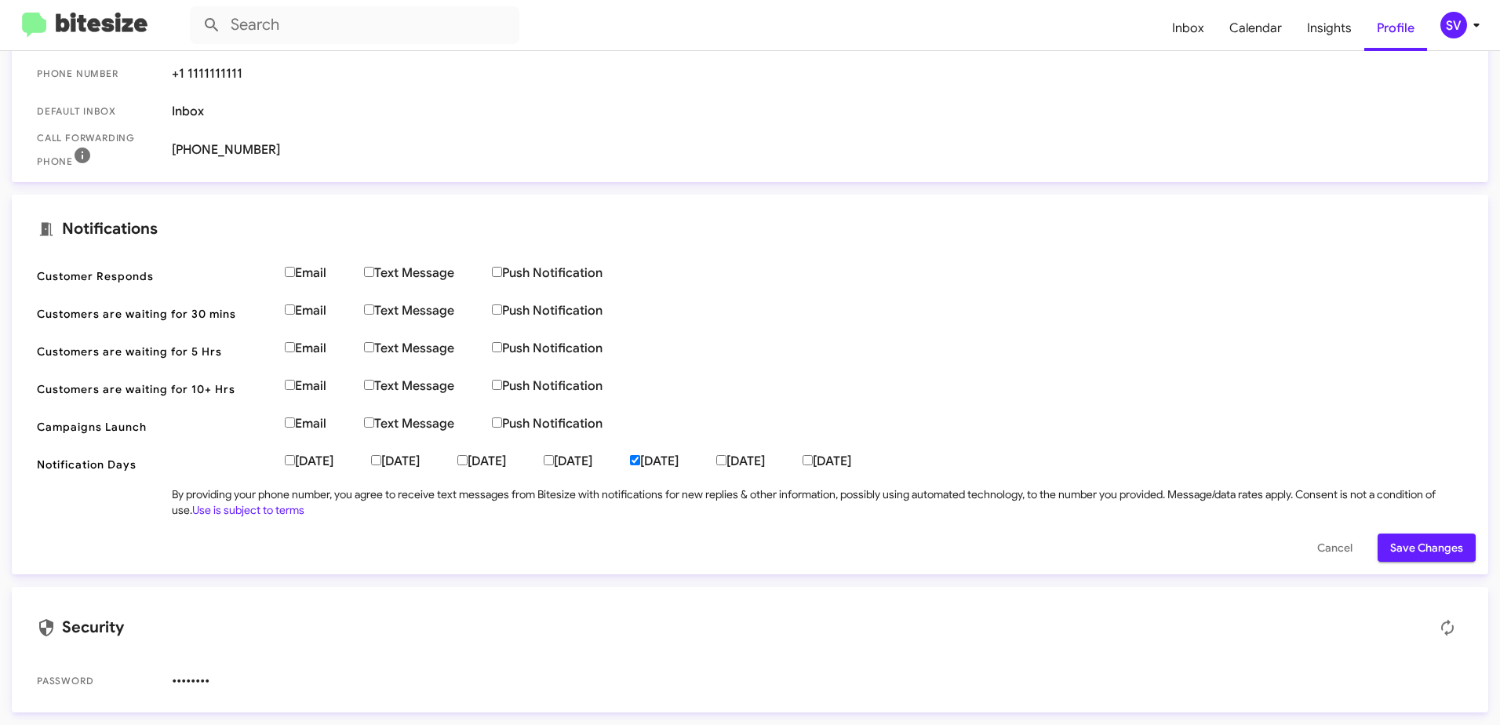
checkbox input "false"
click at [1419, 542] on span "Save Changes" at bounding box center [1427, 548] width 73 height 28
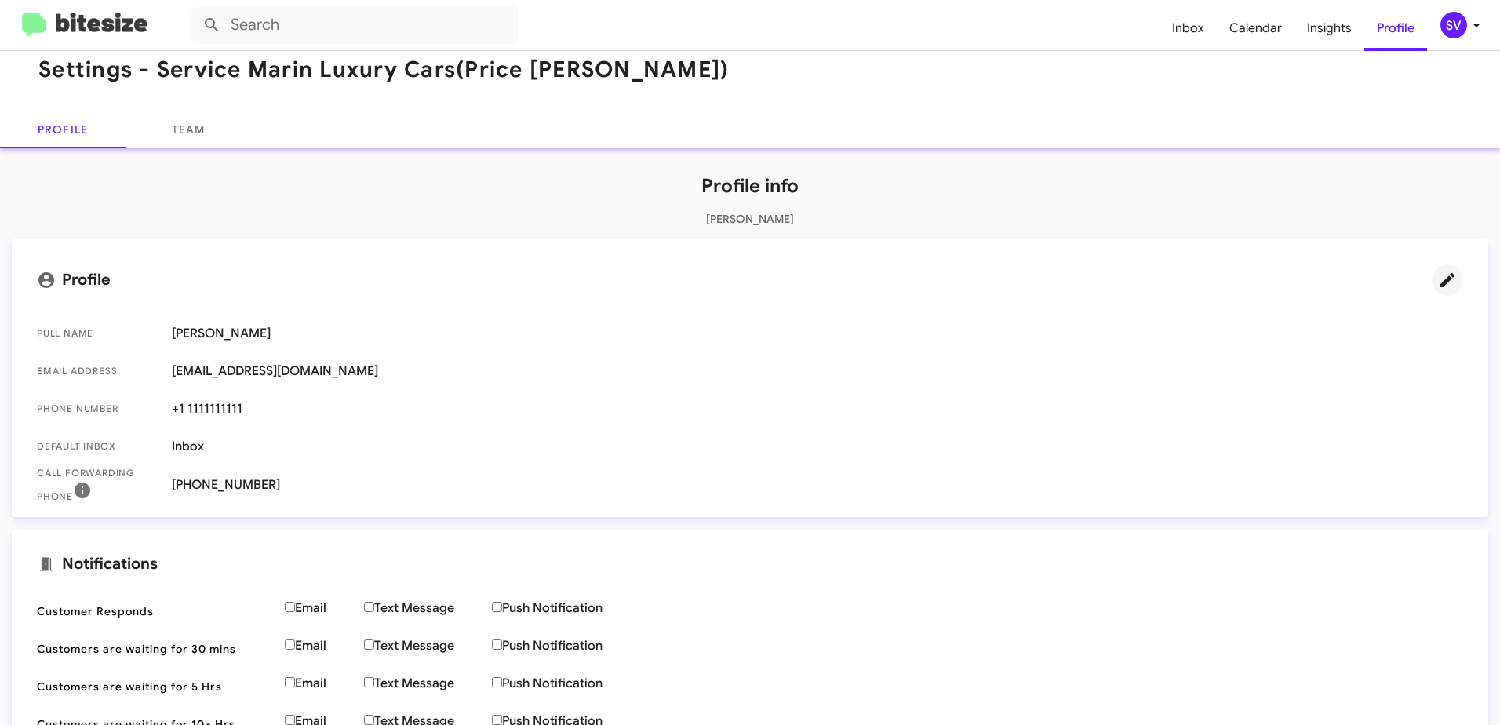
scroll to position [0, 0]
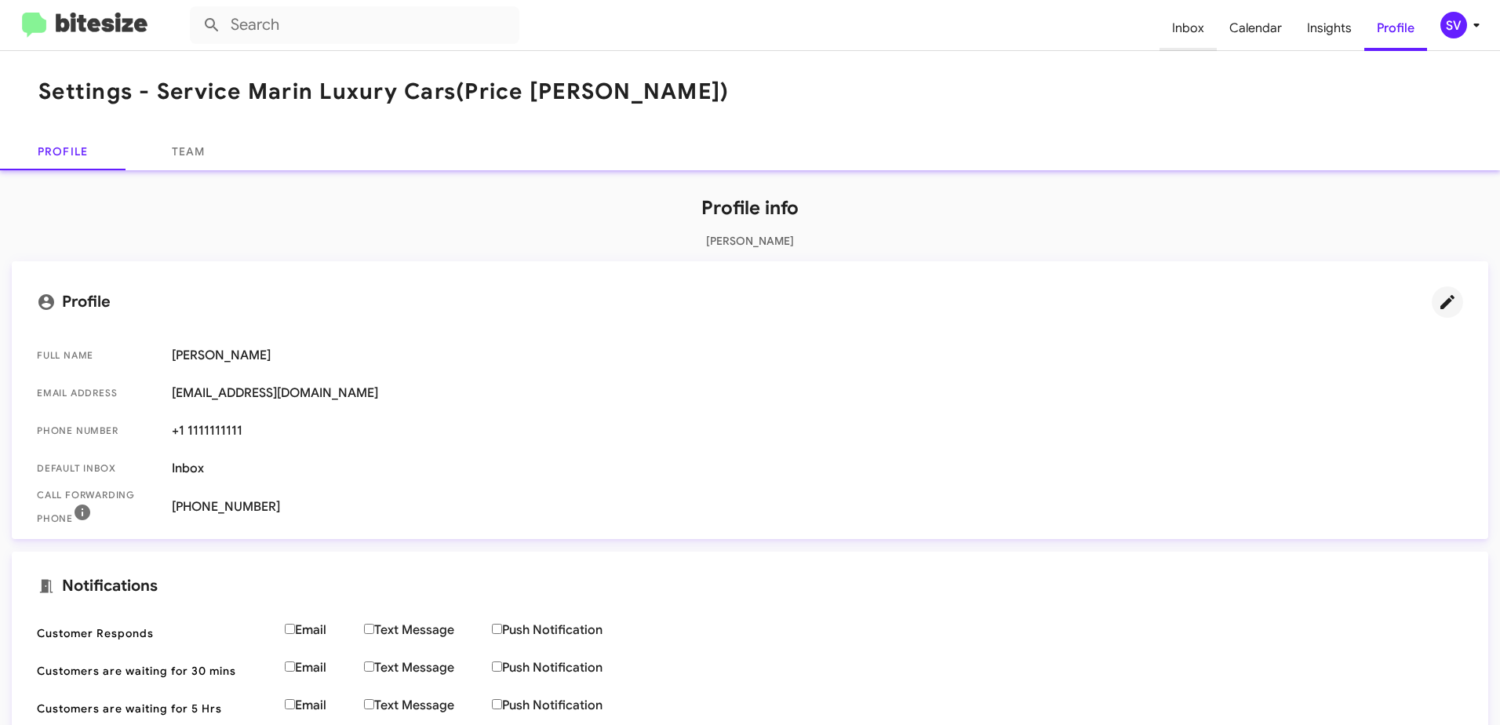
click at [1187, 27] on span "Inbox" at bounding box center [1188, 28] width 57 height 46
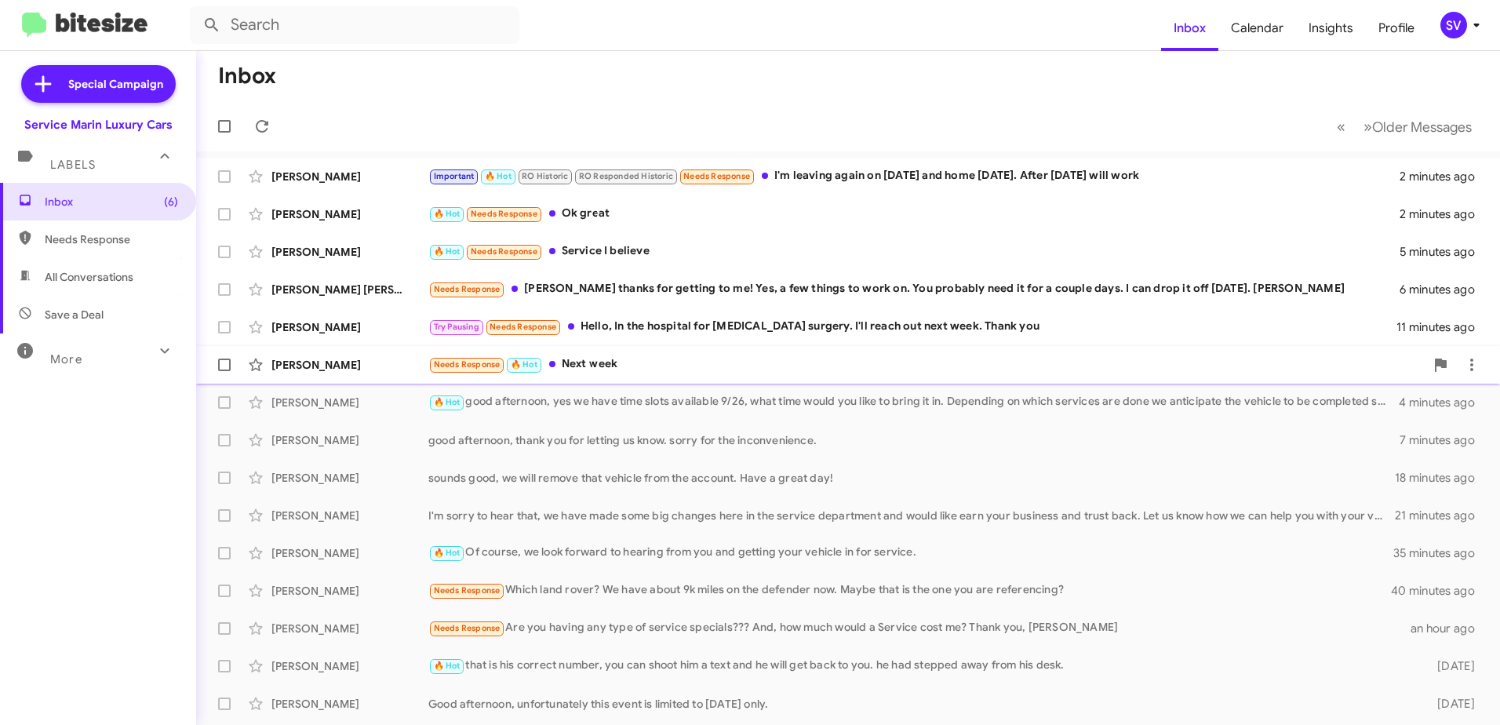
click at [639, 373] on div "Needs Response 🔥 Hot Next week" at bounding box center [926, 364] width 997 height 18
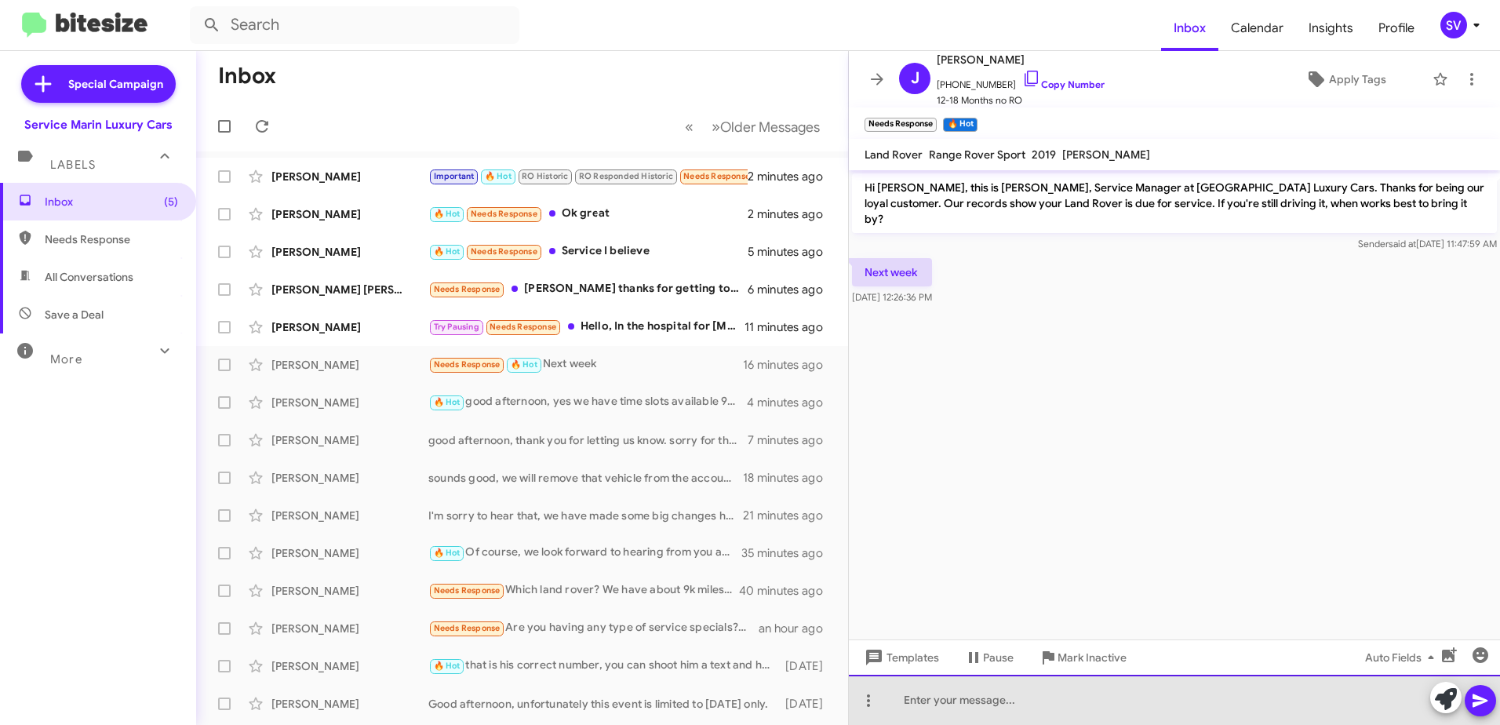
click at [976, 701] on div at bounding box center [1174, 700] width 651 height 50
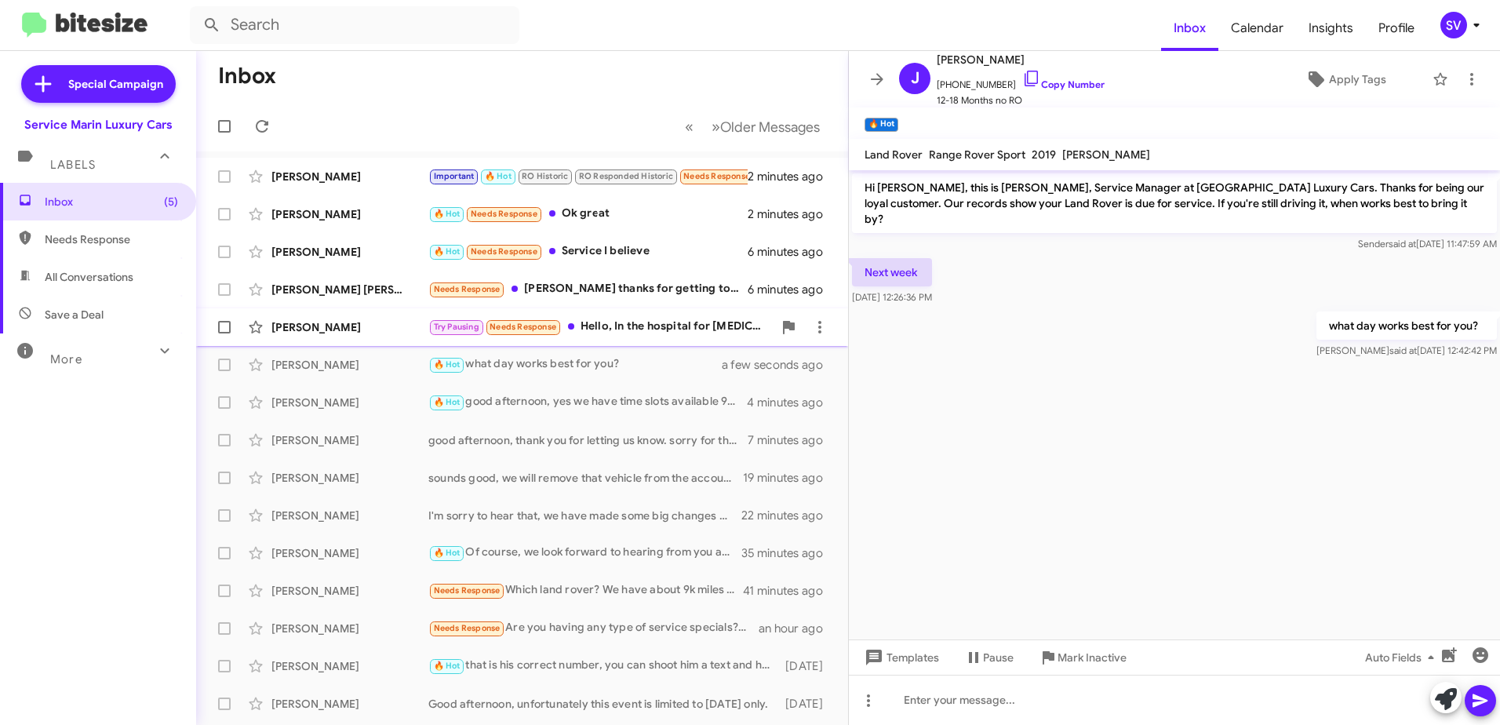
click at [673, 323] on div "Try Pausing Needs Response Hello, In the hospital for [MEDICAL_DATA] surgery. I…" at bounding box center [600, 327] width 345 height 18
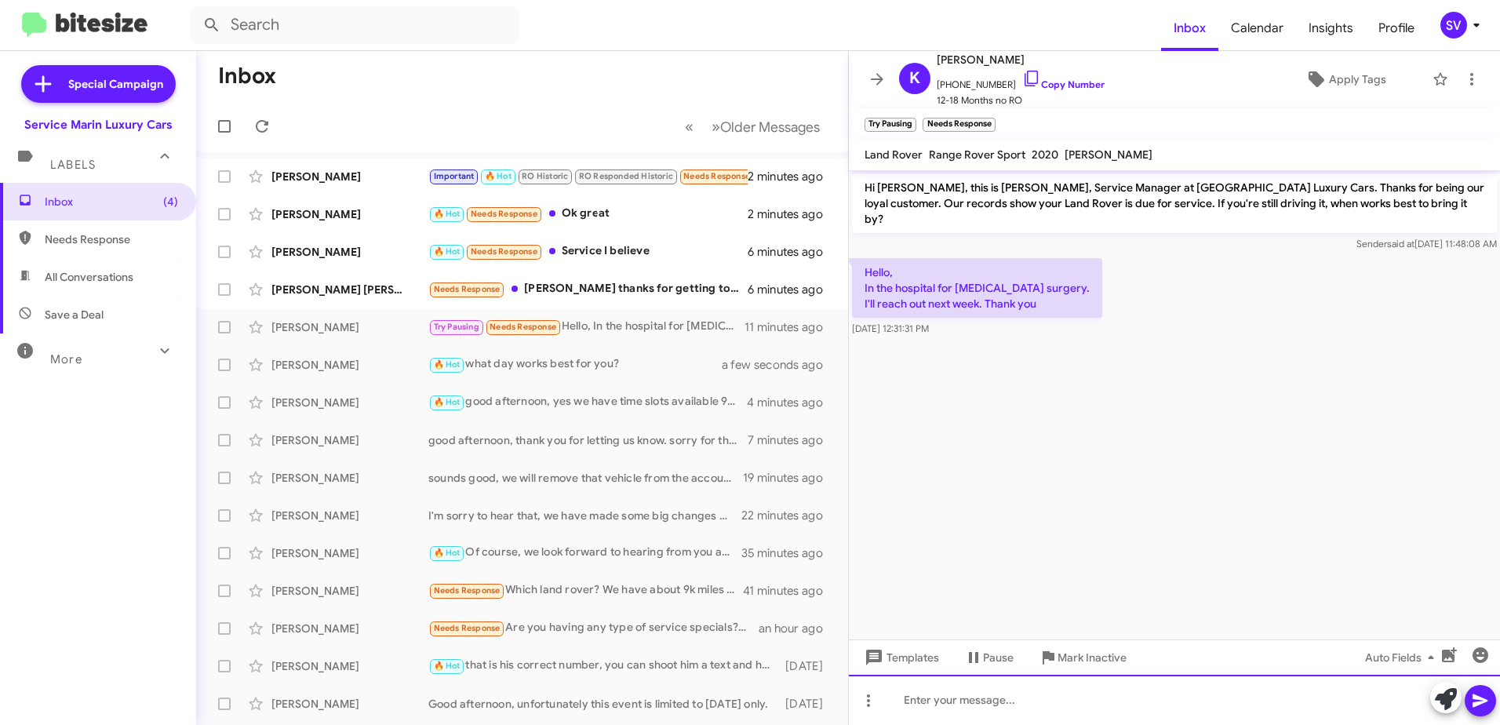
click at [979, 709] on div at bounding box center [1174, 700] width 651 height 50
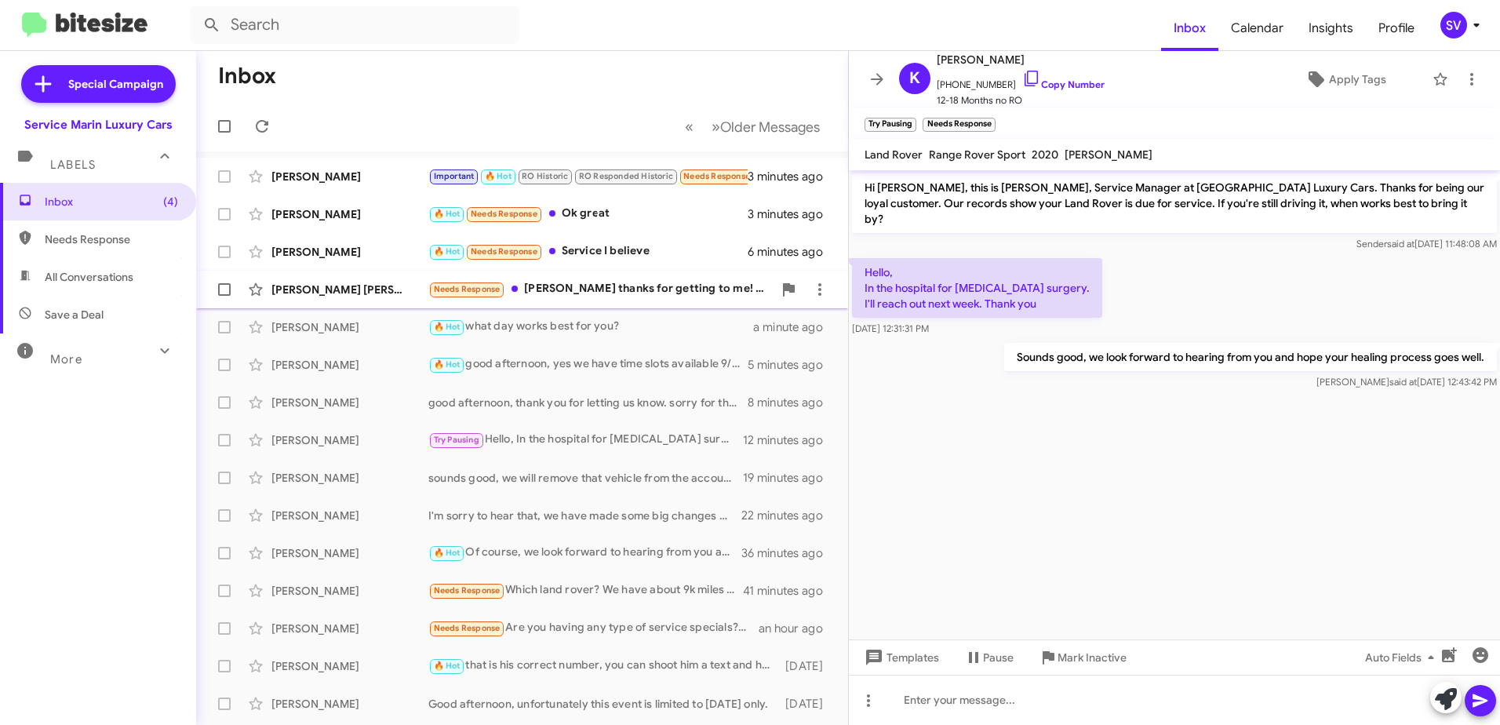
click at [597, 294] on div "Needs Response [PERSON_NAME] thanks for getting to me! Yes, a few things to wor…" at bounding box center [600, 289] width 345 height 18
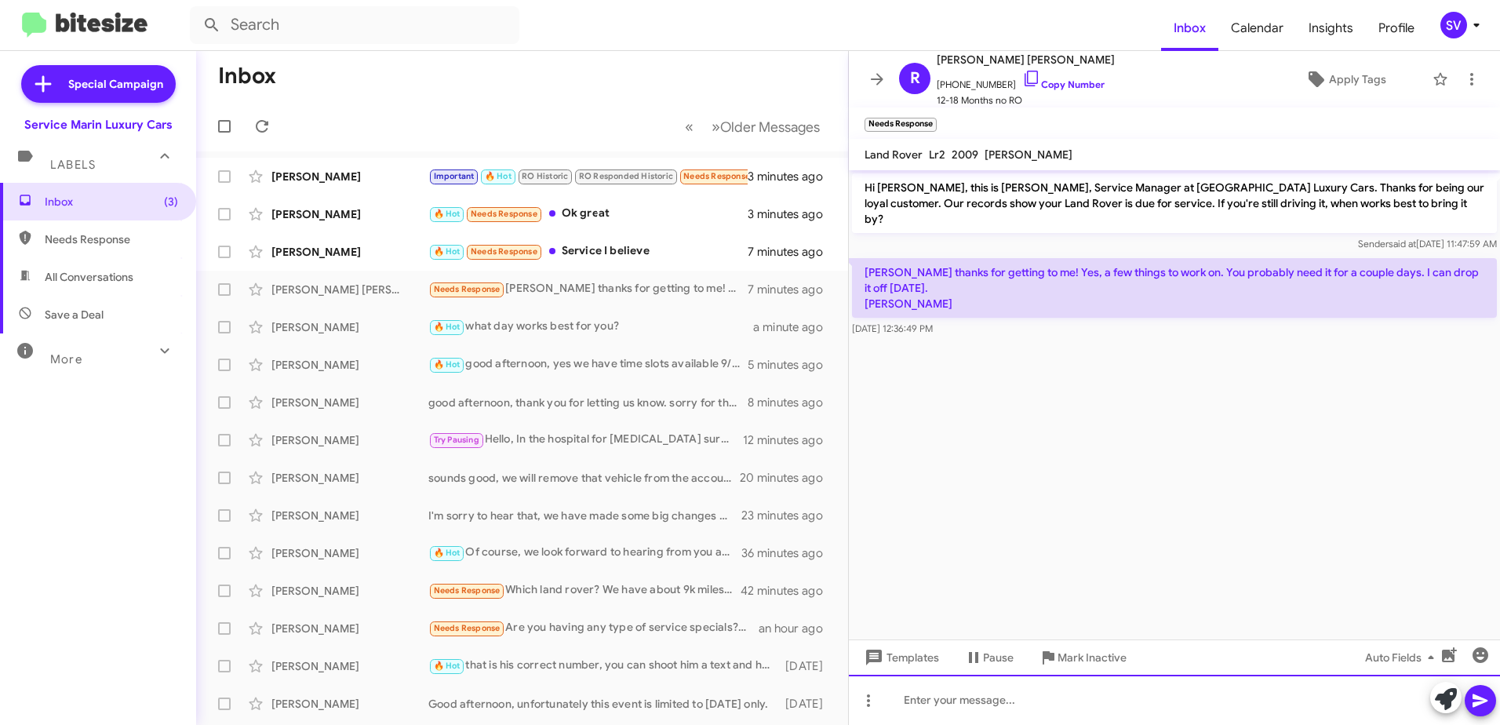
click at [1004, 702] on div at bounding box center [1174, 700] width 651 height 50
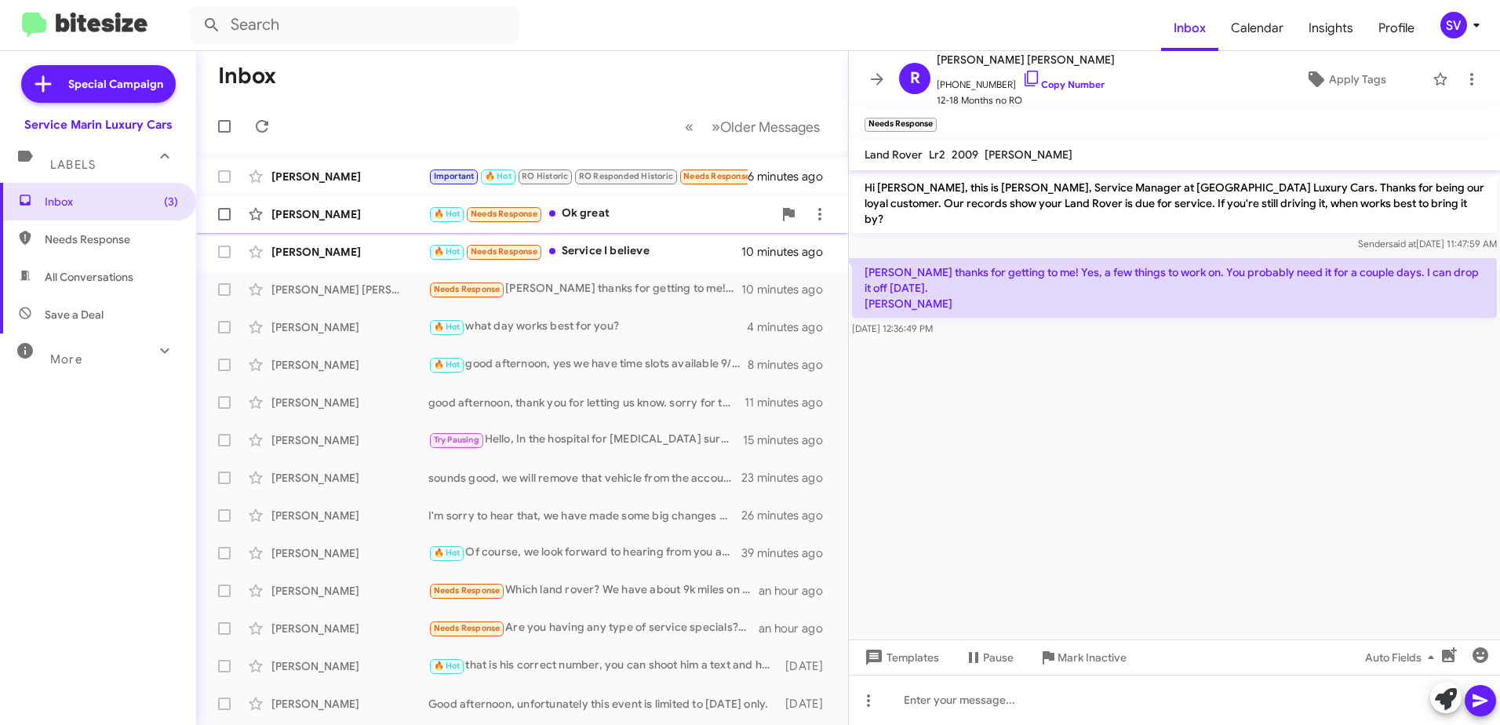
click at [601, 217] on div "🔥 Hot Needs Response Ok great" at bounding box center [600, 214] width 345 height 18
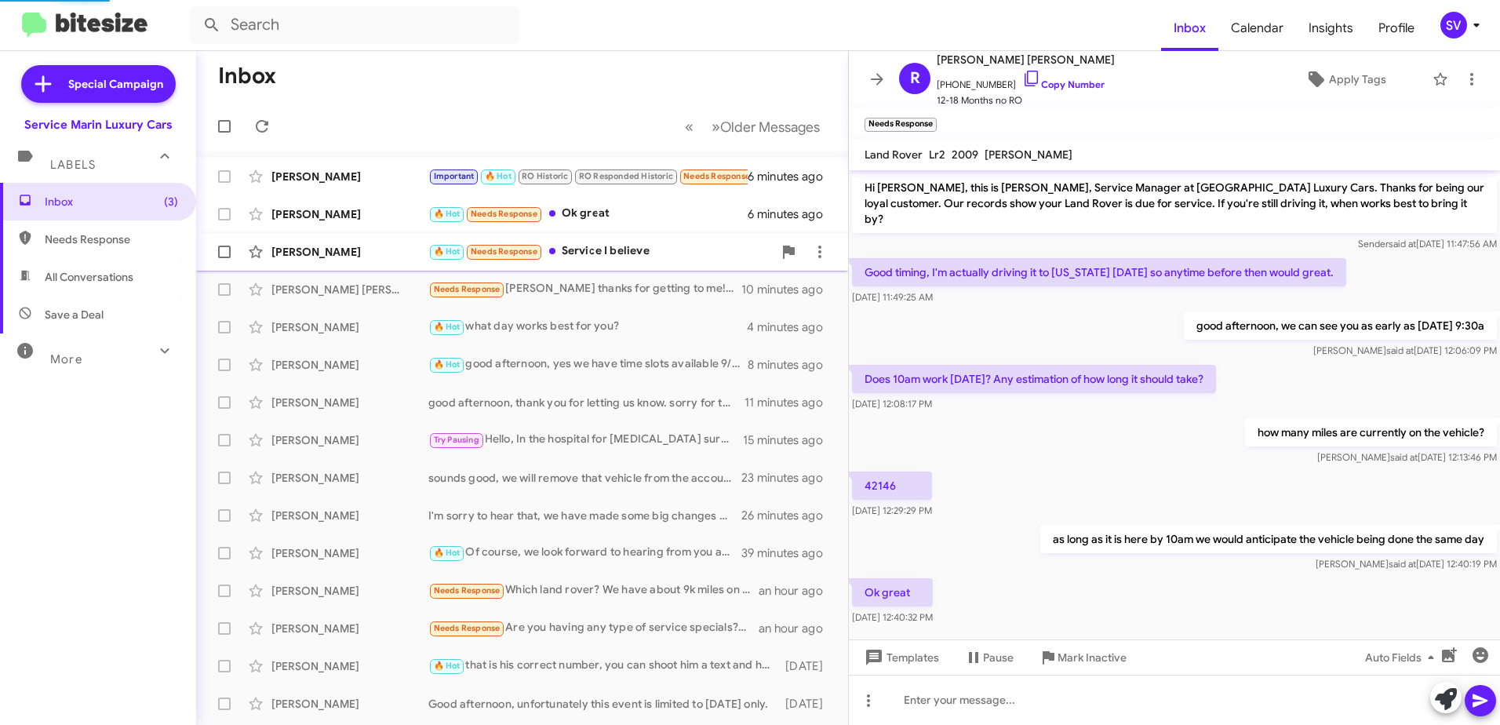
scroll to position [5, 0]
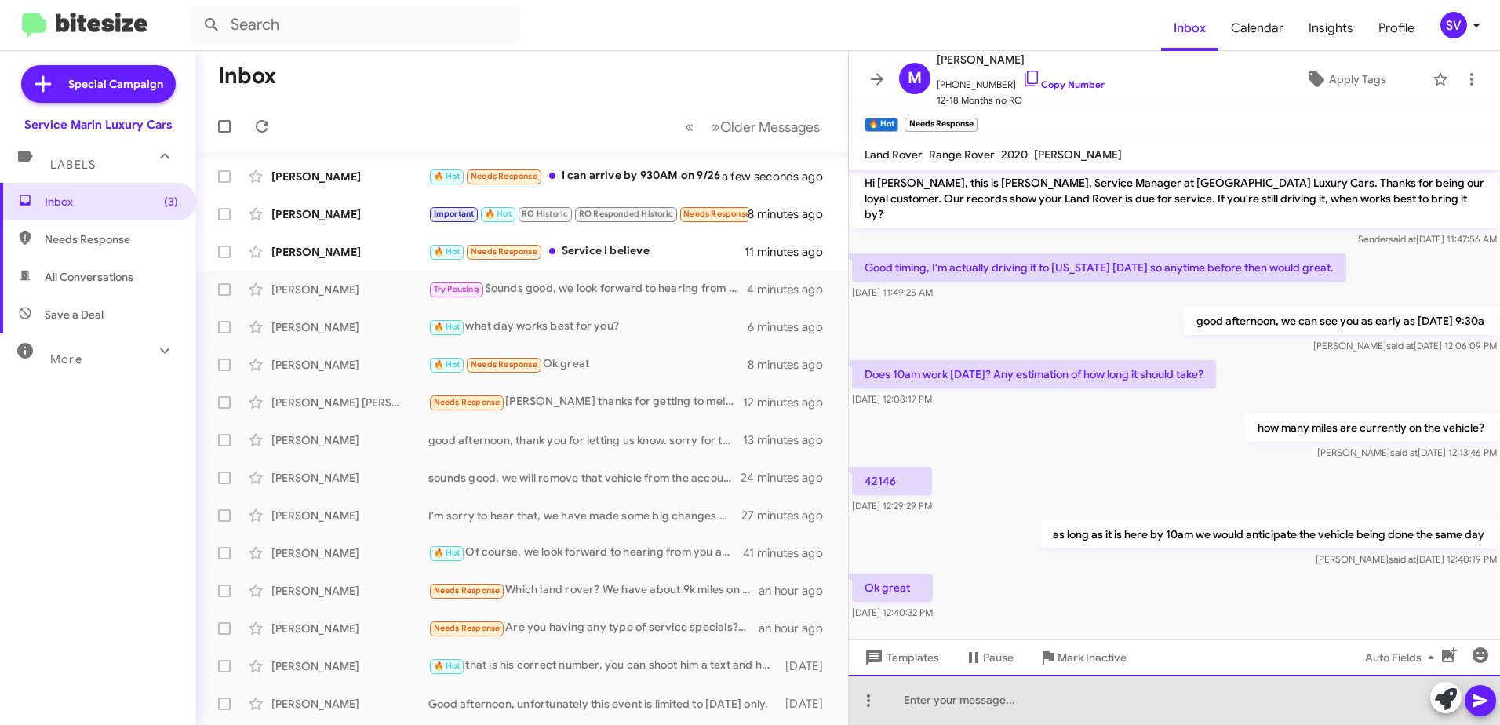
click at [1001, 704] on div at bounding box center [1174, 700] width 651 height 50
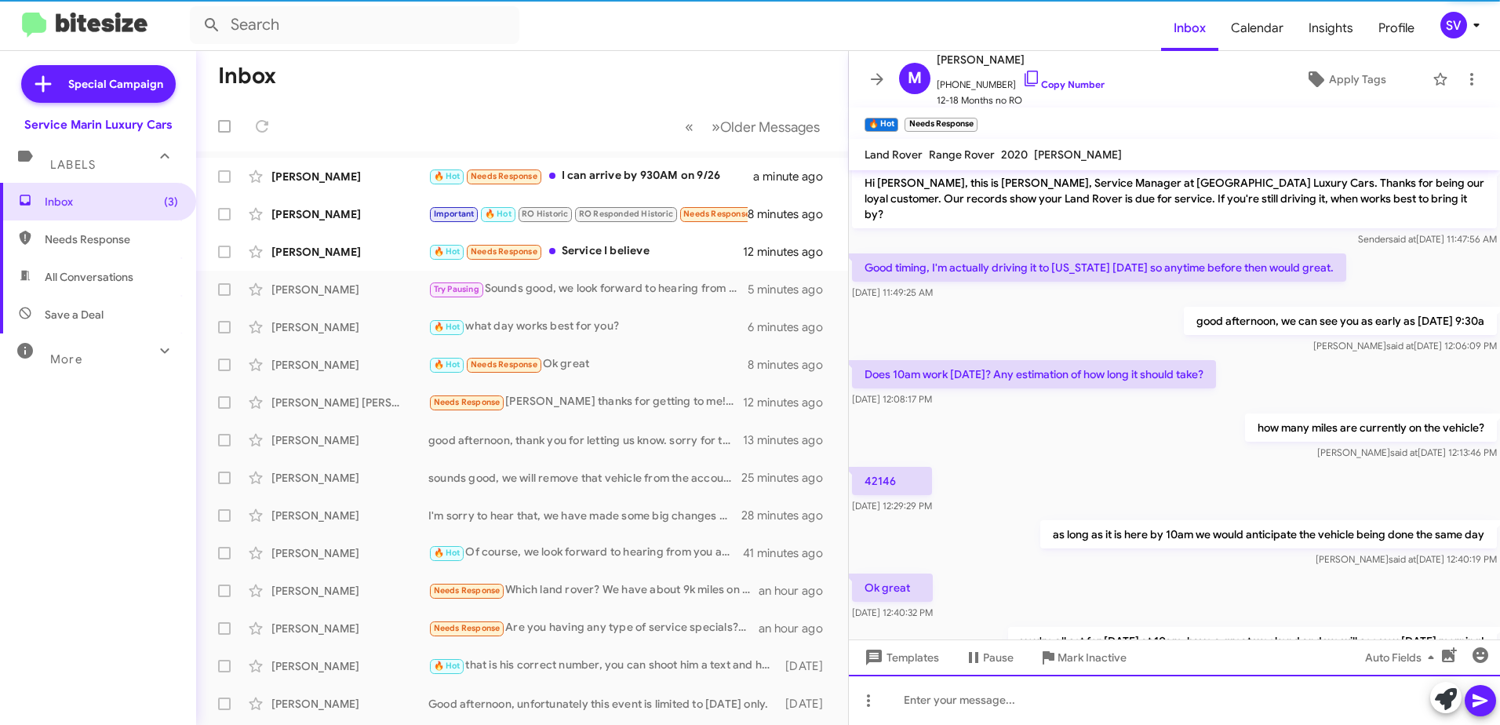
scroll to position [62, 0]
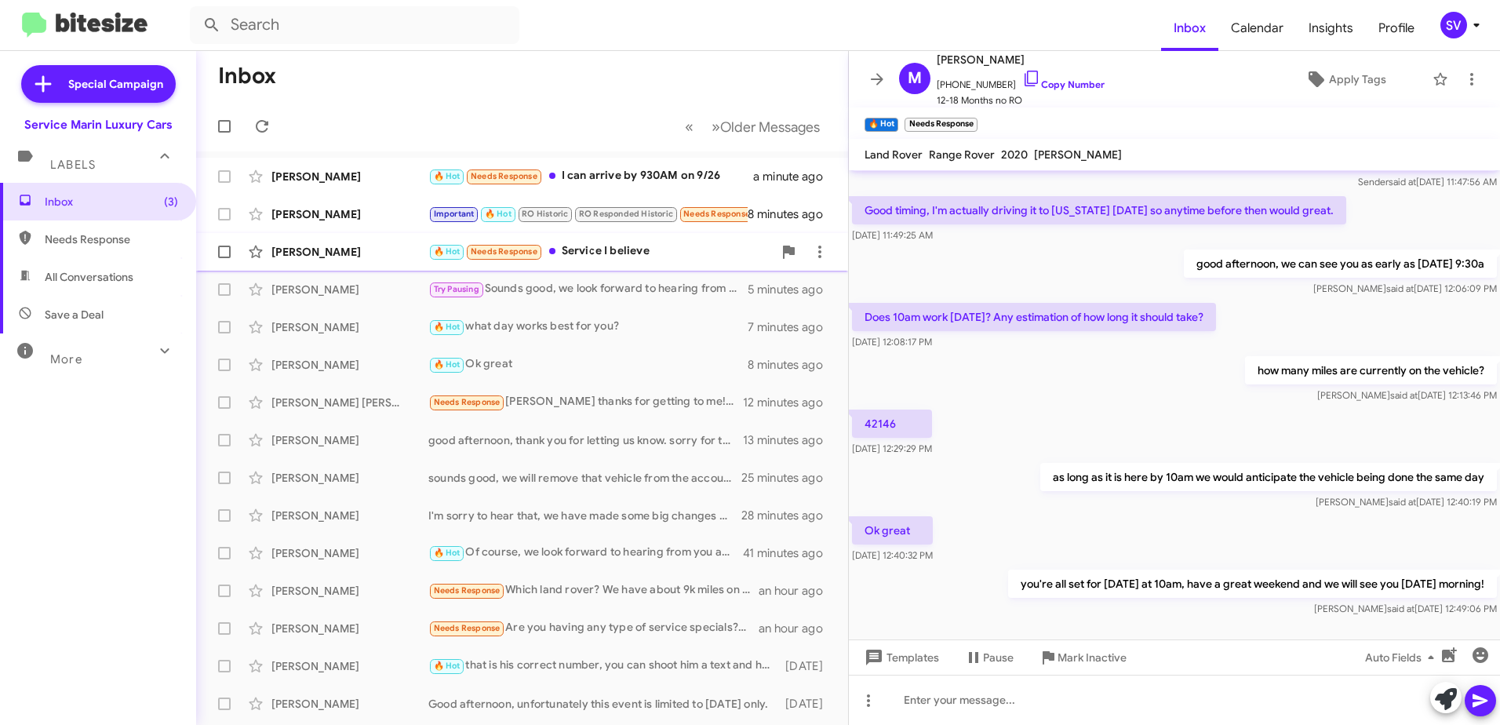
click at [662, 250] on div "🔥 Hot Needs Response Service I believe" at bounding box center [600, 251] width 345 height 18
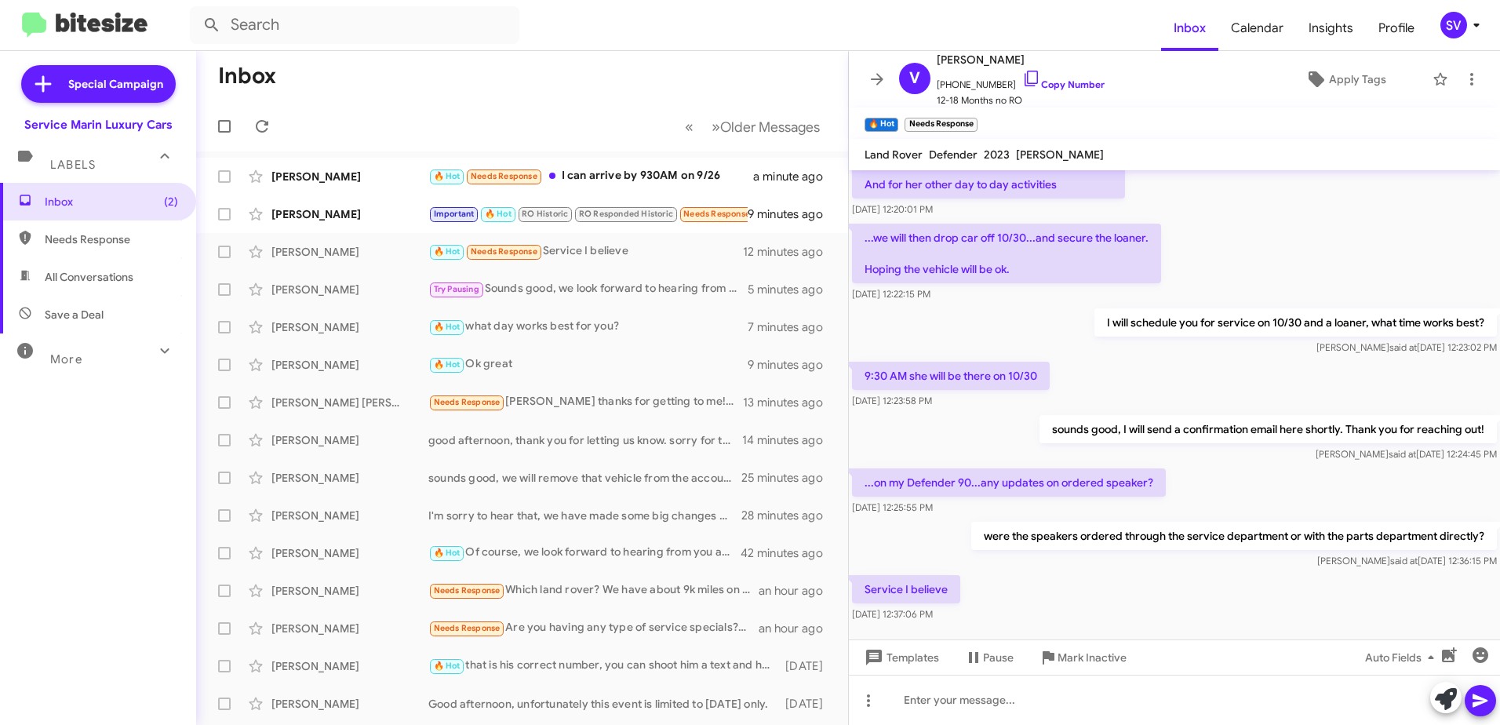
scroll to position [239, 0]
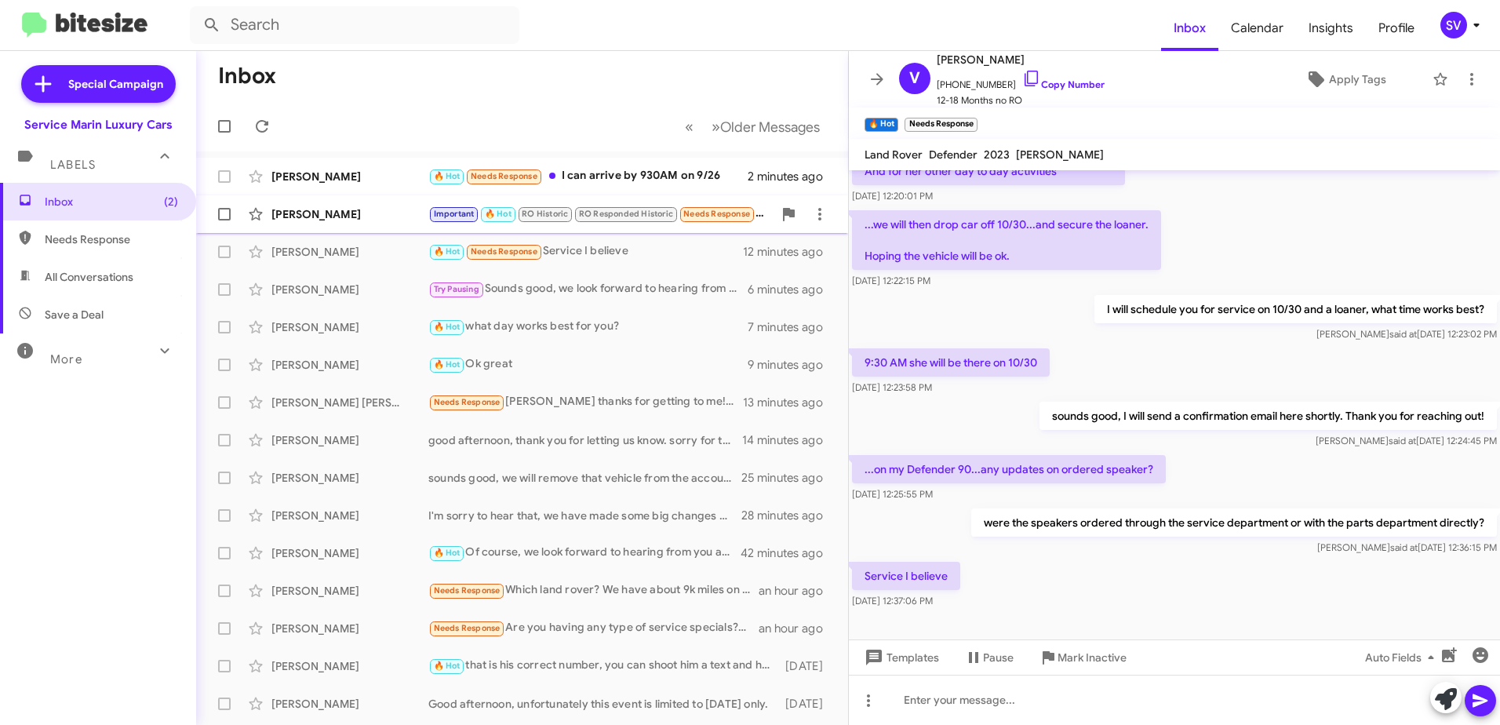
click at [369, 212] on div "[PERSON_NAME]" at bounding box center [350, 214] width 157 height 16
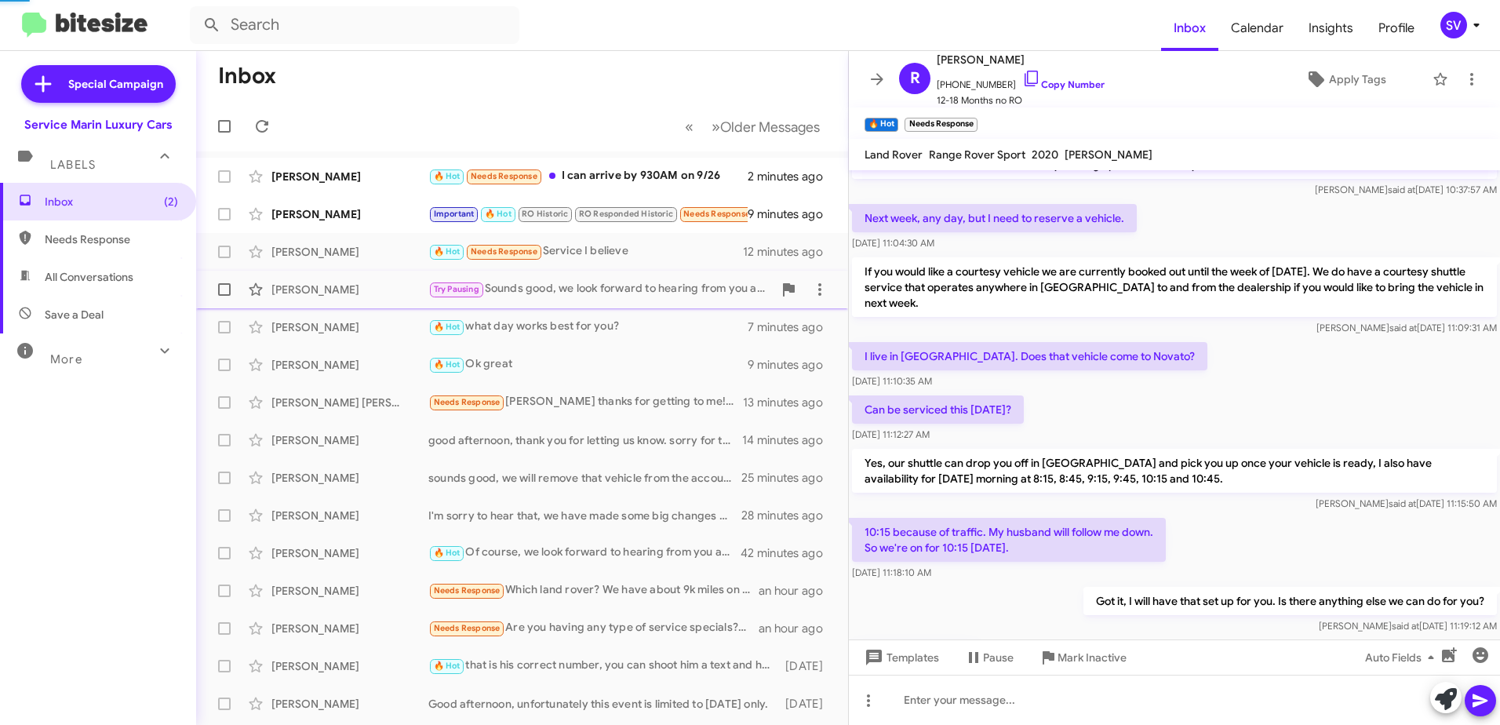
scroll to position [691, 0]
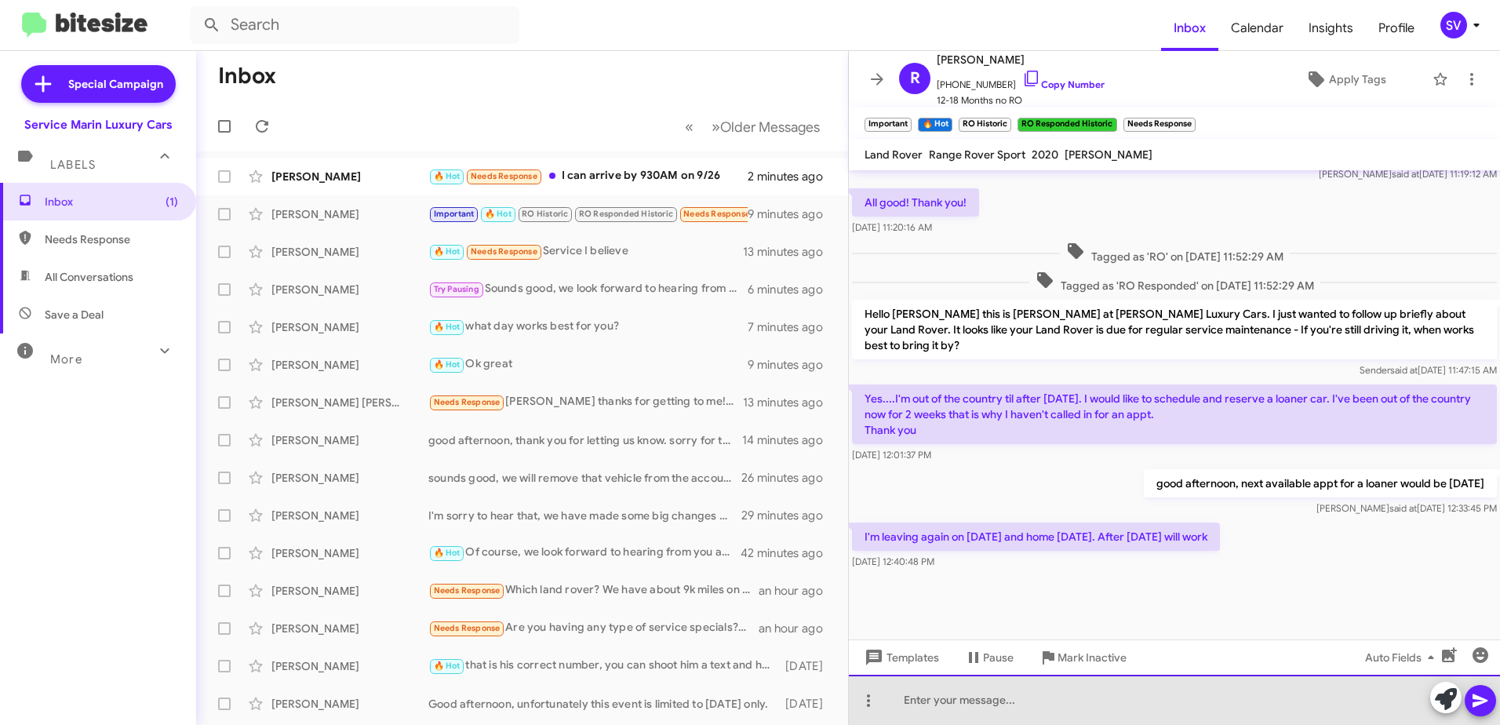
click at [972, 705] on div at bounding box center [1174, 700] width 651 height 50
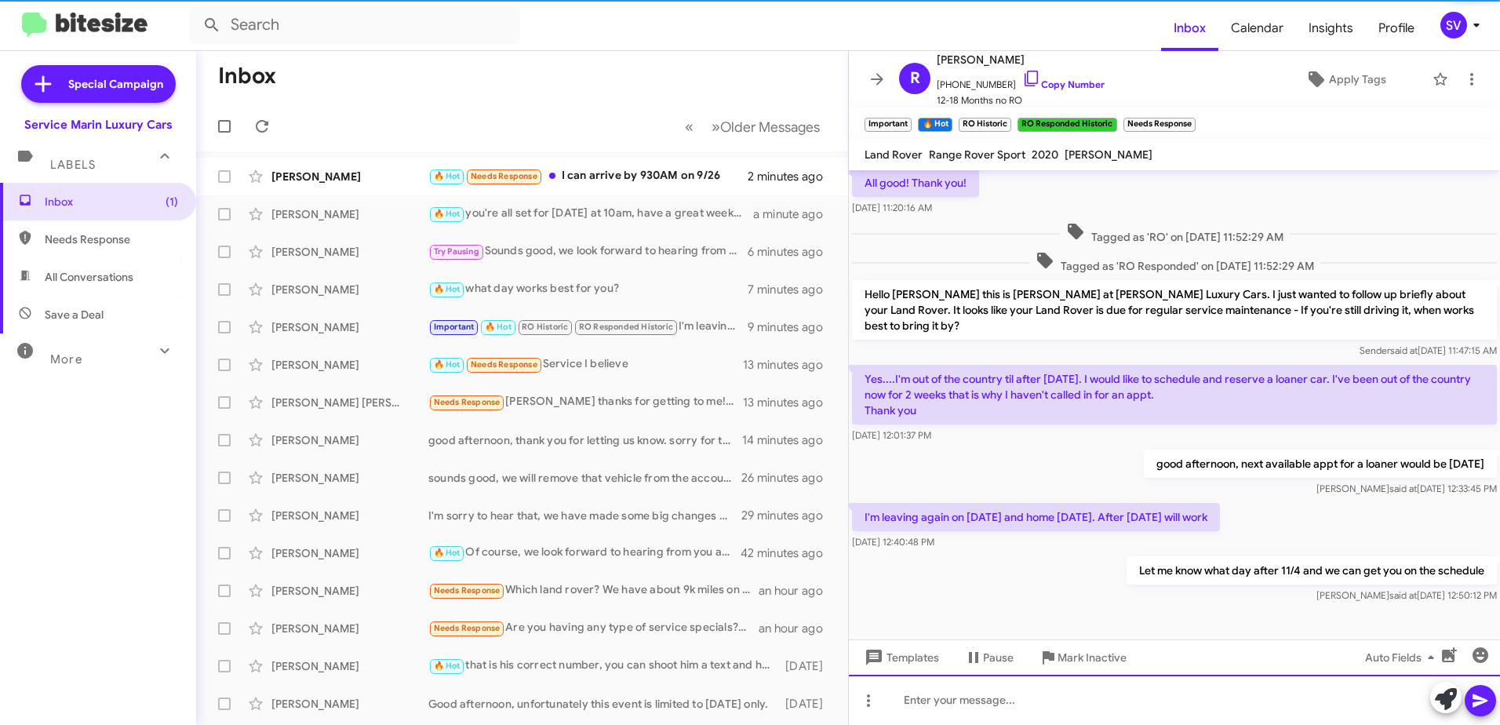
scroll to position [749, 0]
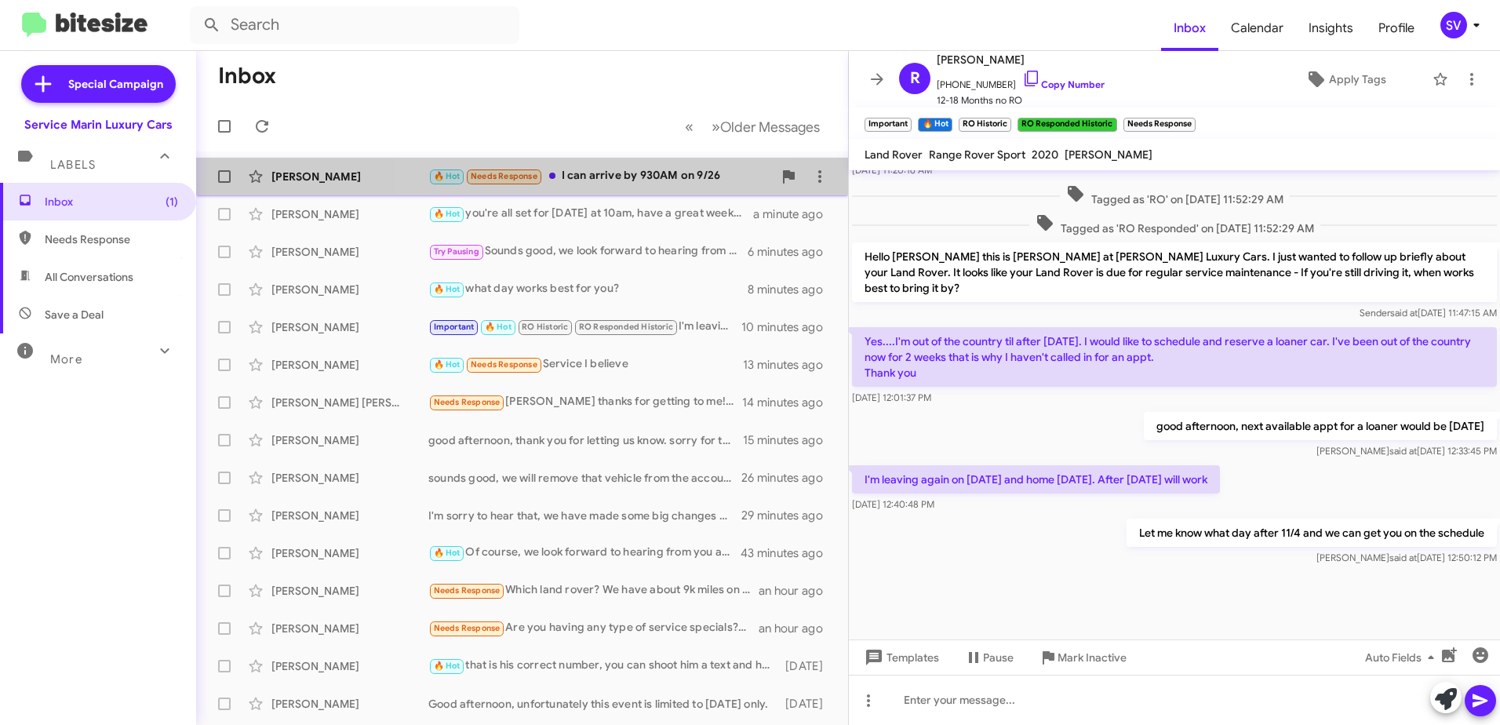
click at [617, 182] on div "🔥 Hot Needs Response I can arrive by 930AM on 9/26" at bounding box center [600, 176] width 345 height 18
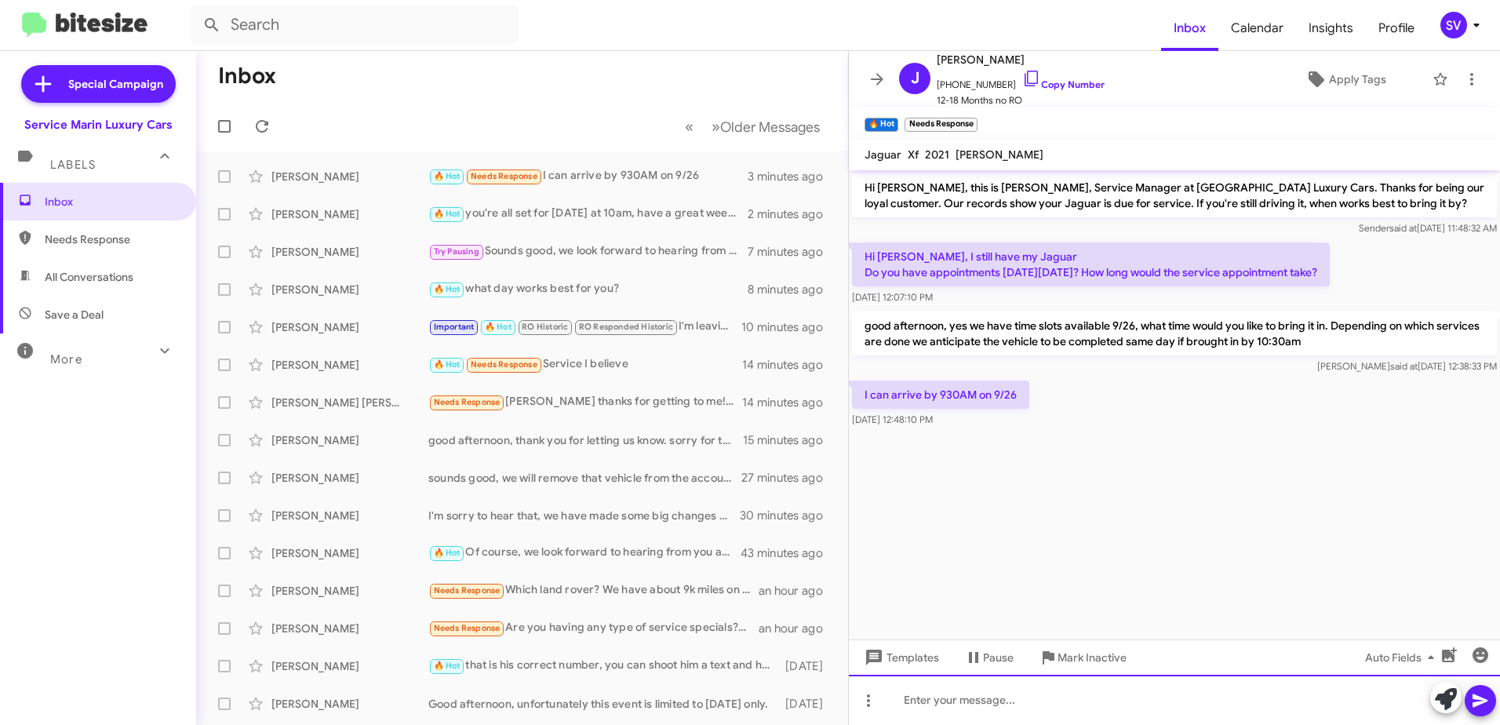
click at [992, 702] on div at bounding box center [1174, 700] width 651 height 50
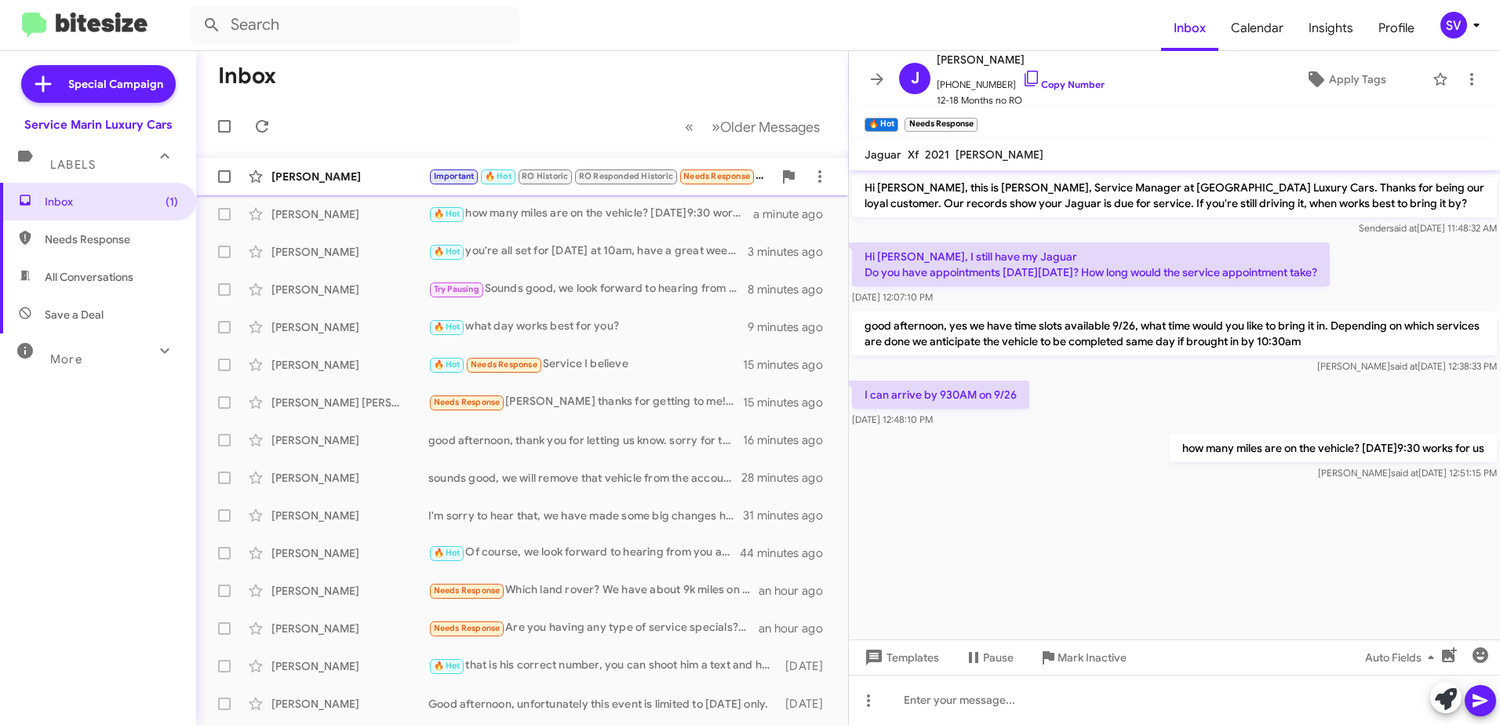
click at [371, 179] on div "[PERSON_NAME]" at bounding box center [350, 177] width 157 height 16
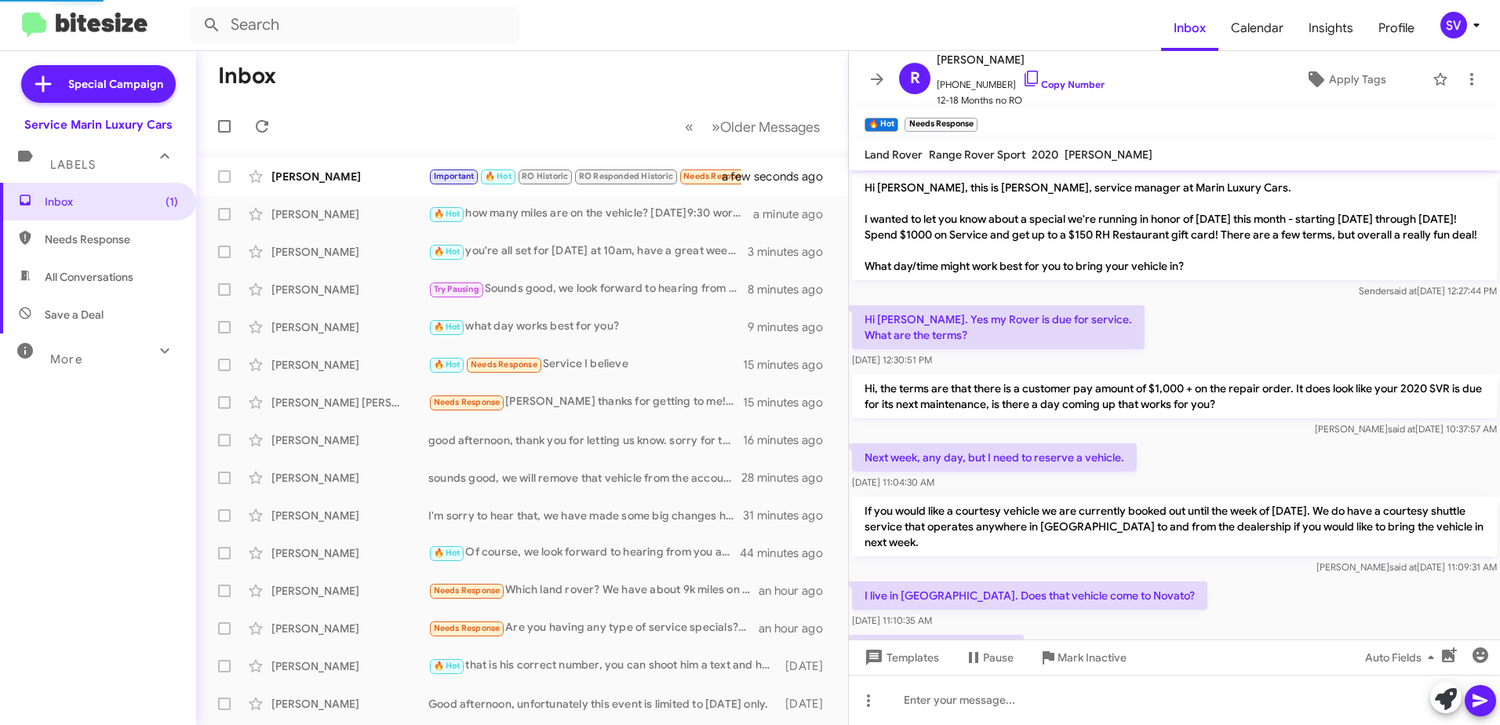
scroll to position [806, 0]
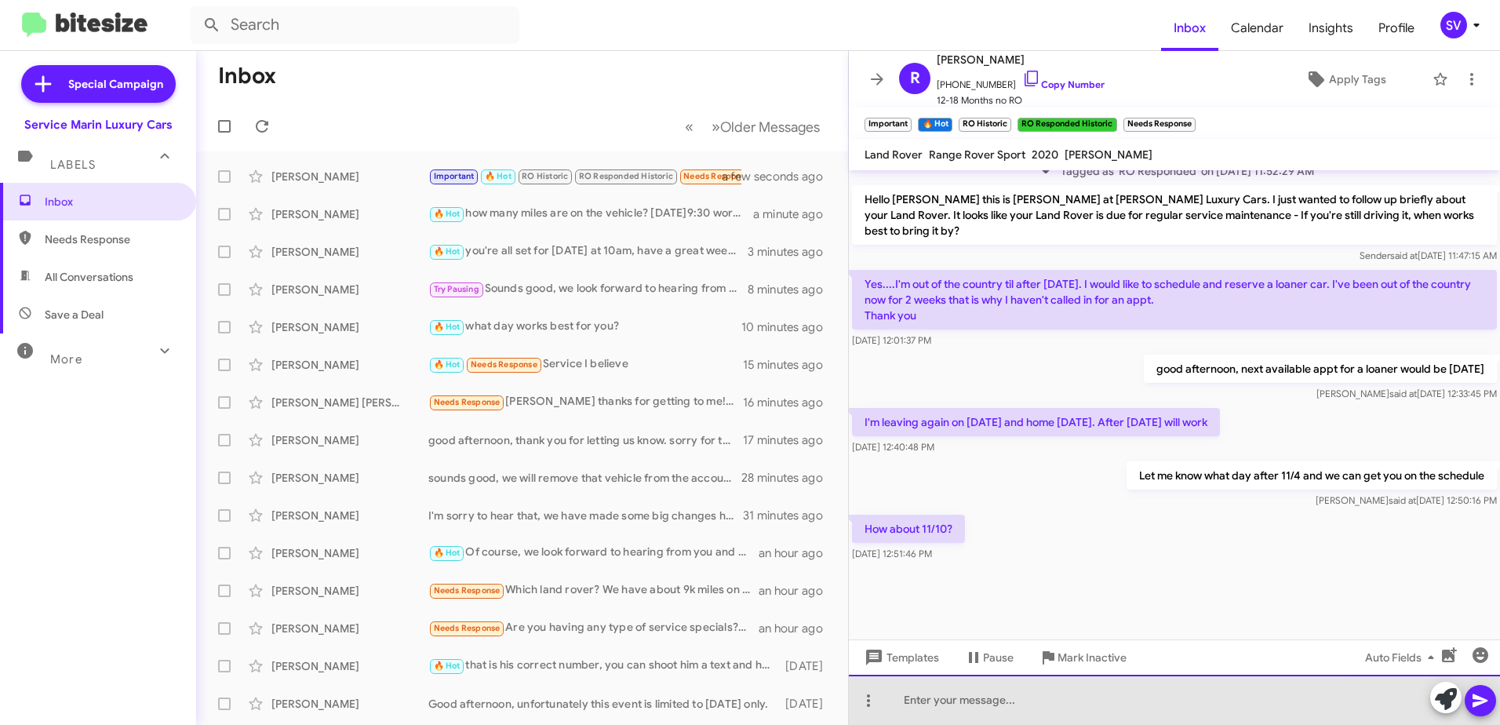
click at [928, 707] on div at bounding box center [1174, 700] width 651 height 50
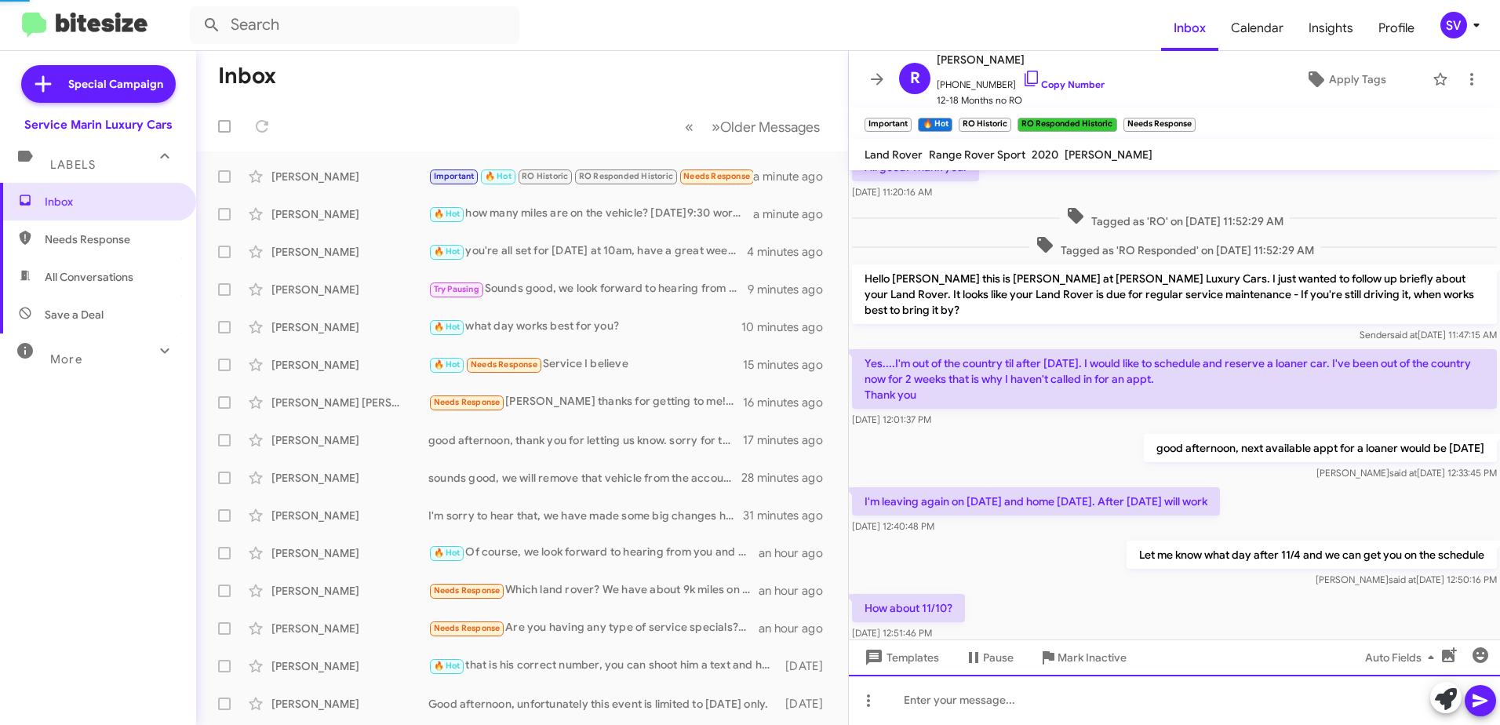
scroll to position [863, 0]
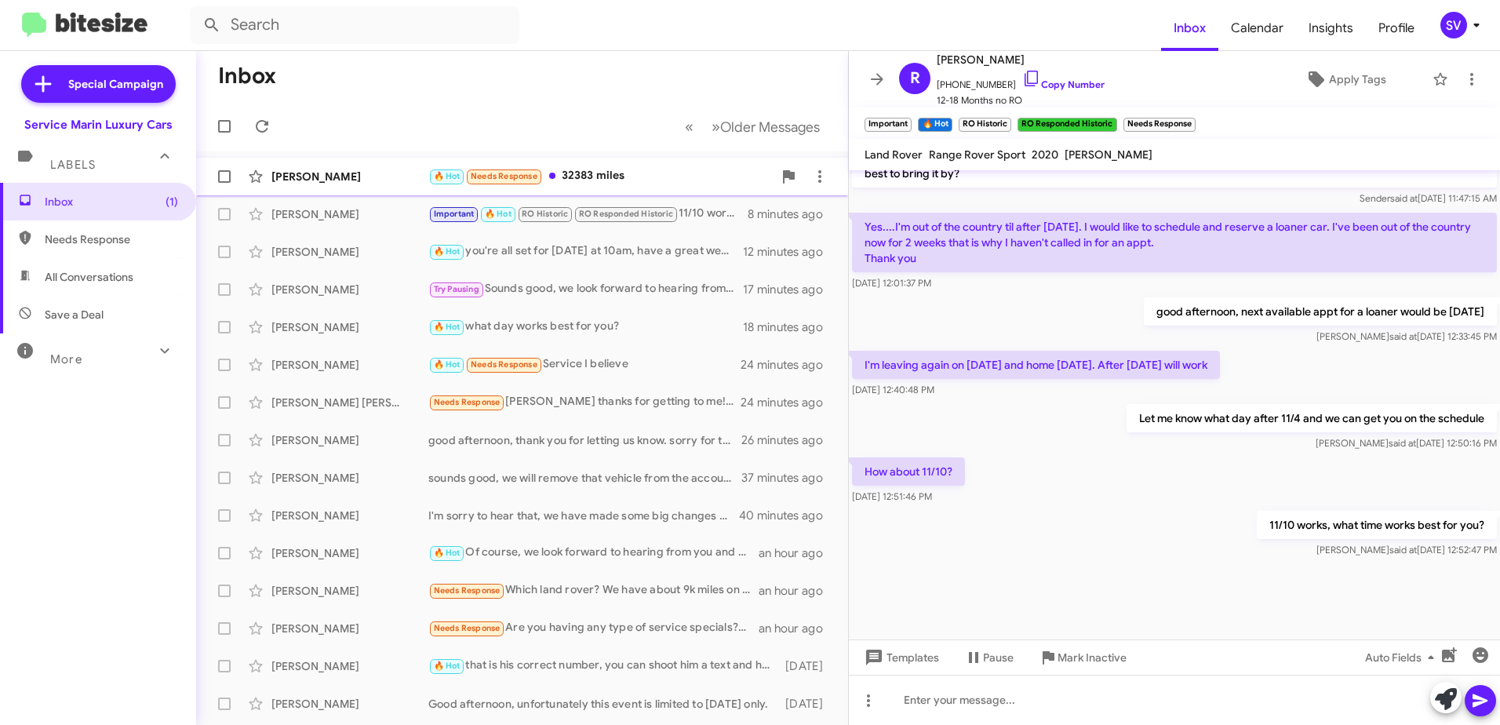
click at [619, 171] on div "🔥 Hot Needs Response 32383 miles" at bounding box center [600, 176] width 345 height 18
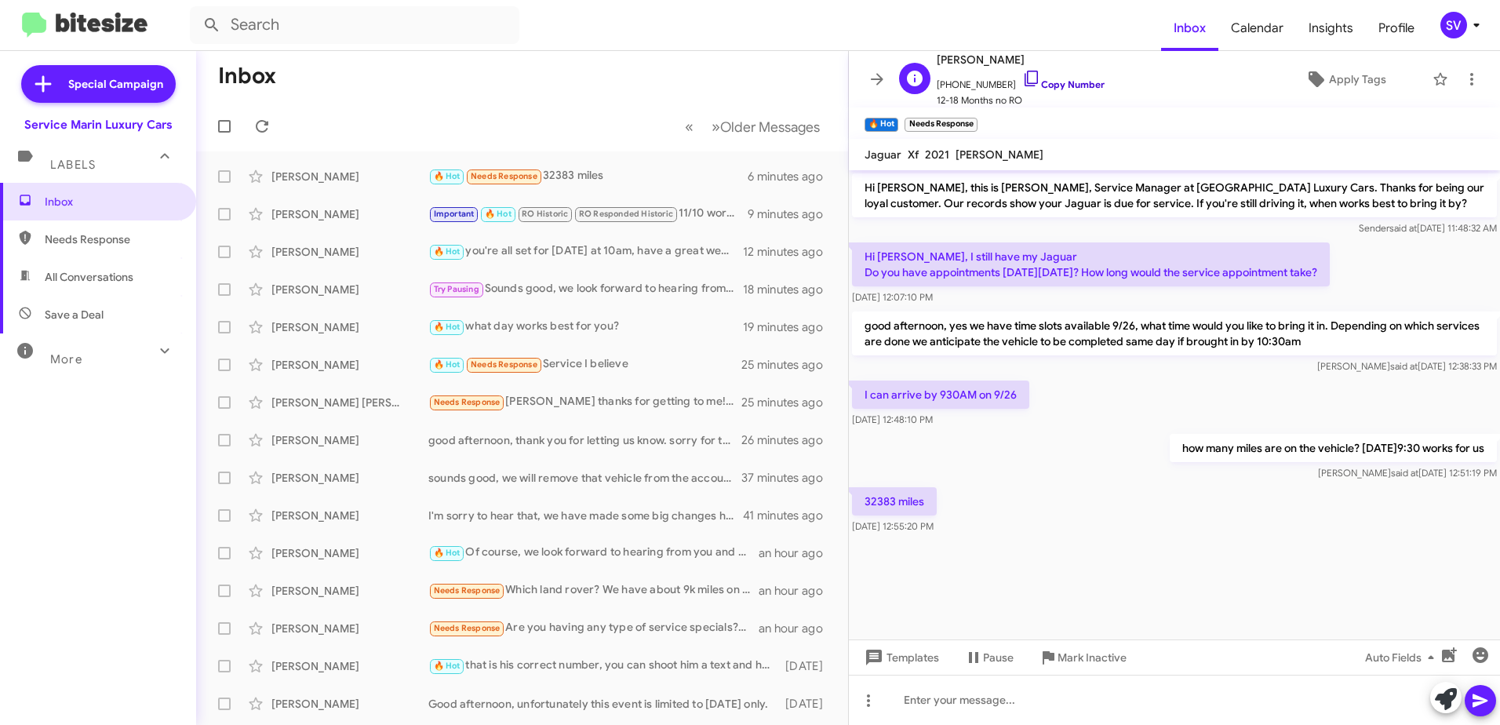
click at [1045, 84] on link "Copy Number" at bounding box center [1064, 84] width 82 height 12
drag, startPoint x: 1039, startPoint y: 82, endPoint x: 1048, endPoint y: 82, distance: 9.4
click at [1039, 82] on link "Copy Number" at bounding box center [1064, 84] width 82 height 12
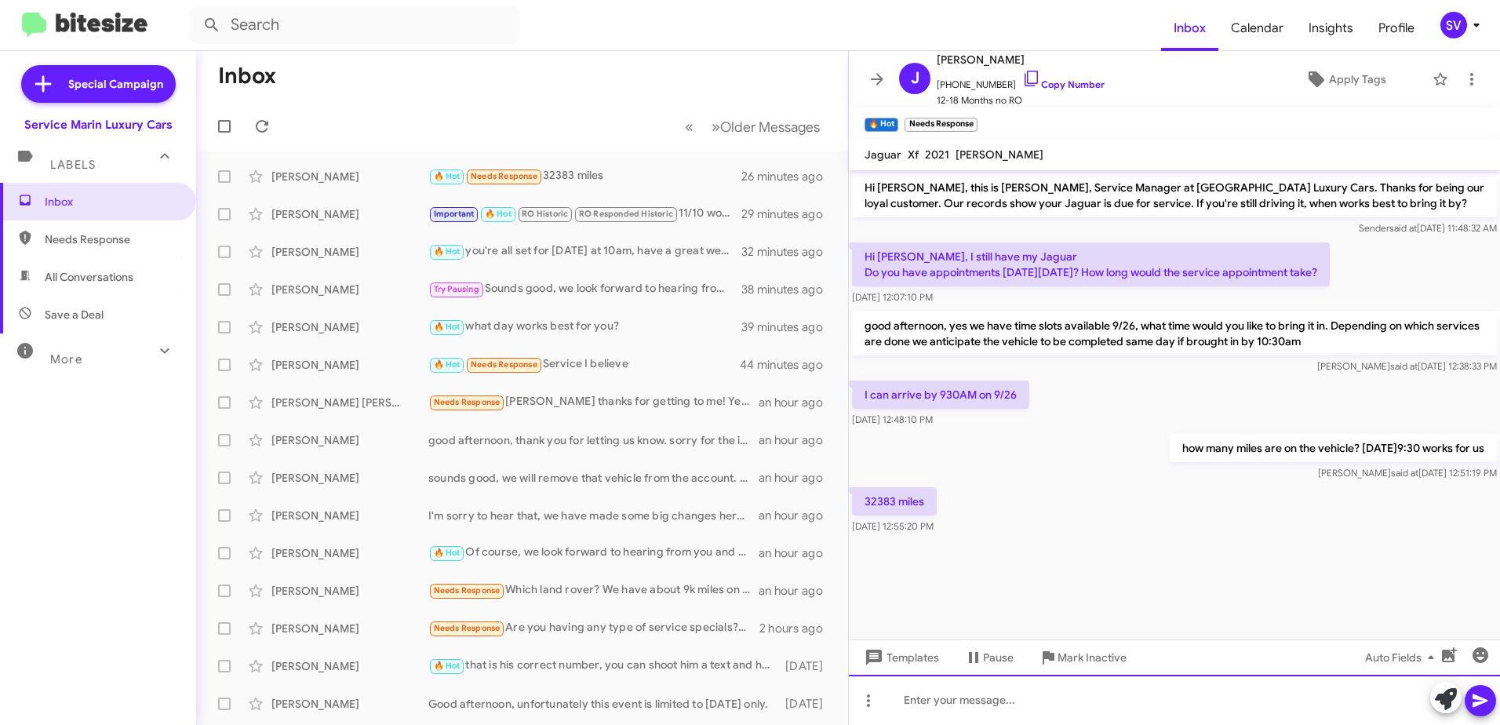
click at [970, 709] on div at bounding box center [1174, 700] width 651 height 50
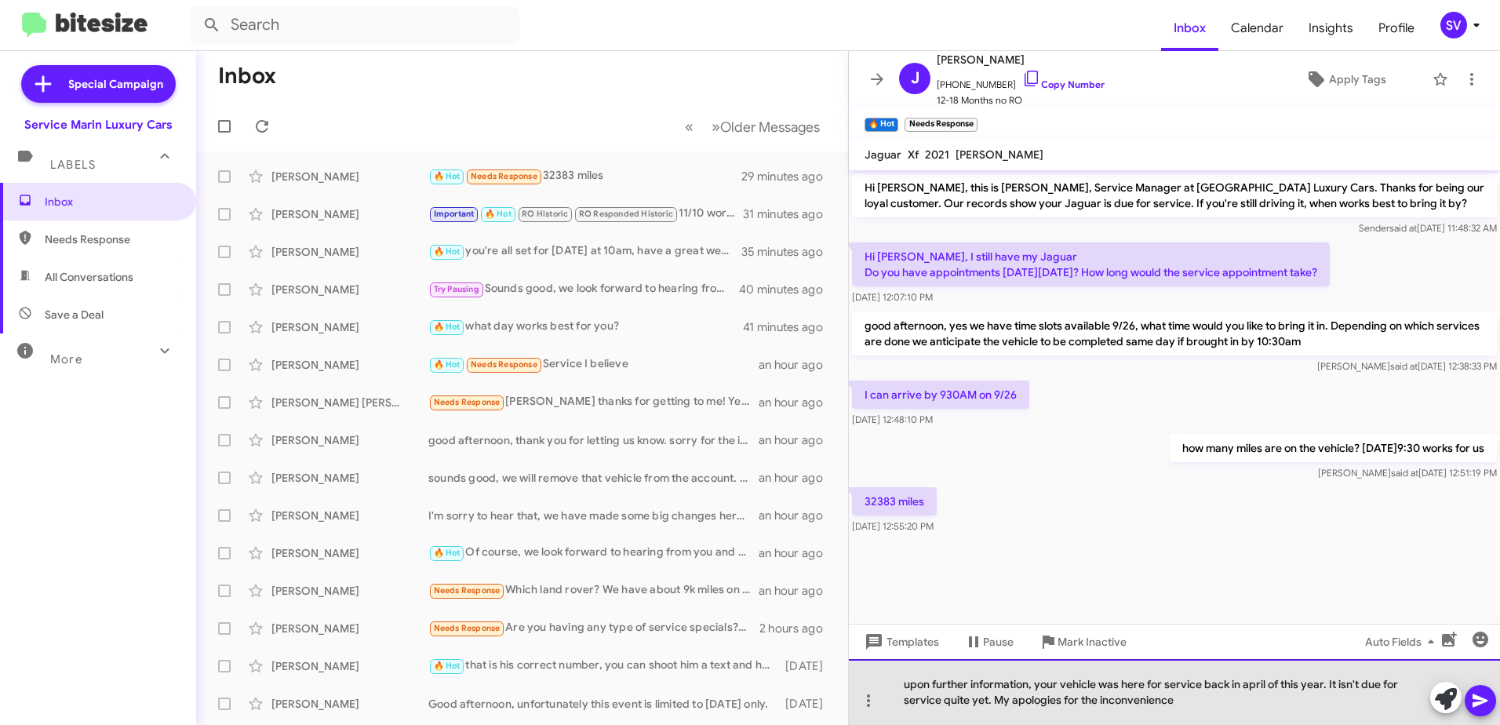
click at [1190, 698] on div "upon further information, your vehicle was here for service back in april of th…" at bounding box center [1174, 692] width 651 height 66
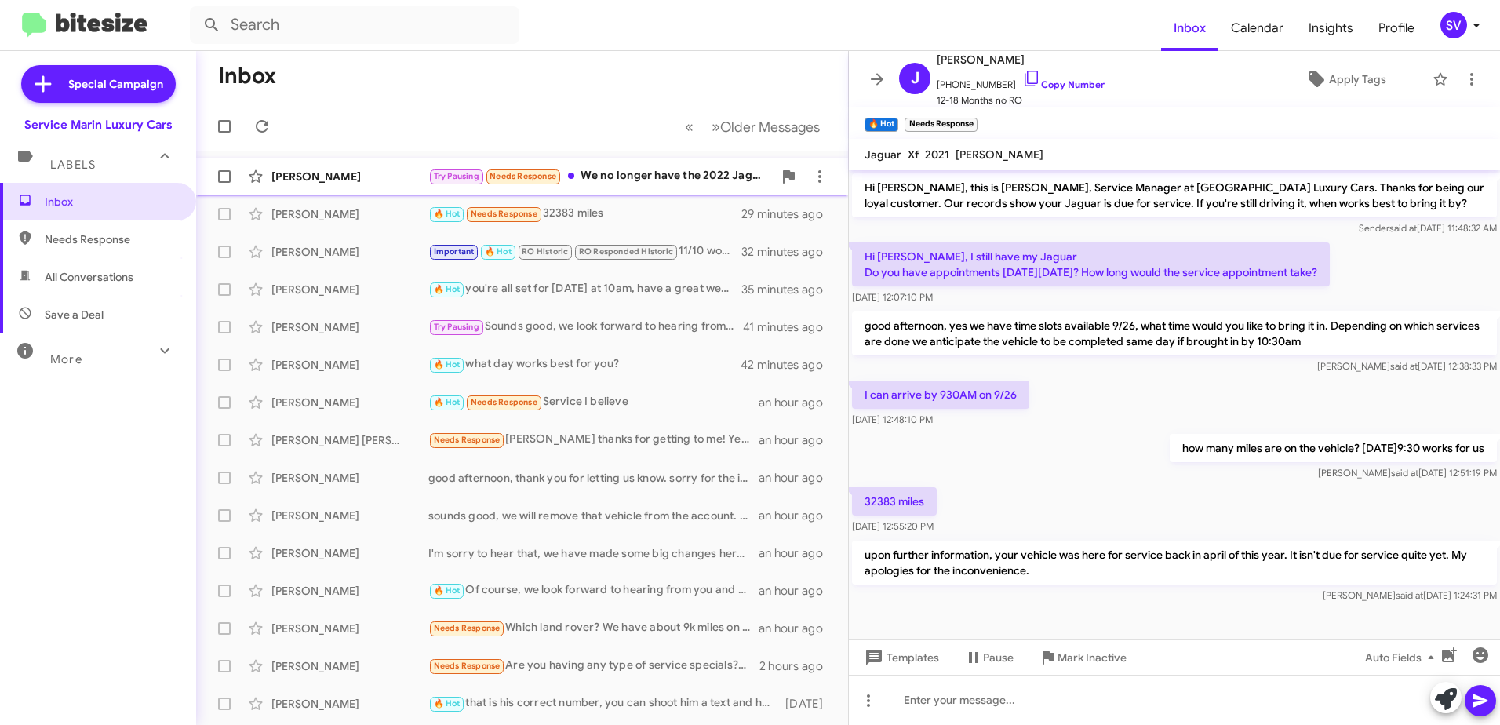
click at [624, 177] on div "Try Pausing Needs Response We no longer have the 2022 Jaguar, which I think, wo…" at bounding box center [600, 176] width 345 height 18
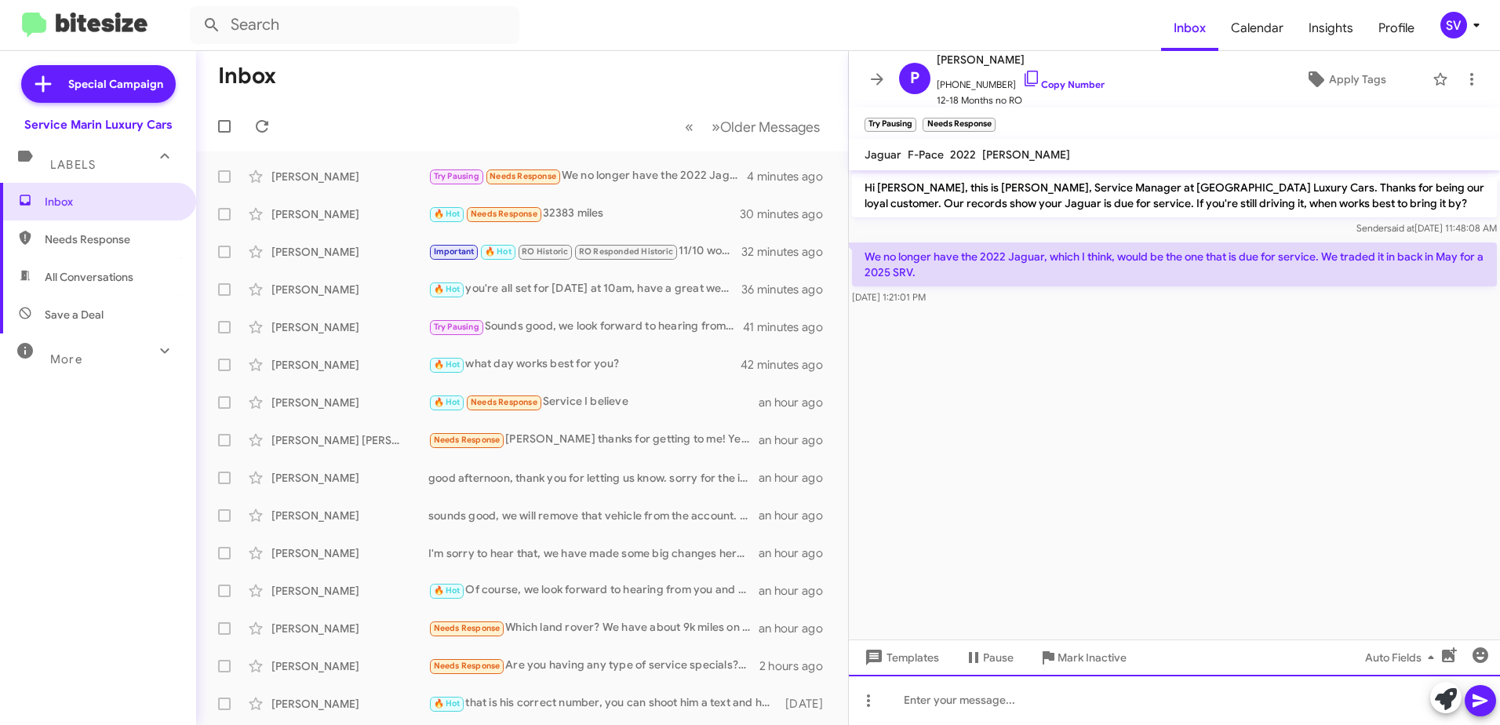
click at [952, 711] on div at bounding box center [1174, 700] width 651 height 50
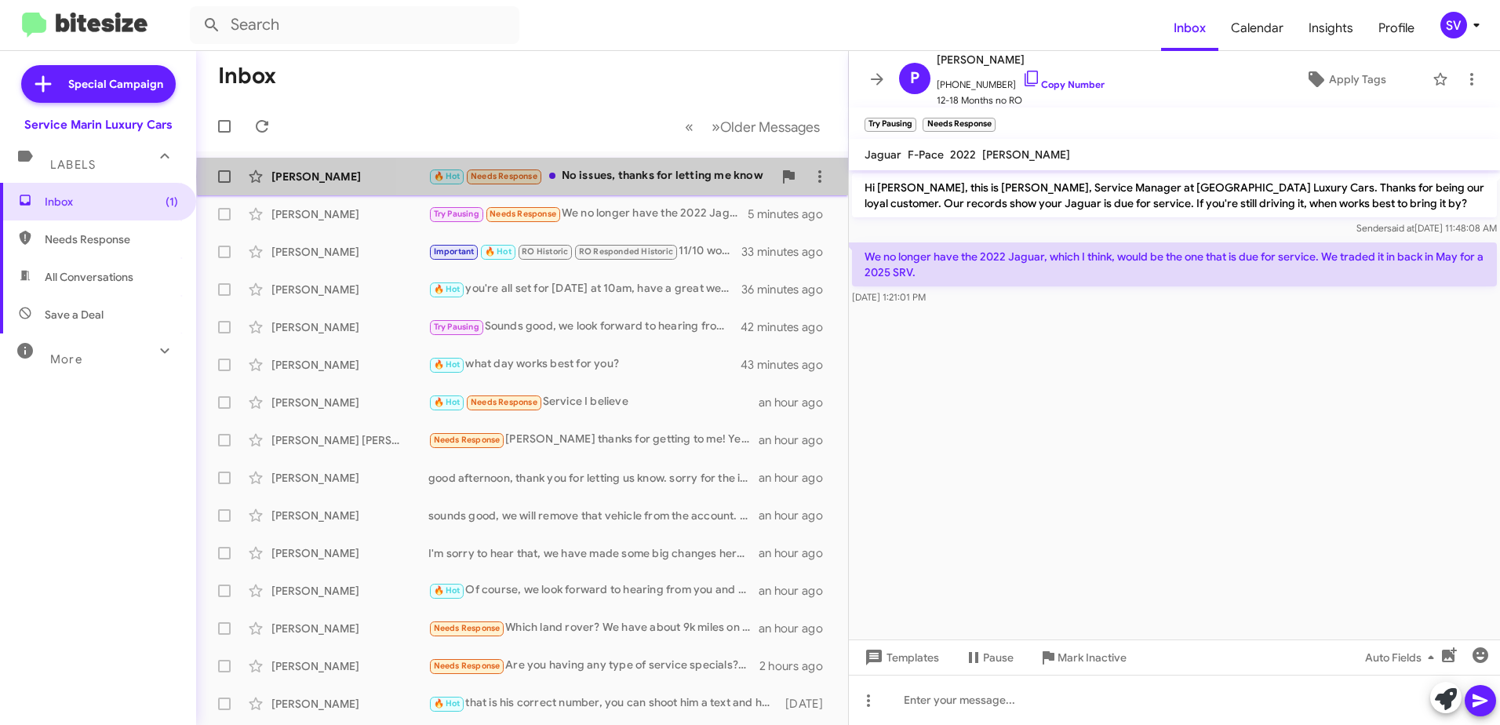
click at [635, 177] on div "🔥 Hot Needs Response No issues, thanks for letting me know" at bounding box center [600, 176] width 345 height 18
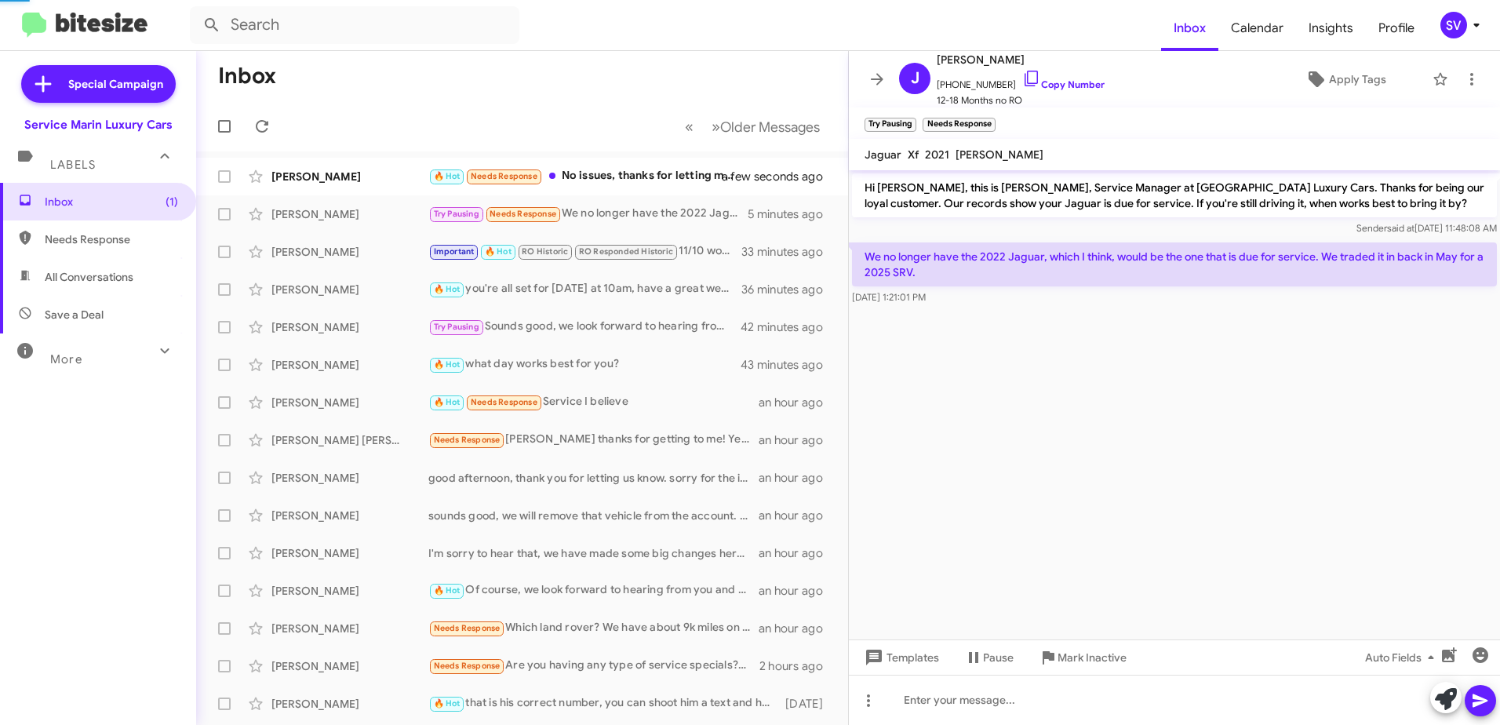
scroll to position [52, 0]
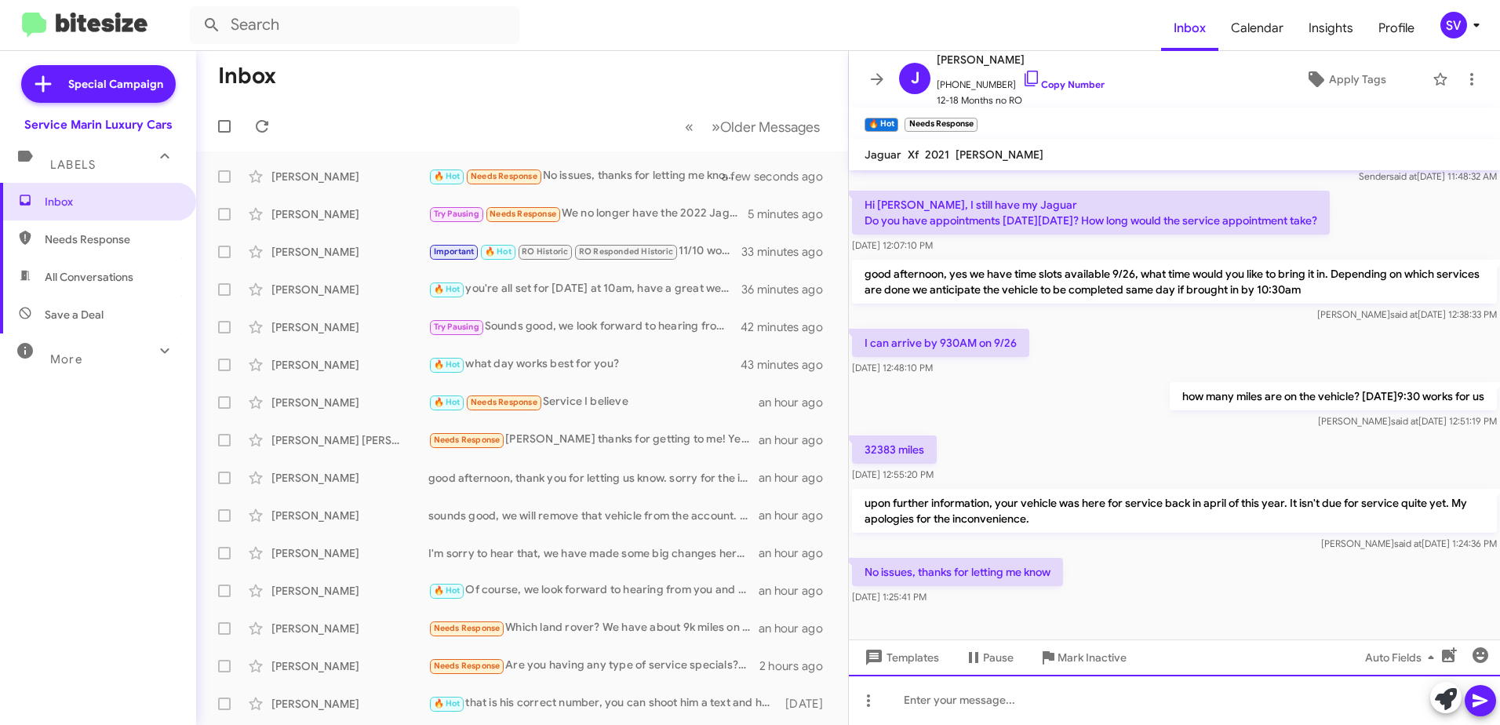
click at [988, 705] on div at bounding box center [1174, 700] width 651 height 50
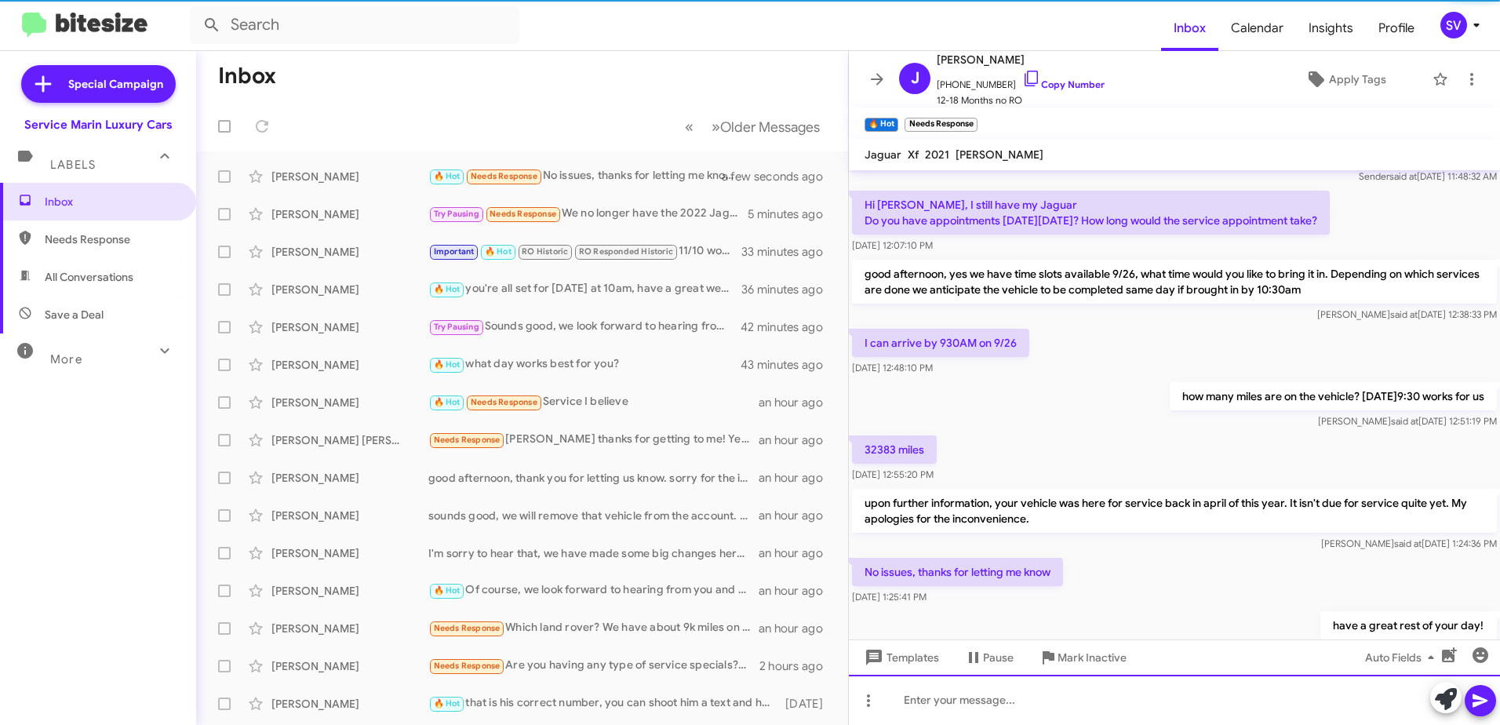
scroll to position [109, 0]
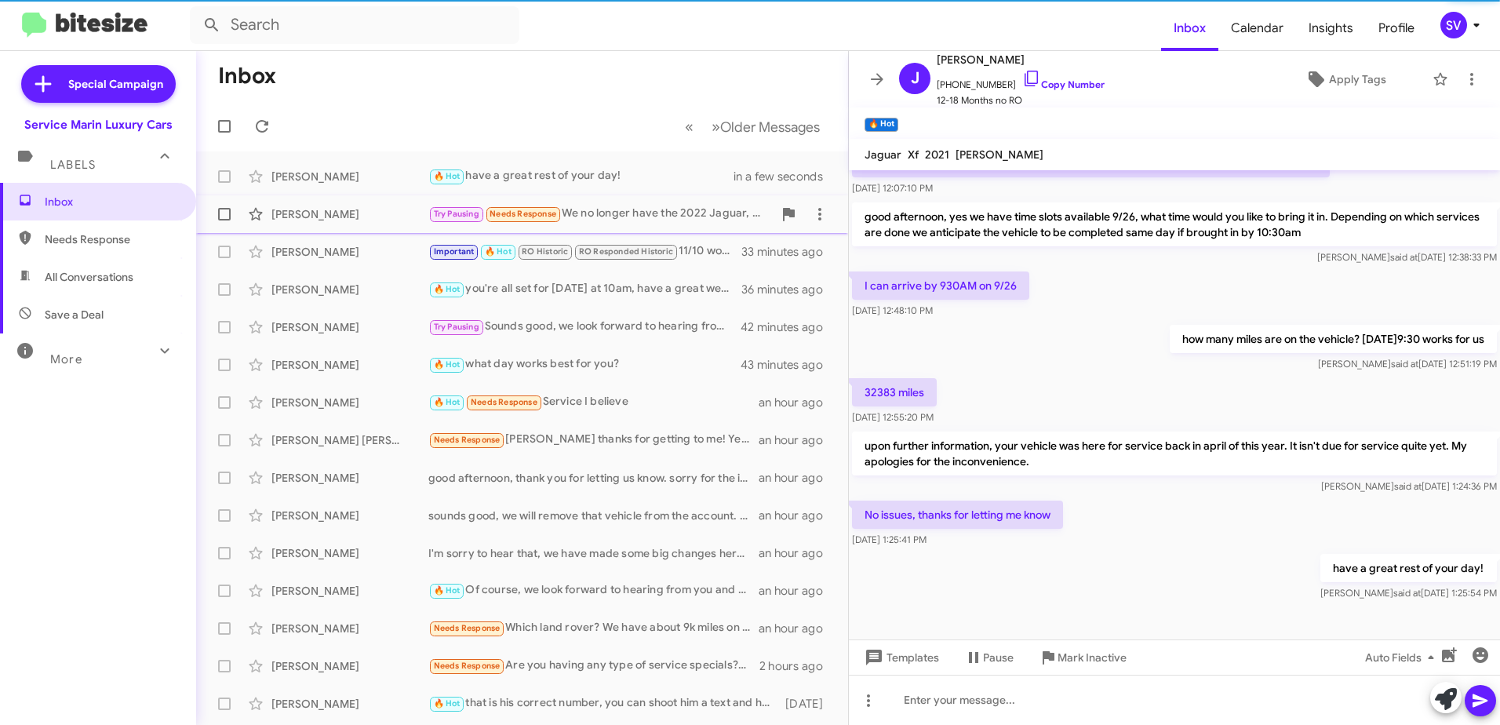
click at [619, 206] on div "Try Pausing Needs Response We no longer have the 2022 Jaguar, which I think, wo…" at bounding box center [600, 214] width 345 height 18
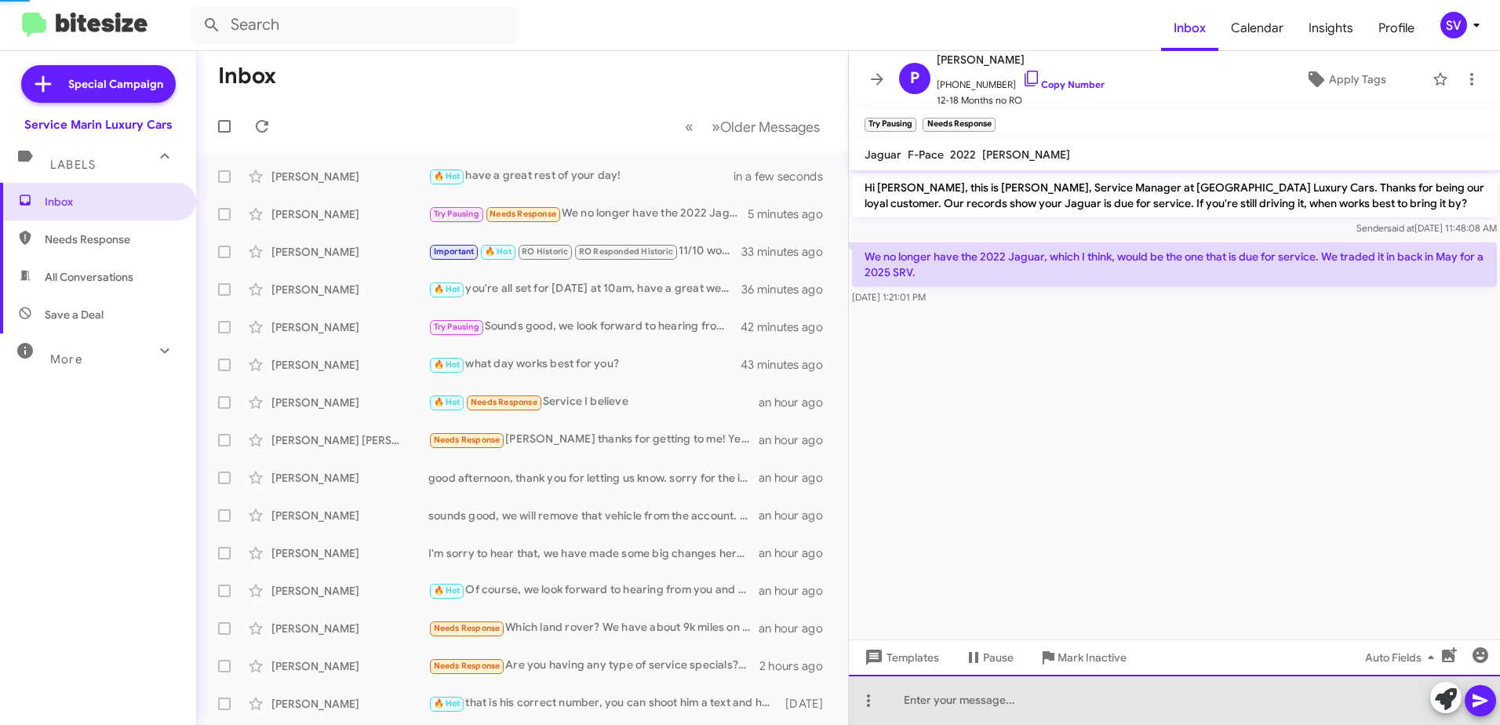
click at [1009, 700] on div at bounding box center [1174, 700] width 651 height 50
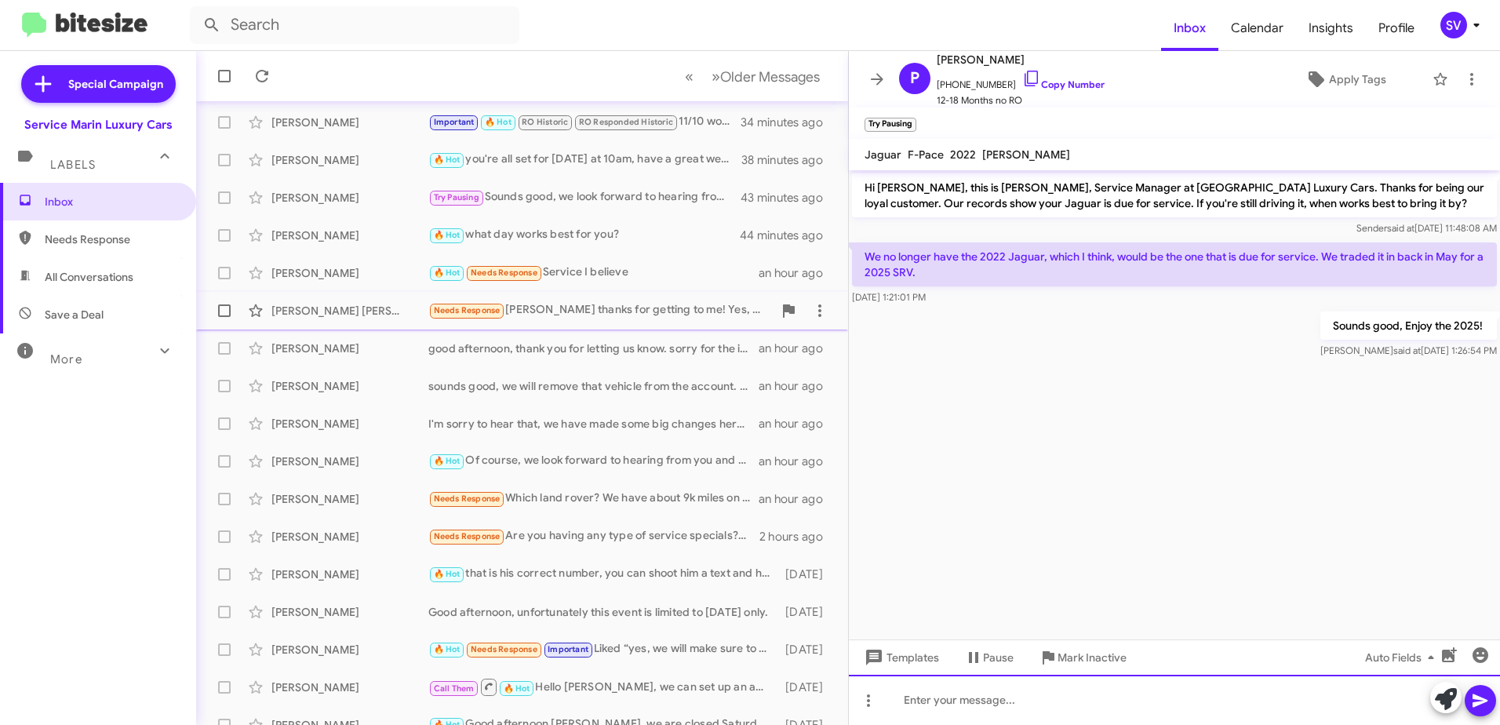
scroll to position [186, 0]
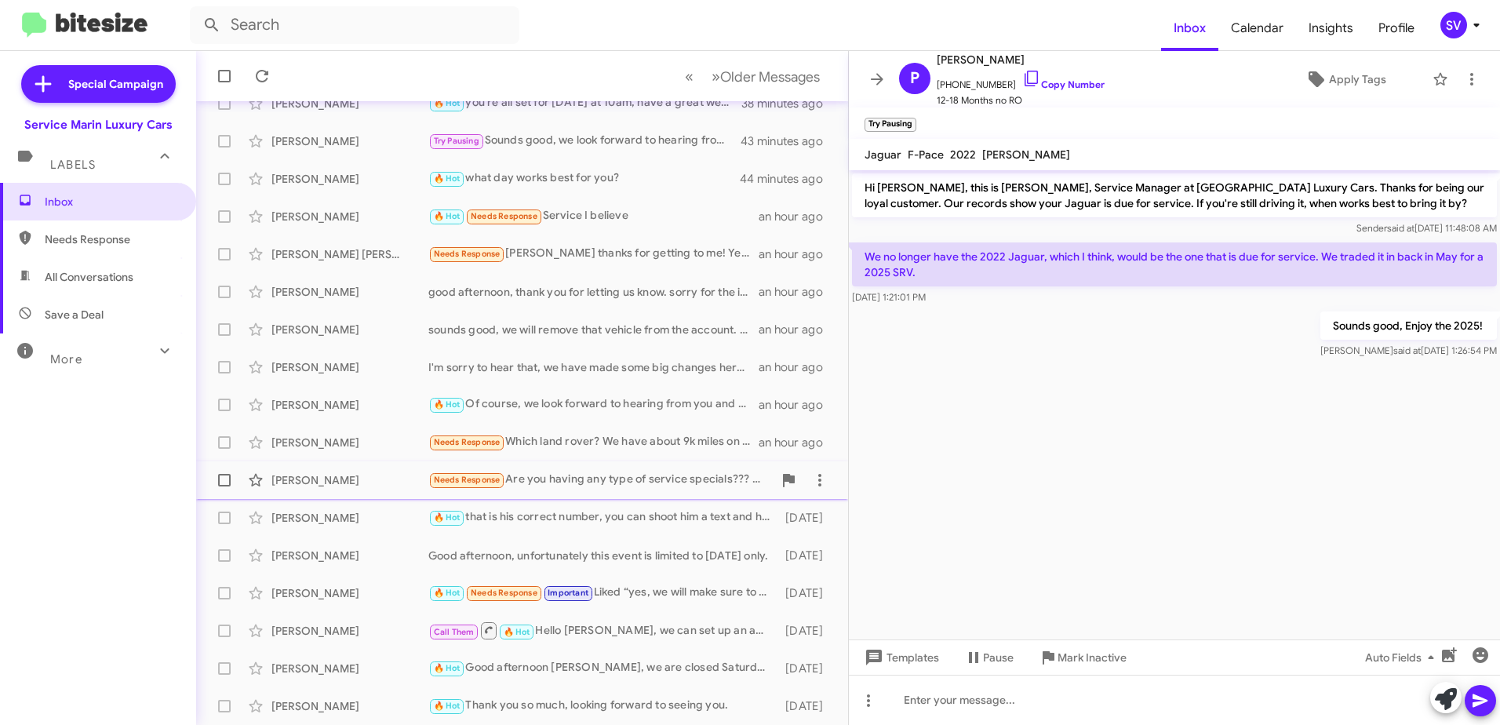
click at [582, 480] on div "Needs Response Are you having any type of service specials??? And, how much wou…" at bounding box center [600, 480] width 345 height 18
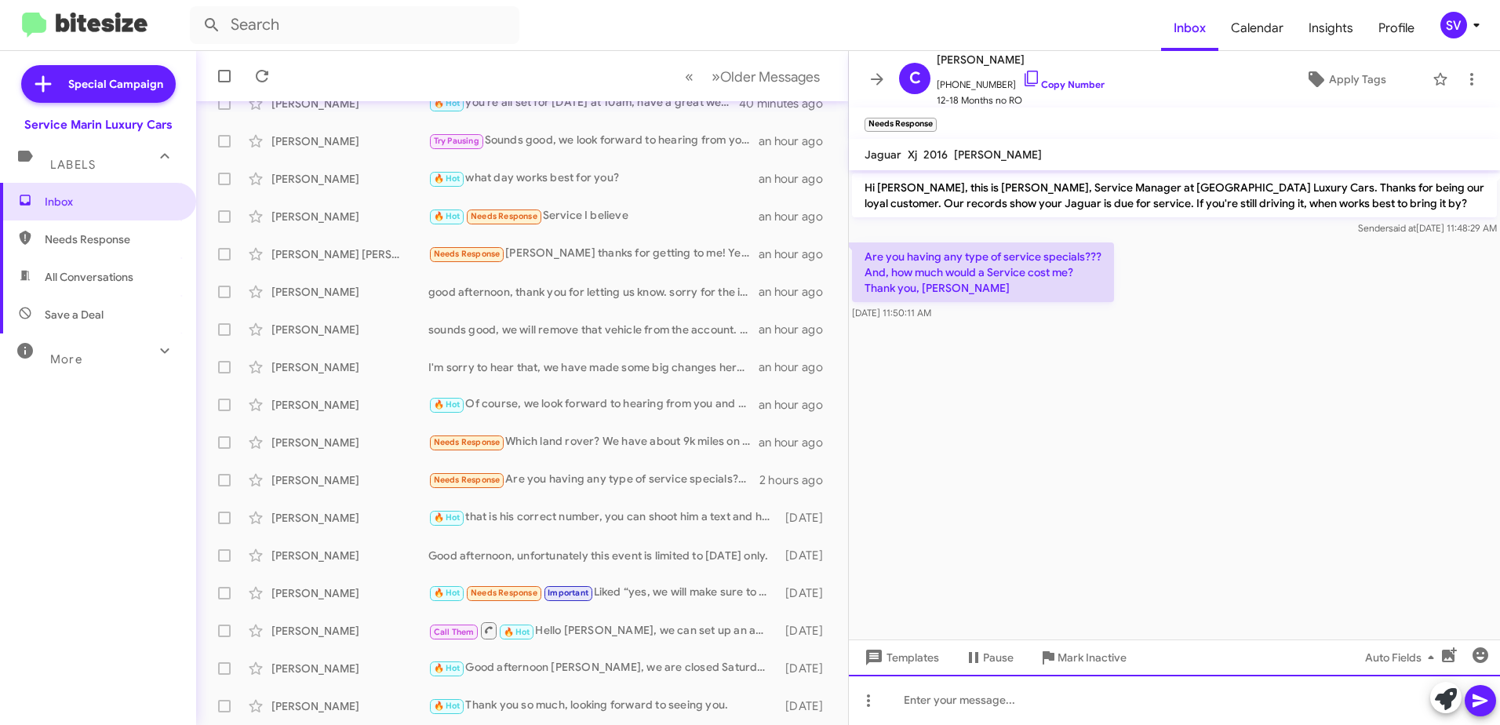
click at [946, 703] on div at bounding box center [1174, 700] width 651 height 50
